Goal: Transaction & Acquisition: Purchase product/service

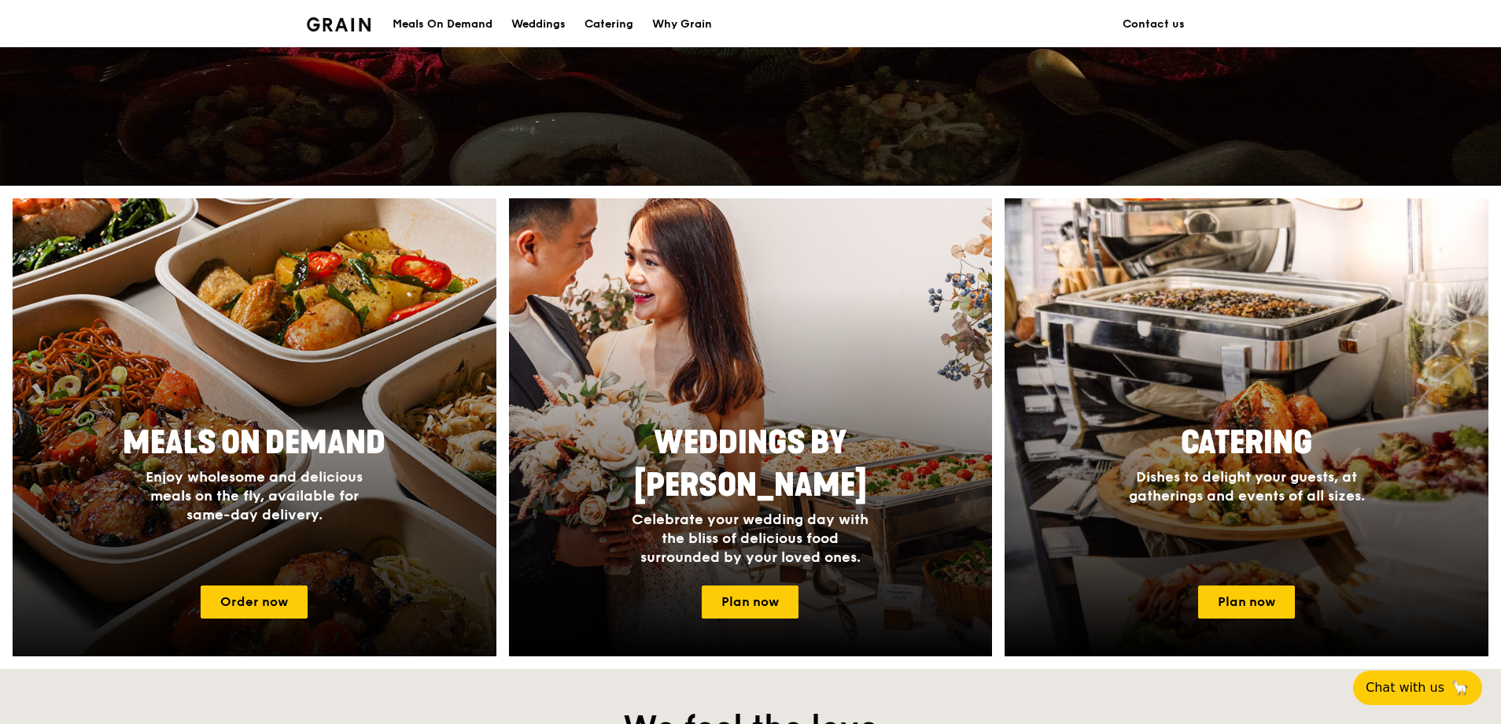
scroll to position [472, 0]
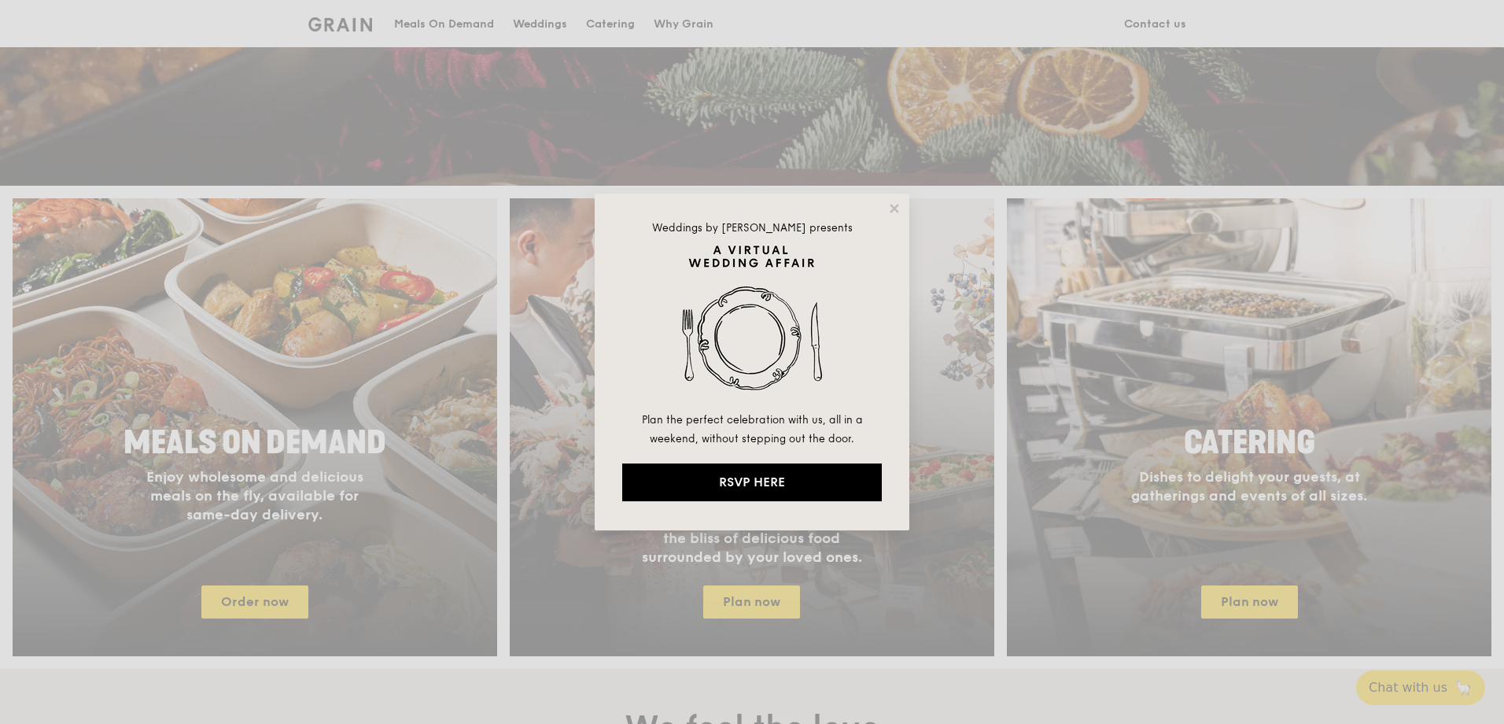
click at [284, 603] on div "Weddings by Grain presents Plan the perfect celebration with us, all in a weeke…" at bounding box center [752, 362] width 1504 height 724
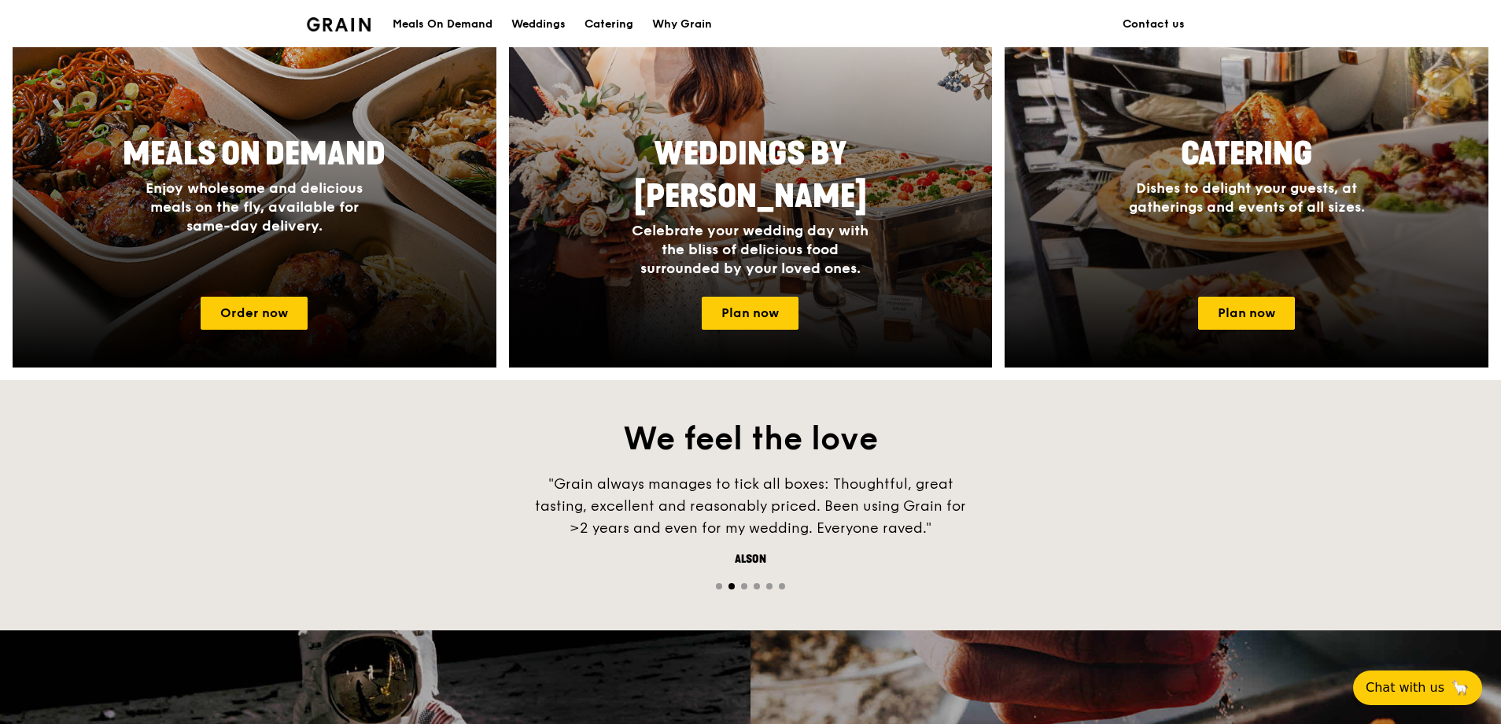
scroll to position [787, 0]
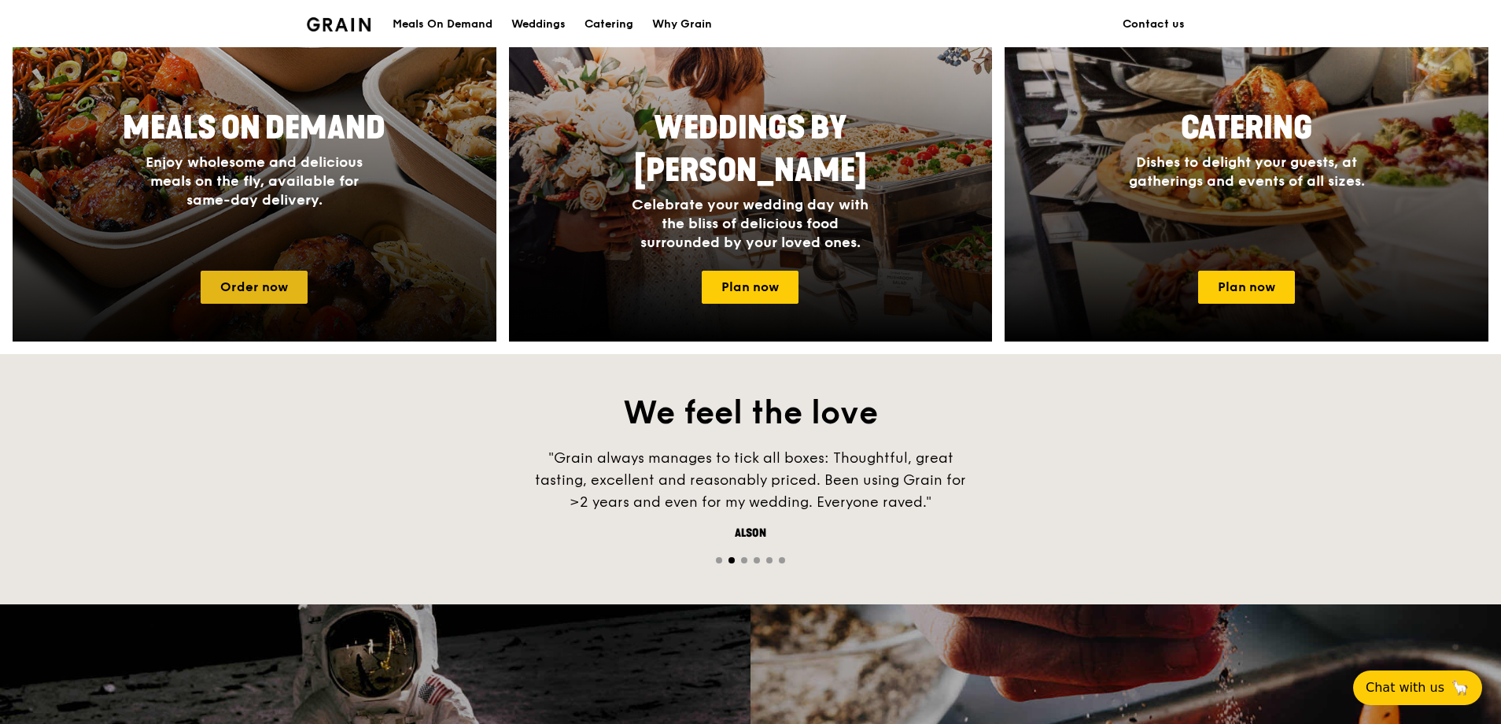
click at [272, 287] on link "Order now" at bounding box center [254, 287] width 107 height 33
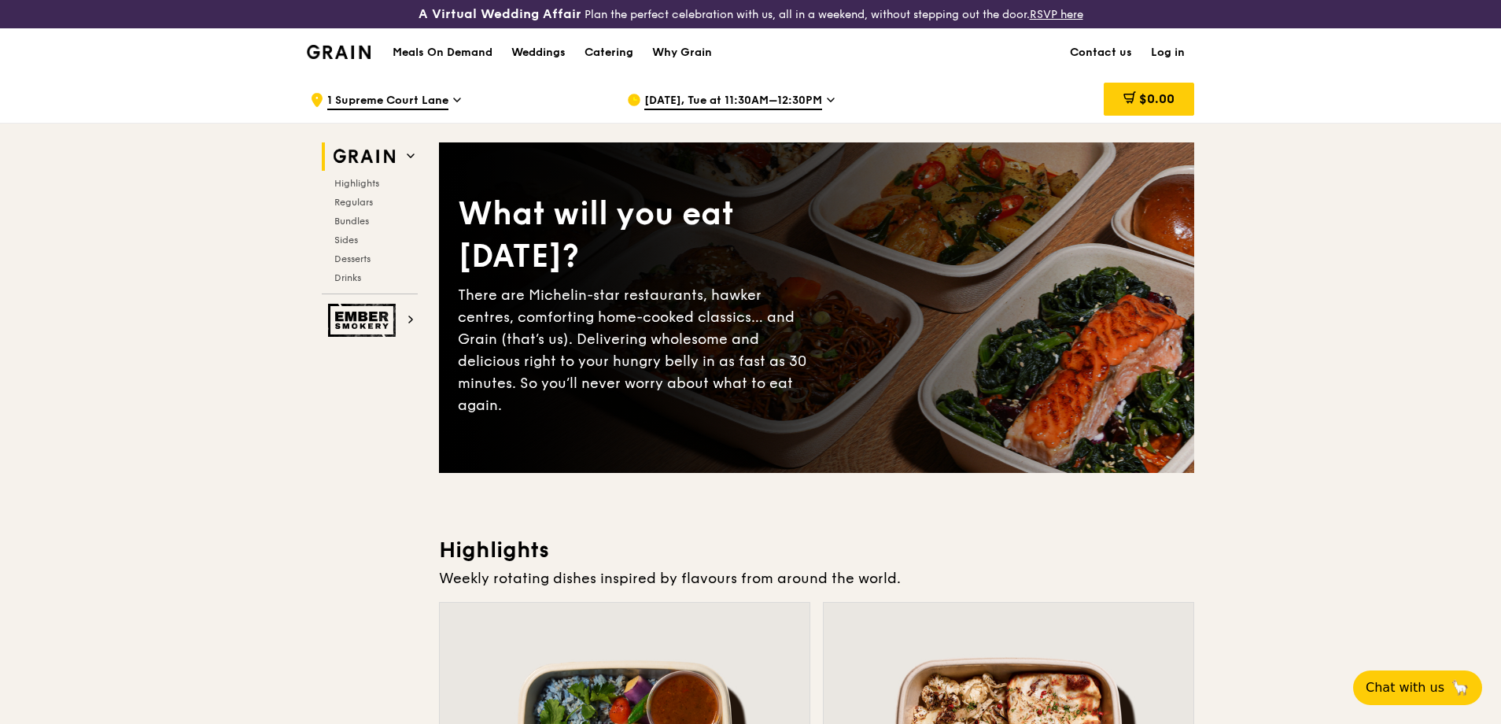
click at [824, 100] on div "[DATE], Tue at 11:30AM–12:30PM" at bounding box center [773, 99] width 292 height 47
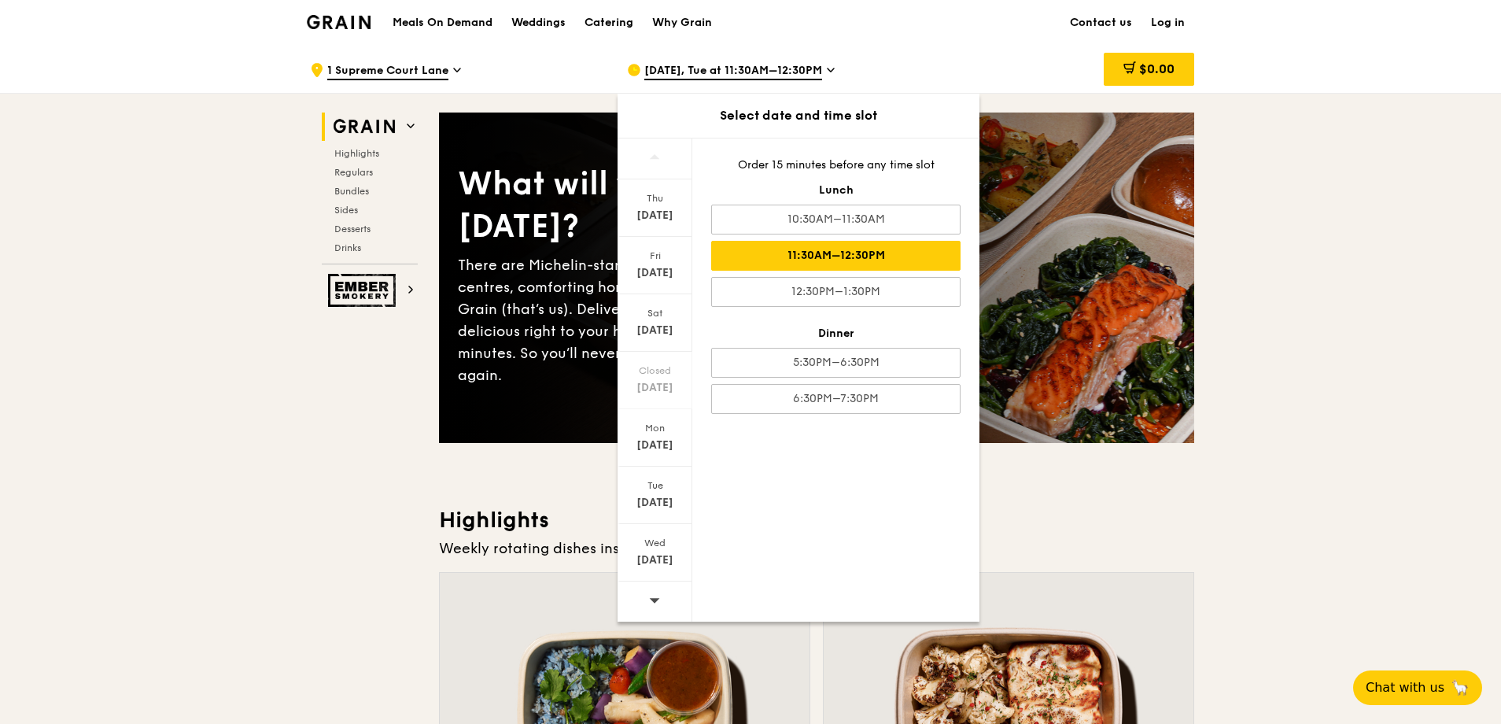
scroll to position [78, 0]
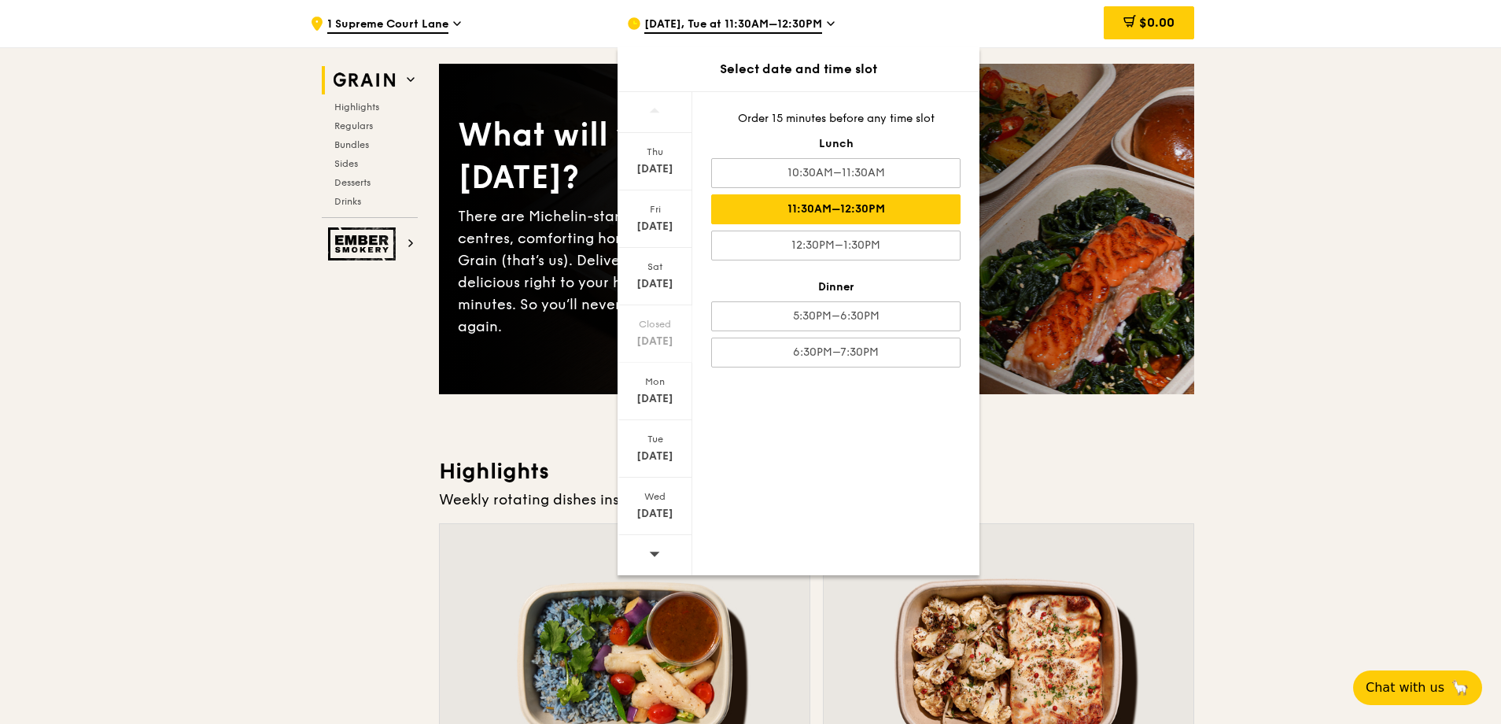
click at [657, 557] on icon at bounding box center [654, 554] width 11 height 12
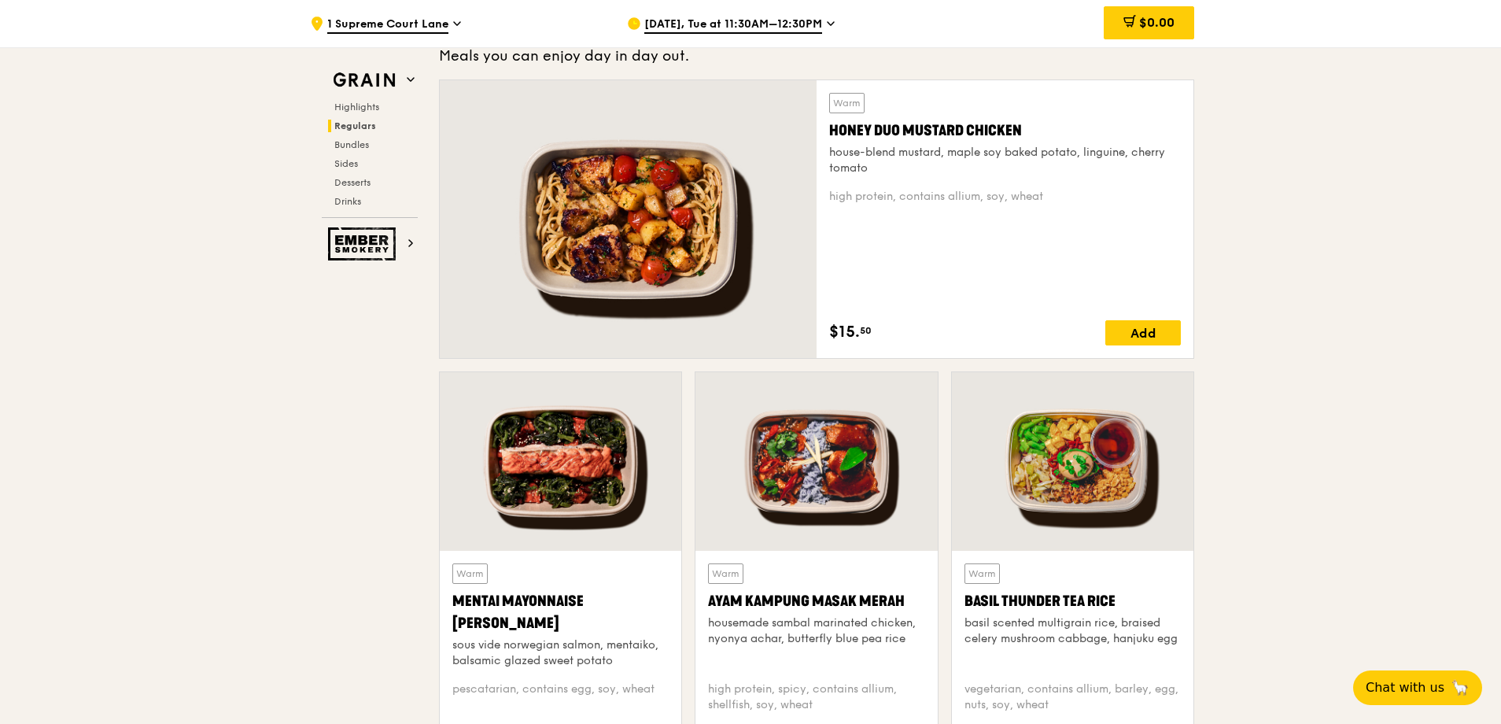
scroll to position [1259, 0]
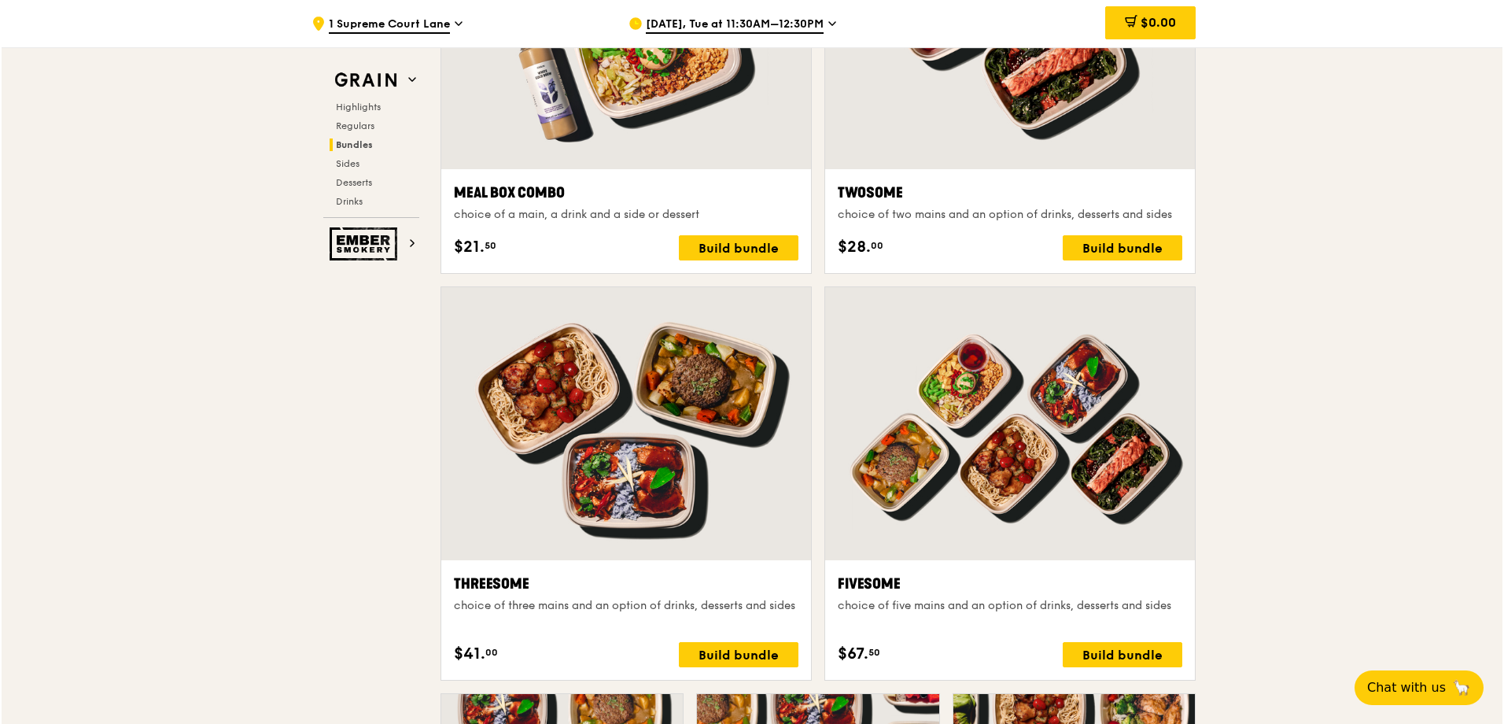
scroll to position [2554, 0]
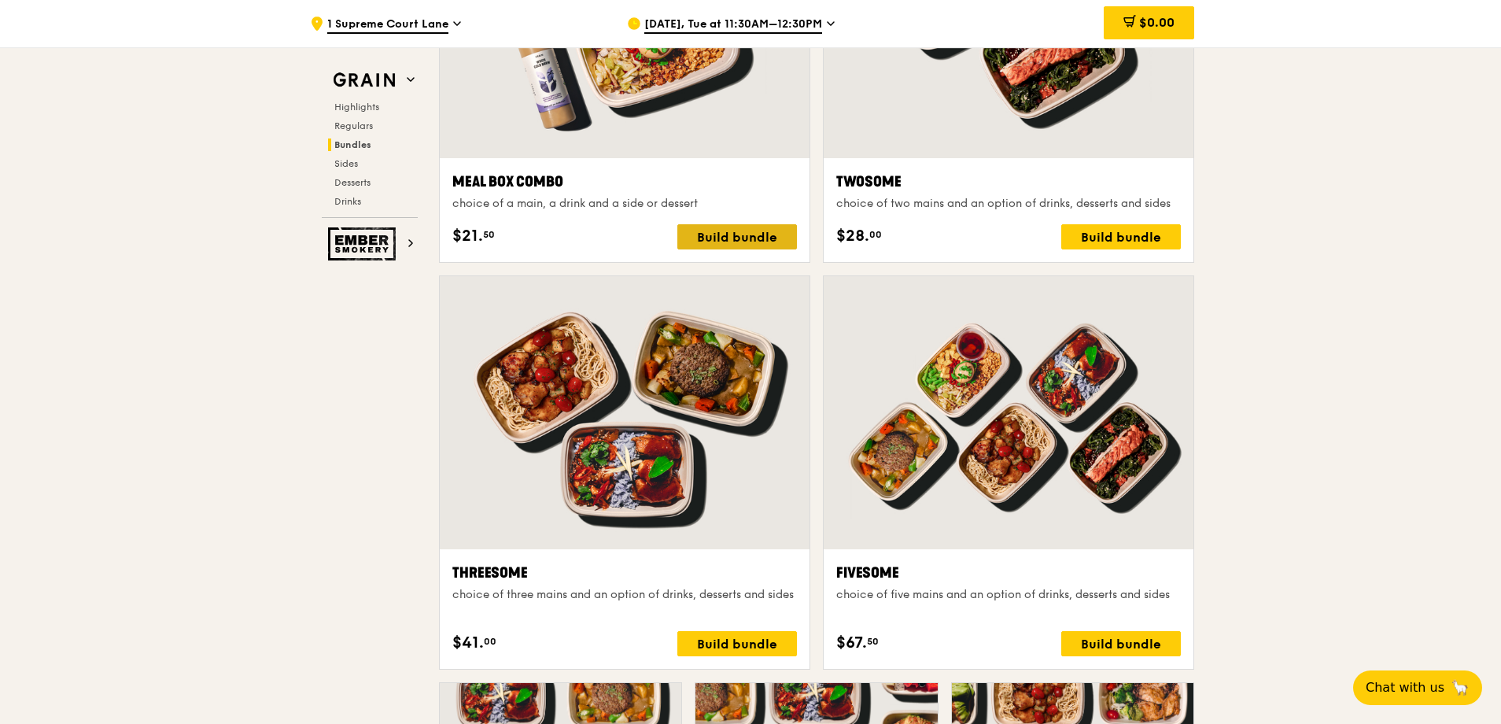
click at [765, 238] on div "Build bundle" at bounding box center [737, 236] width 120 height 25
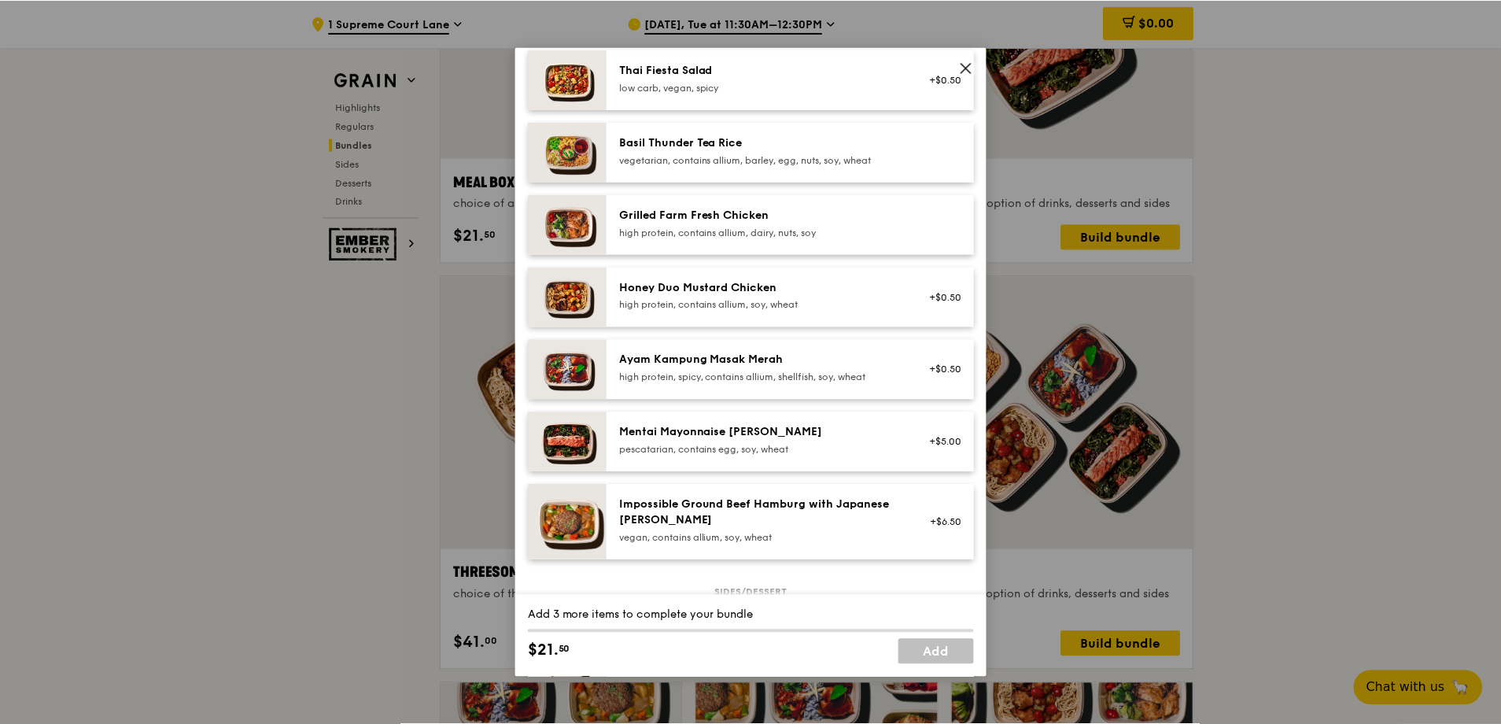
scroll to position [551, 0]
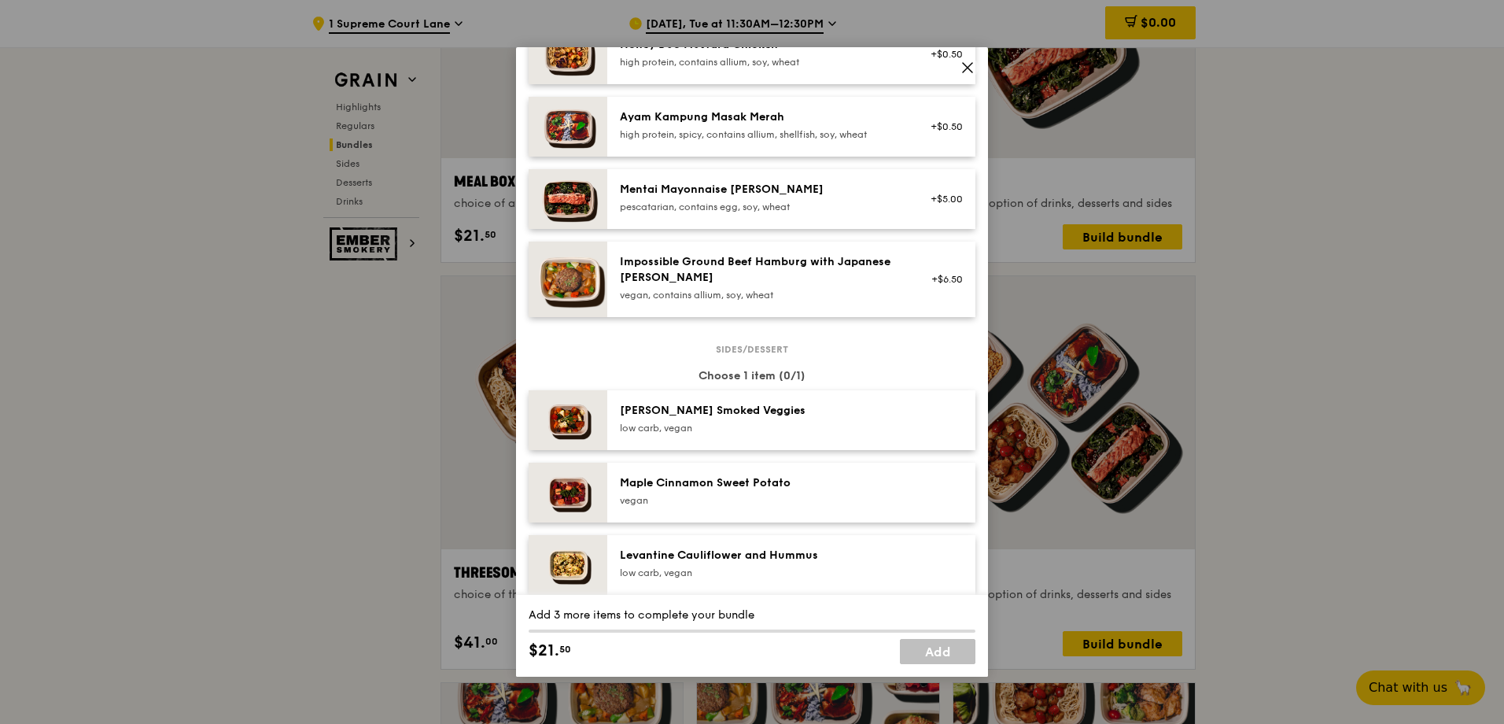
click at [972, 69] on icon at bounding box center [968, 68] width 14 height 14
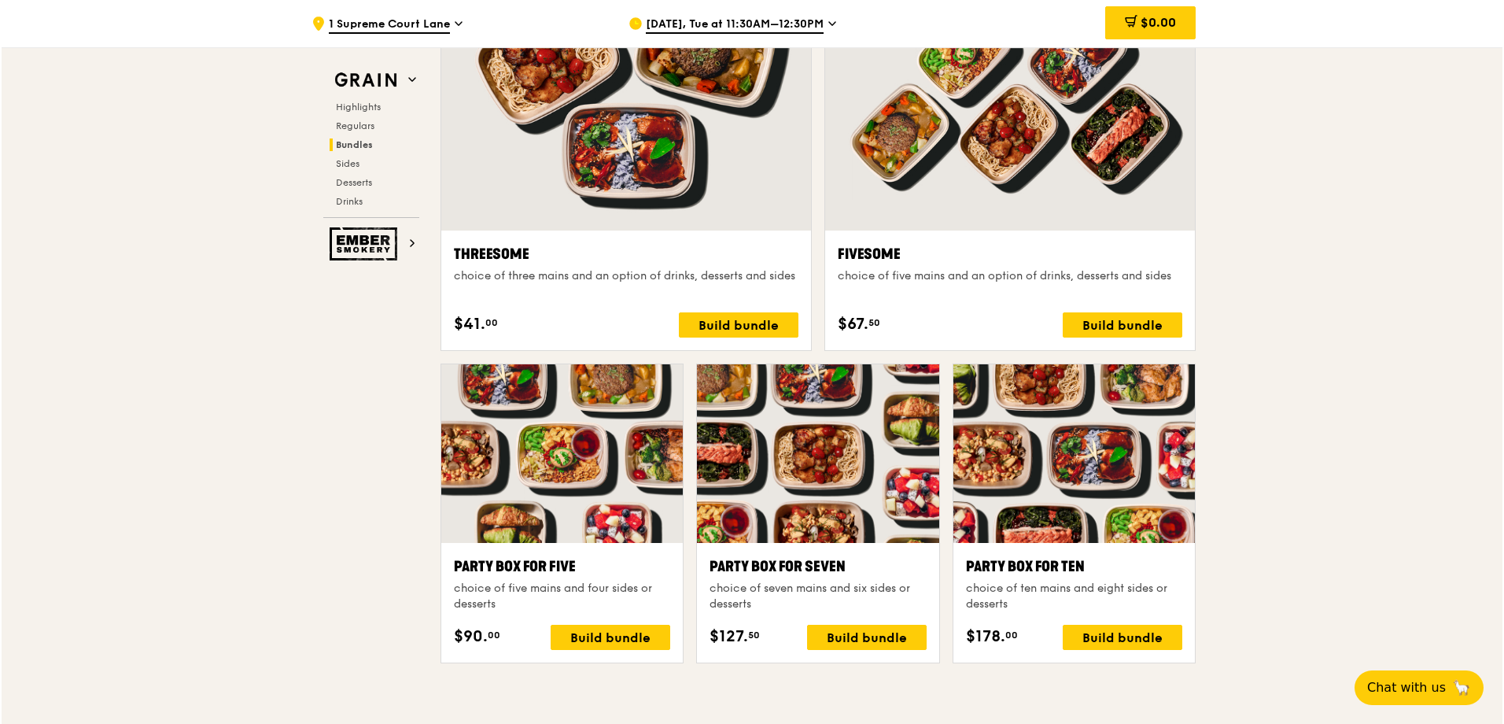
scroll to position [3184, 0]
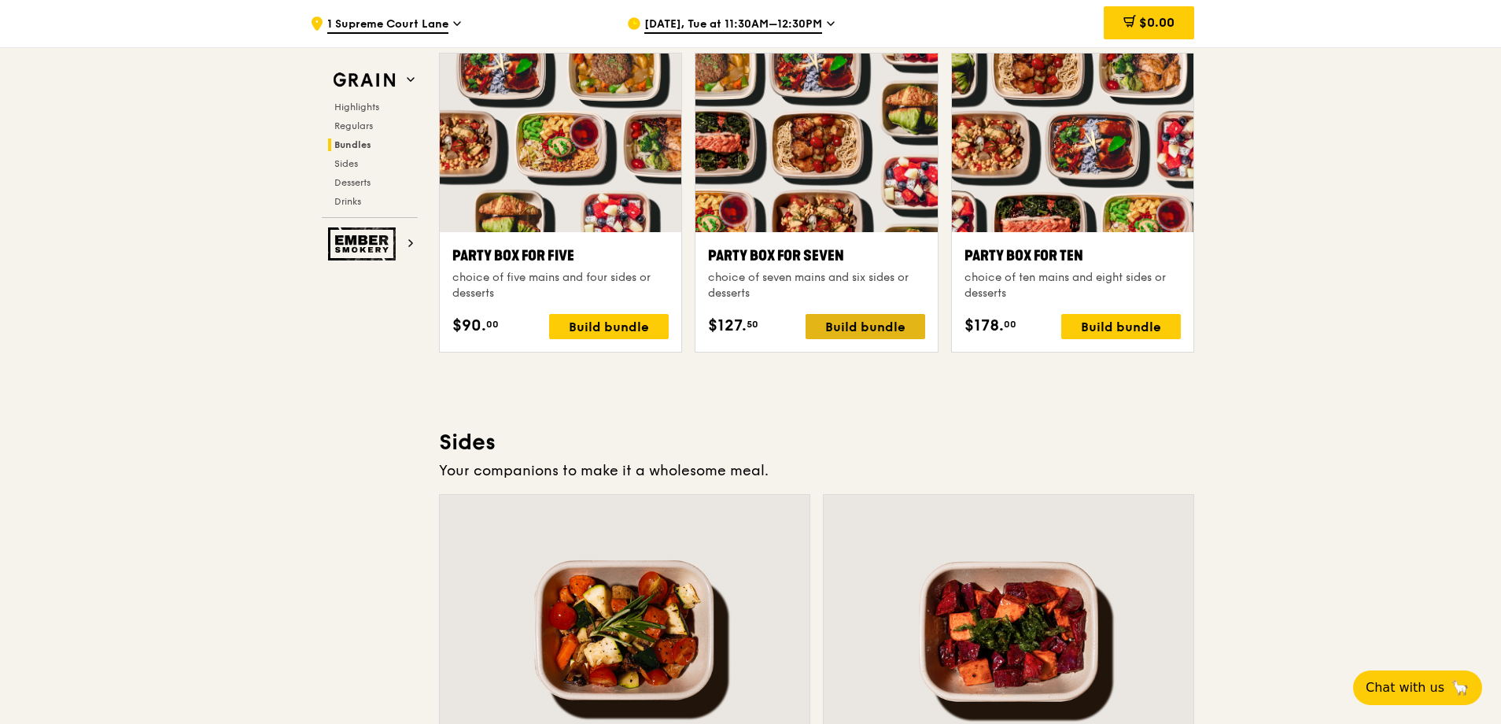
click at [831, 323] on div "Build bundle" at bounding box center [866, 326] width 120 height 25
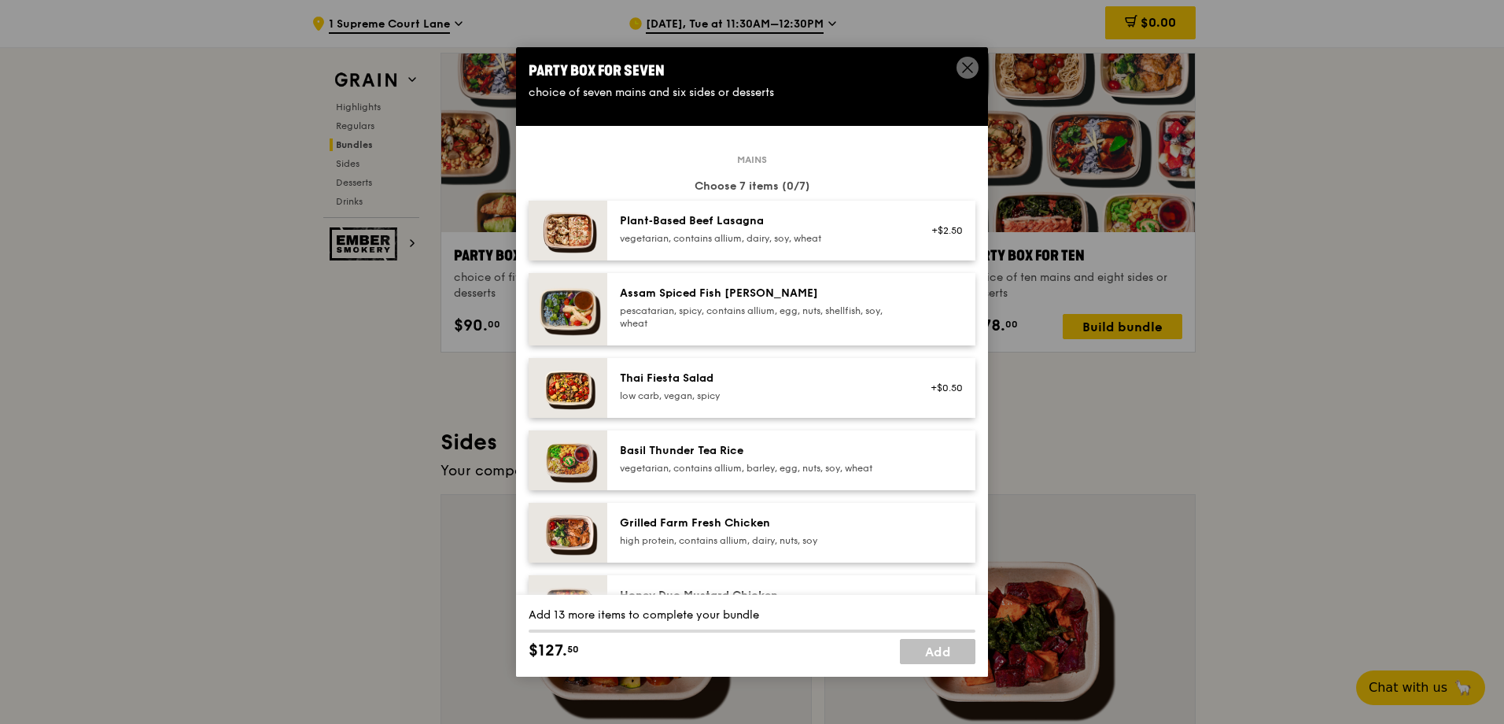
click at [850, 226] on div "Plant‑Based Beef Lasagna" at bounding box center [761, 221] width 282 height 16
click at [778, 293] on div "Assam Spiced Fish [PERSON_NAME]" at bounding box center [761, 294] width 282 height 16
click at [791, 382] on div "Thai Fiesta Salad" at bounding box center [761, 379] width 282 height 16
click at [785, 457] on div "Basil Thunder Tea Rice" at bounding box center [761, 451] width 282 height 16
click at [786, 525] on div "Grilled Farm Fresh Chicken" at bounding box center [761, 523] width 282 height 16
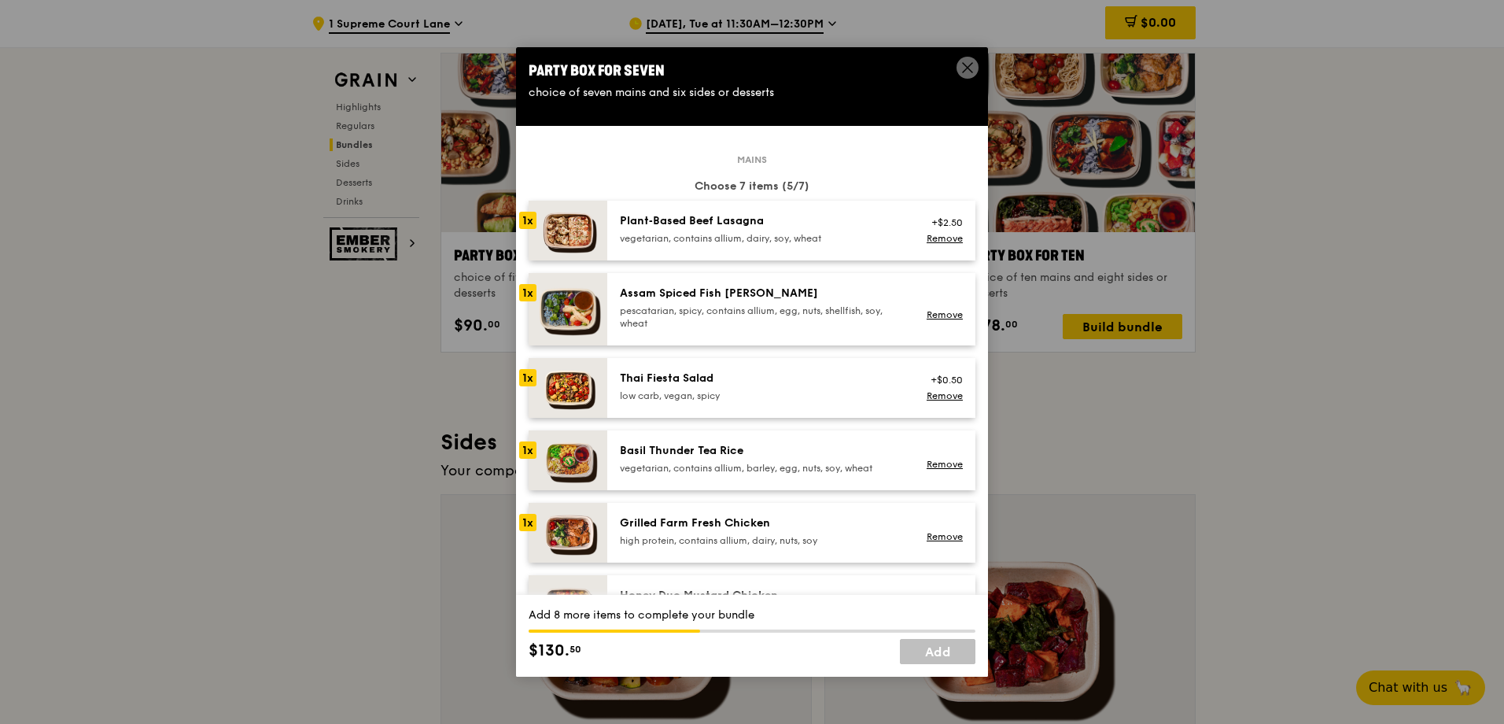
scroll to position [79, 0]
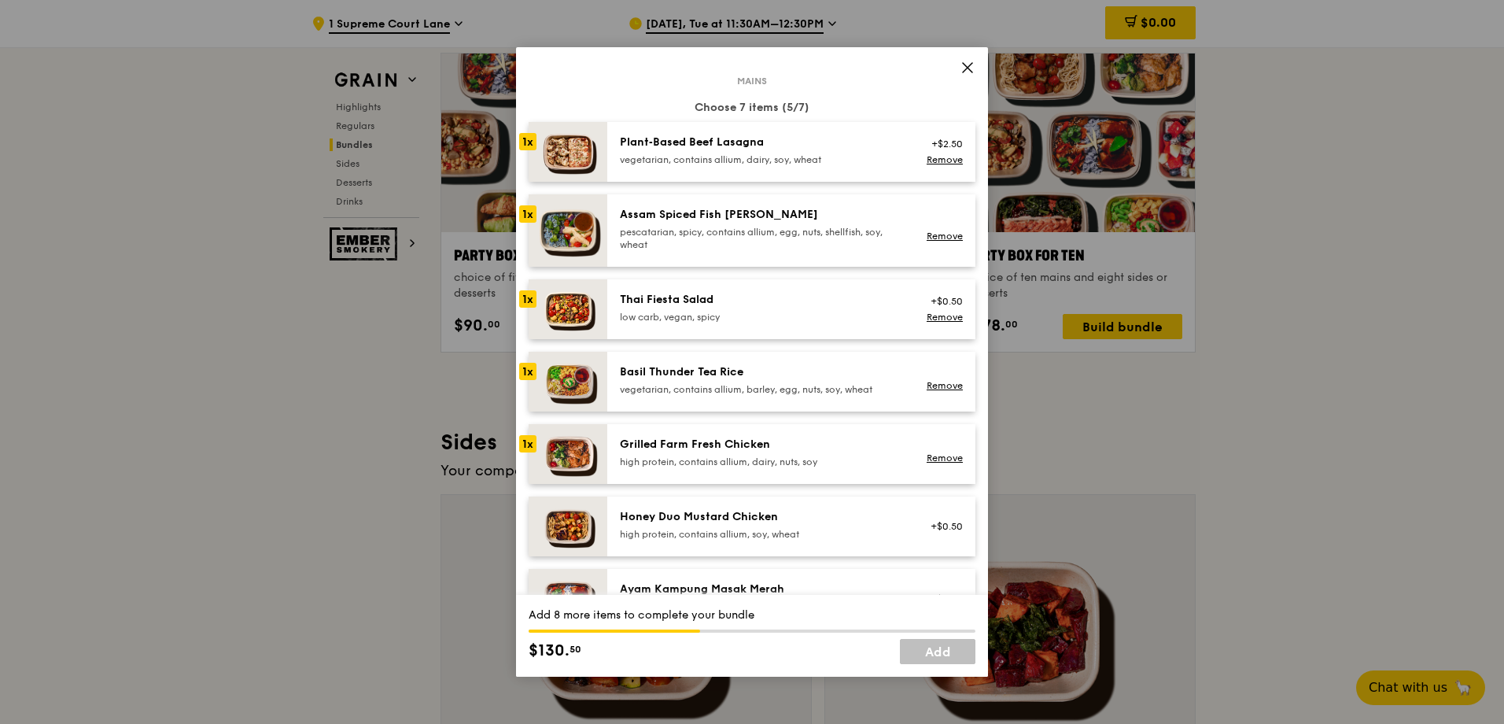
click at [798, 513] on div "Honey Duo Mustard Chicken" at bounding box center [761, 517] width 282 height 16
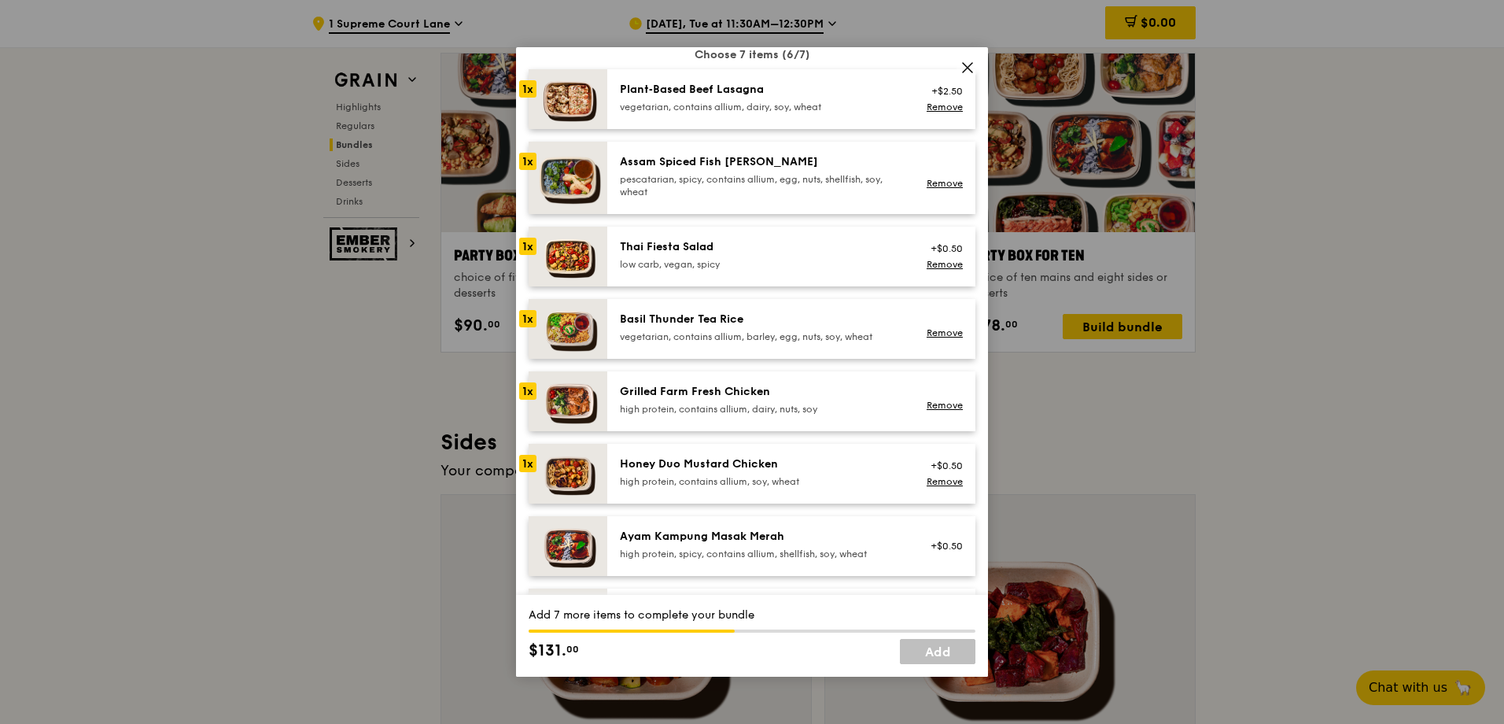
scroll to position [236, 0]
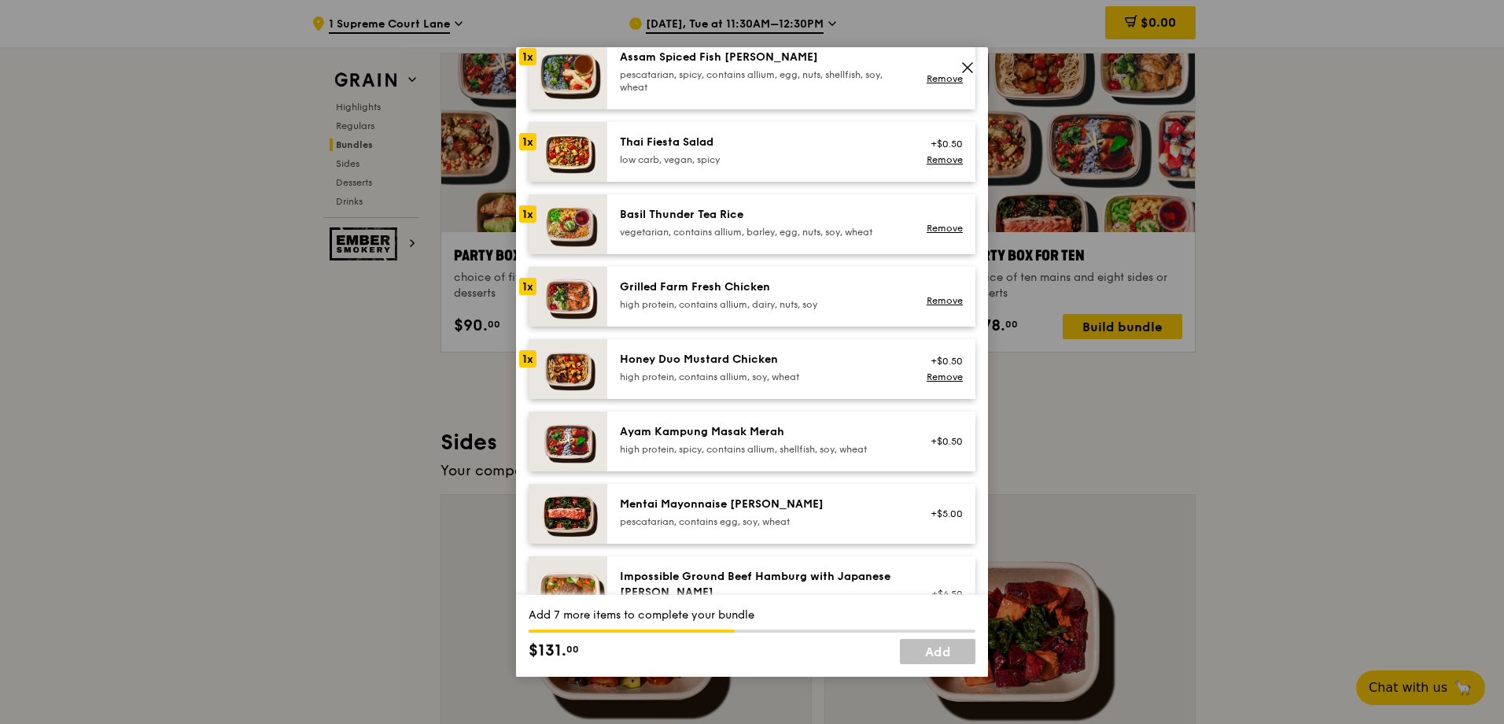
click at [794, 428] on div "Ayam Kampung Masak Merah" at bounding box center [761, 432] width 282 height 16
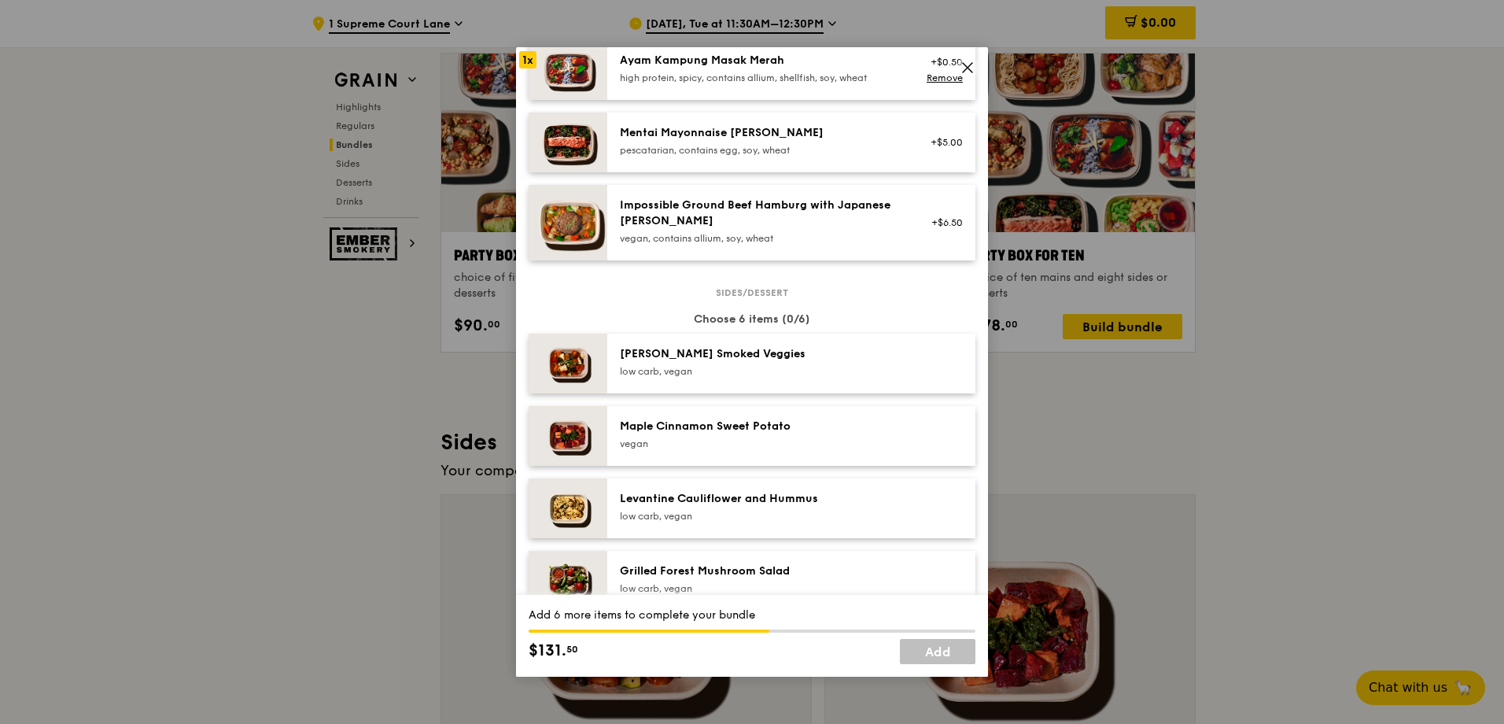
scroll to position [629, 0]
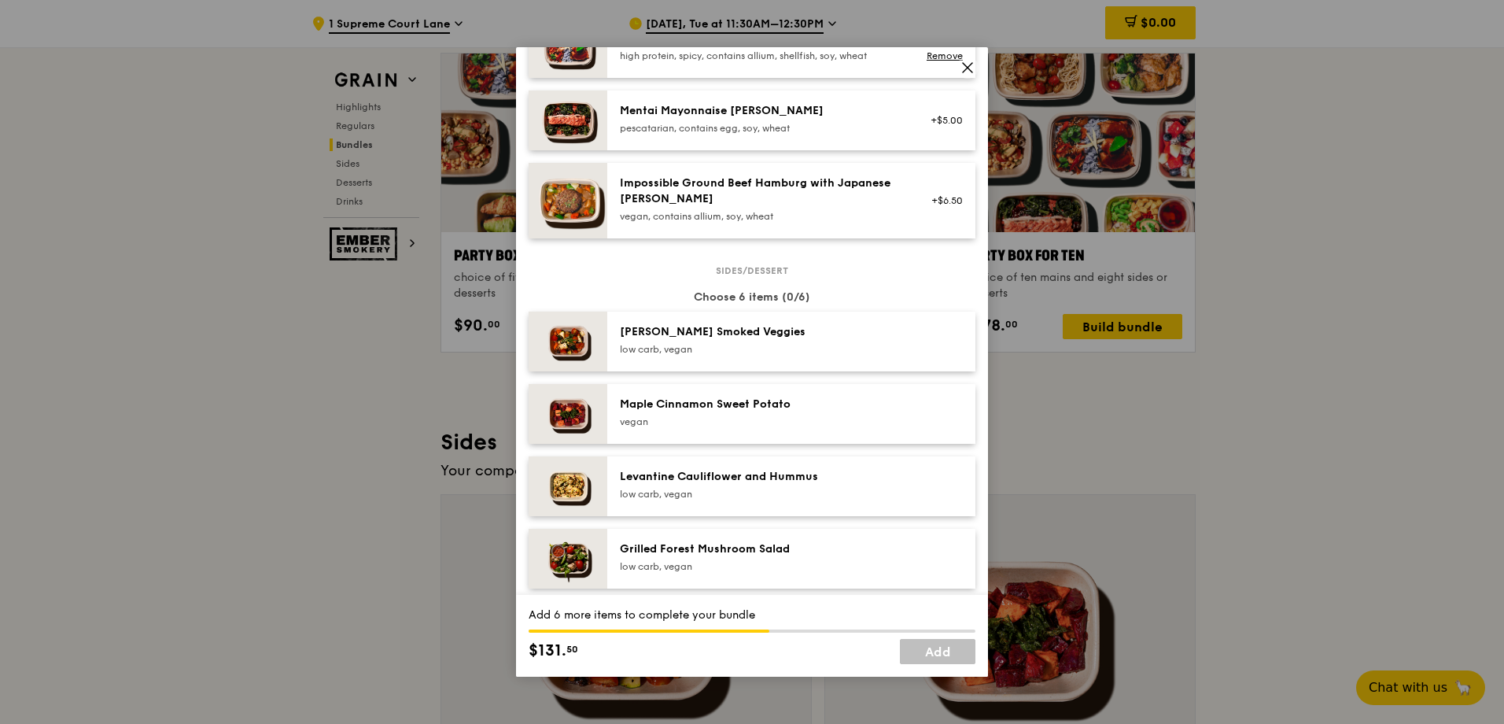
click at [731, 341] on div "[PERSON_NAME] Smoked Veggies low carb, vegan" at bounding box center [761, 339] width 282 height 31
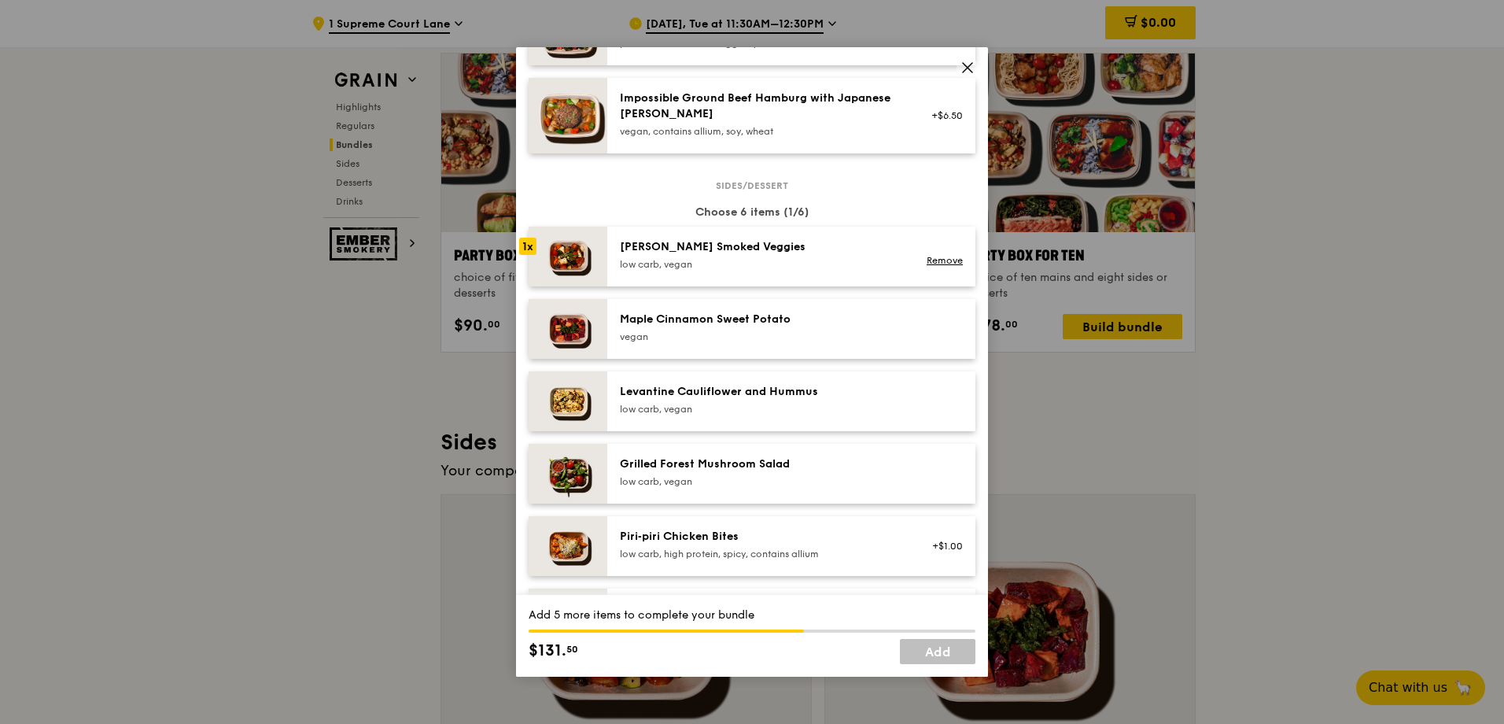
scroll to position [787, 0]
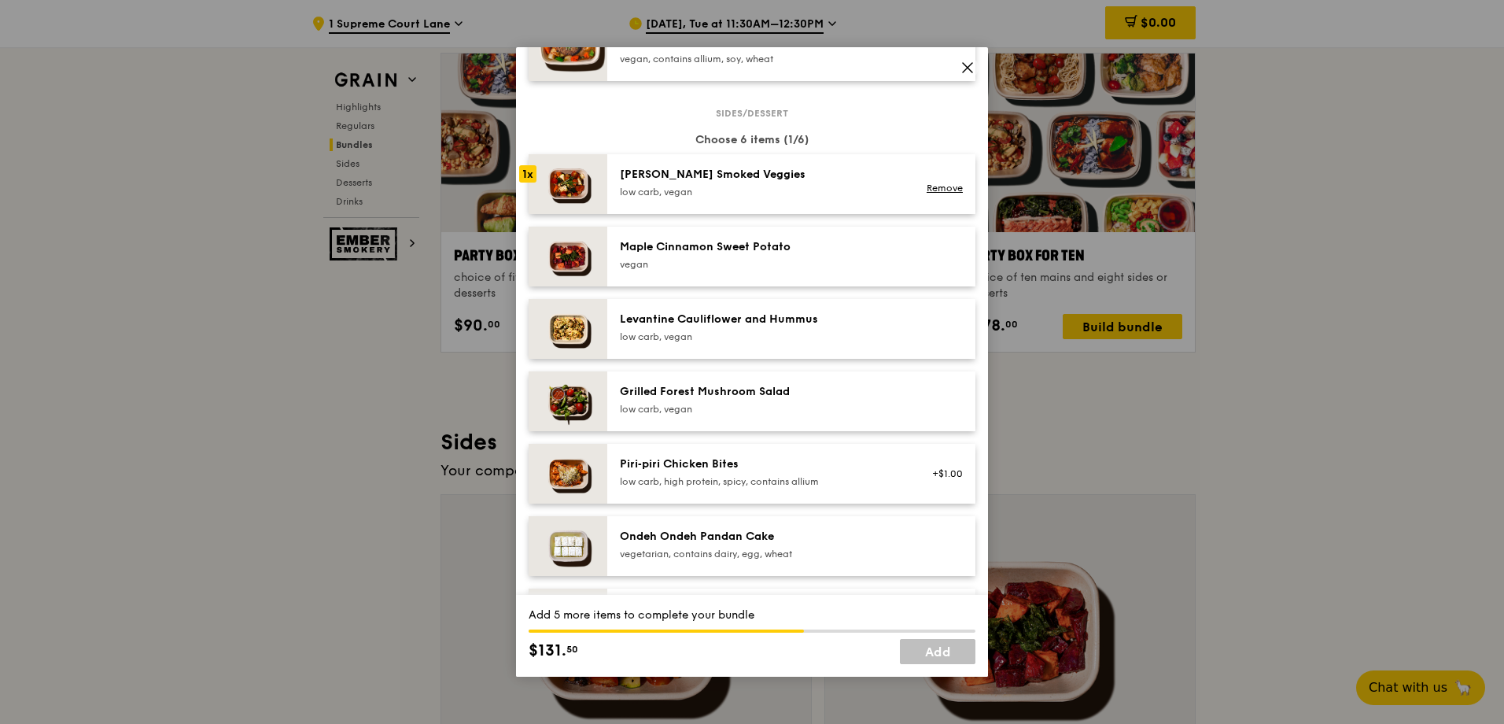
click at [751, 249] on div "Maple Cinnamon Sweet Potato" at bounding box center [761, 247] width 282 height 16
click at [773, 329] on div "Levantine Cauliflower and Hummus low carb, vegan" at bounding box center [761, 327] width 282 height 31
click at [785, 404] on div "low carb, vegan" at bounding box center [761, 409] width 282 height 13
click at [776, 175] on div "[PERSON_NAME] Smoked Veggies" at bounding box center [761, 175] width 282 height 16
click at [932, 190] on link "Remove" at bounding box center [945, 188] width 36 height 11
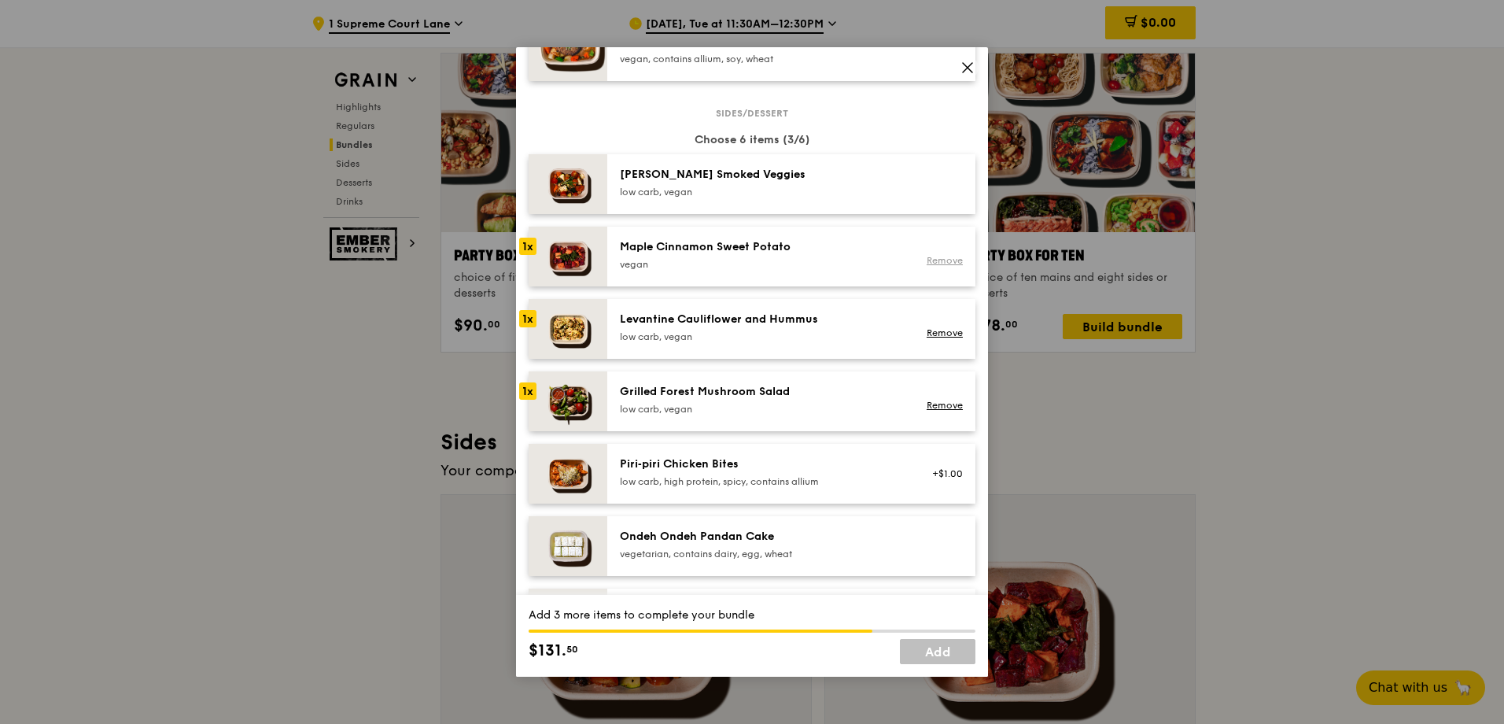
click at [933, 260] on link "Remove" at bounding box center [945, 260] width 36 height 11
click at [927, 331] on link "Remove" at bounding box center [945, 332] width 36 height 11
click at [931, 403] on link "Remove" at bounding box center [945, 405] width 36 height 11
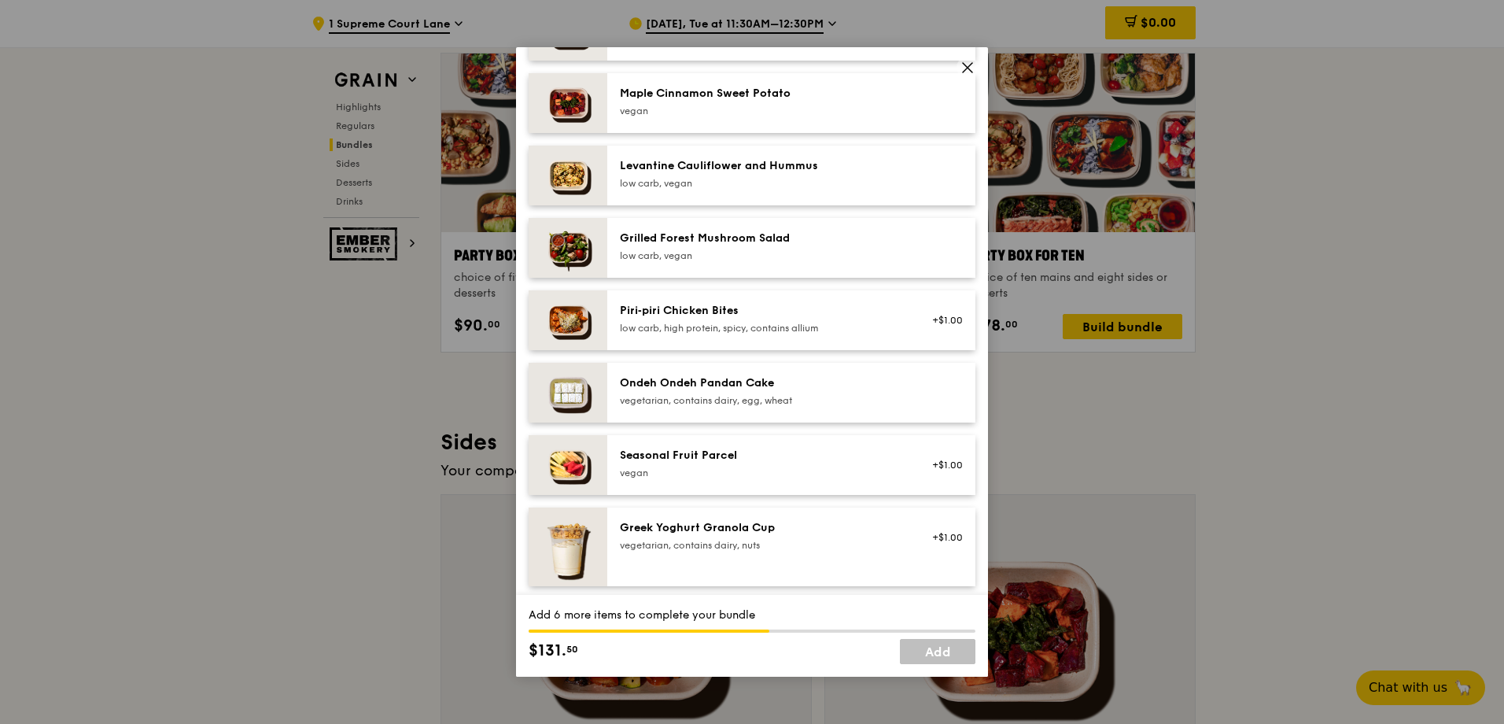
scroll to position [944, 0]
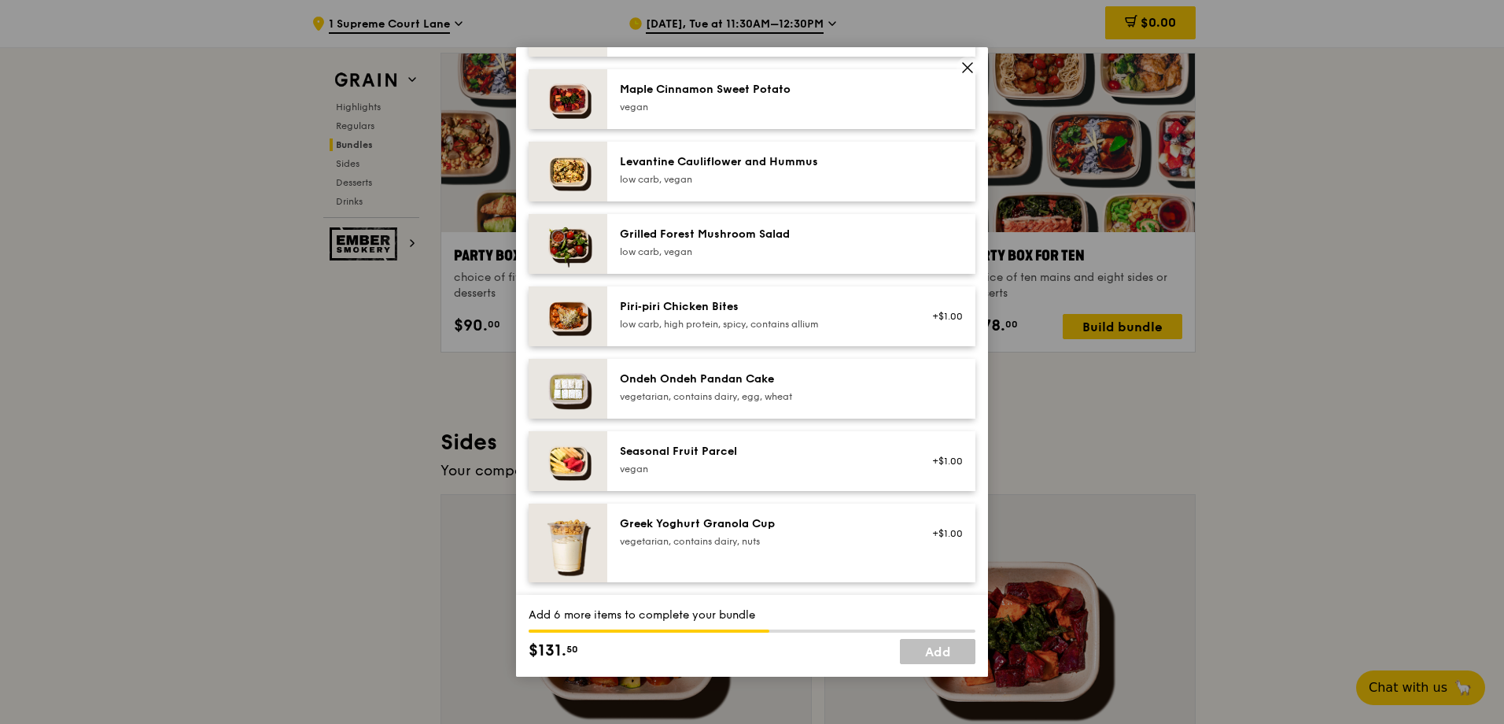
click at [803, 446] on div "Seasonal Fruit Parcel" at bounding box center [761, 452] width 282 height 16
click at [803, 447] on div "Seasonal Fruit Parcel" at bounding box center [761, 452] width 282 height 16
click at [745, 440] on div "Seasonal Fruit Parcel vegan +$1.00 Remove" at bounding box center [791, 461] width 368 height 60
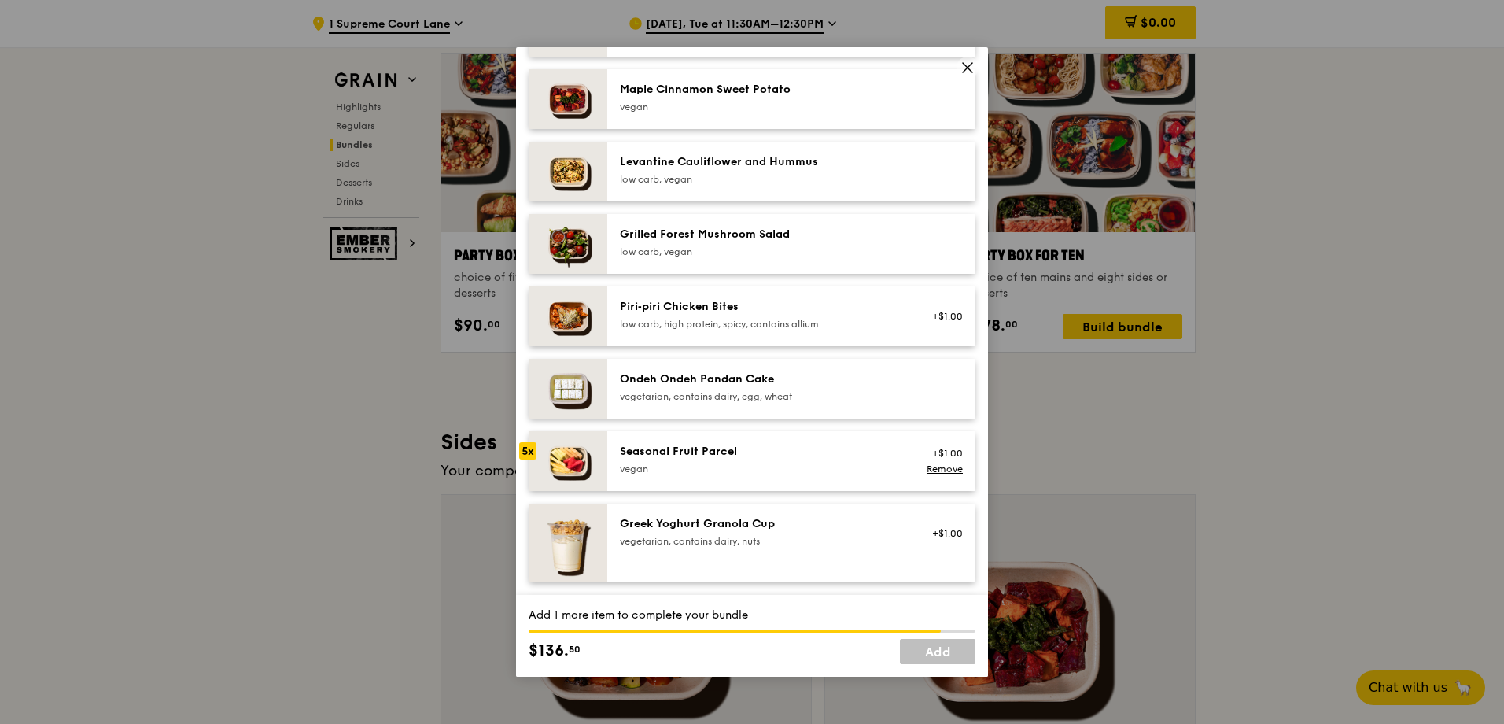
click at [745, 441] on div "Seasonal Fruit Parcel vegan +$1.00 Remove" at bounding box center [791, 461] width 368 height 60
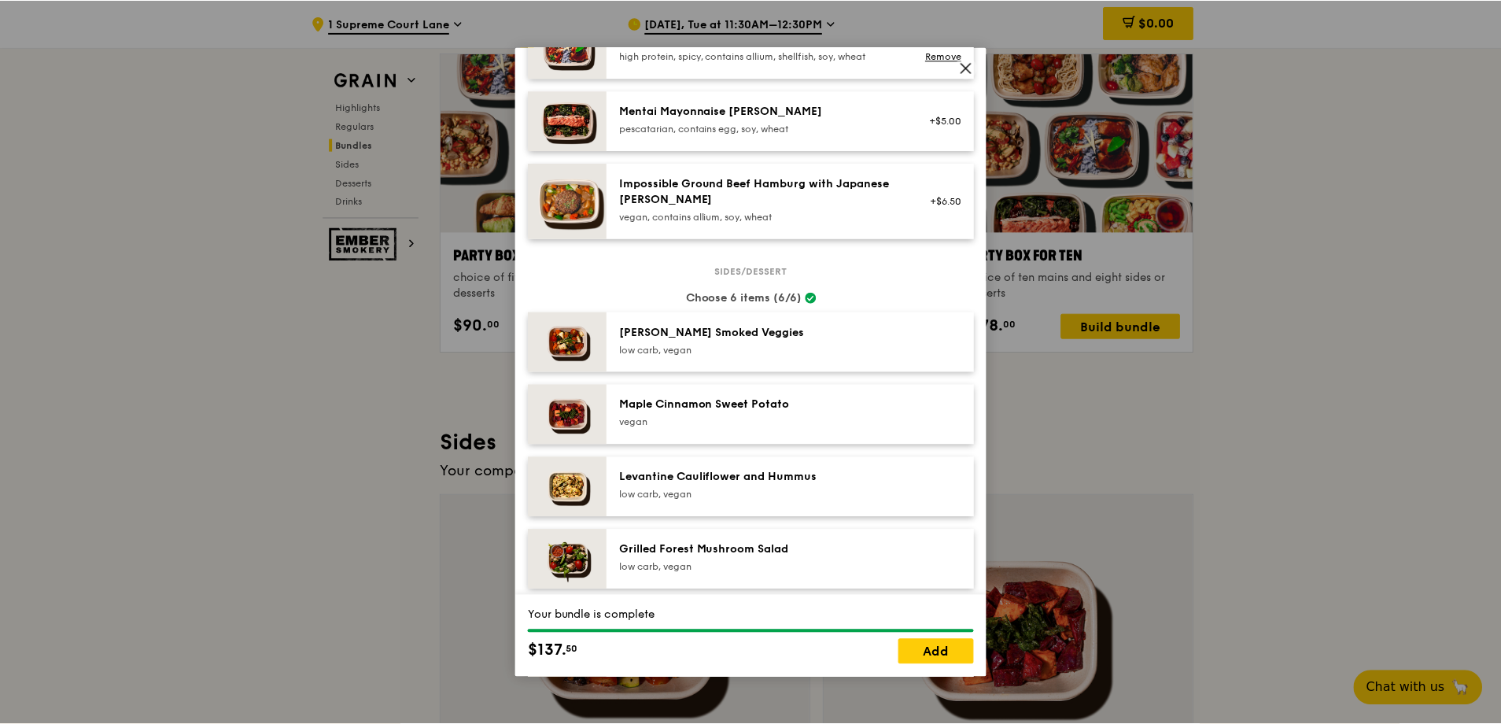
scroll to position [865, 0]
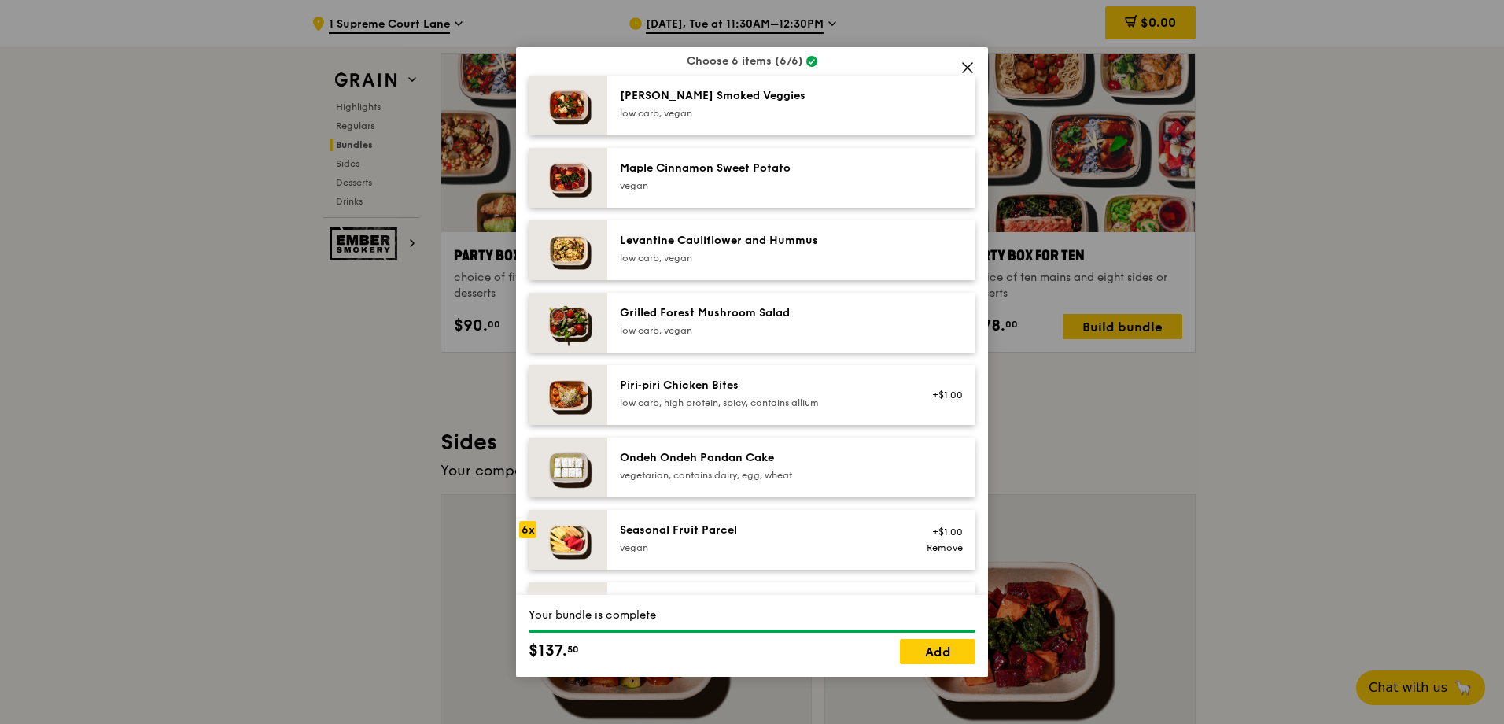
drag, startPoint x: 865, startPoint y: 57, endPoint x: 1123, endPoint y: 104, distance: 261.4
click at [1123, 104] on div "Party Box for Seven choice of seven mains and six sides or desserts Mains Choos…" at bounding box center [752, 362] width 1504 height 724
click at [972, 66] on icon at bounding box center [968, 68] width 14 height 14
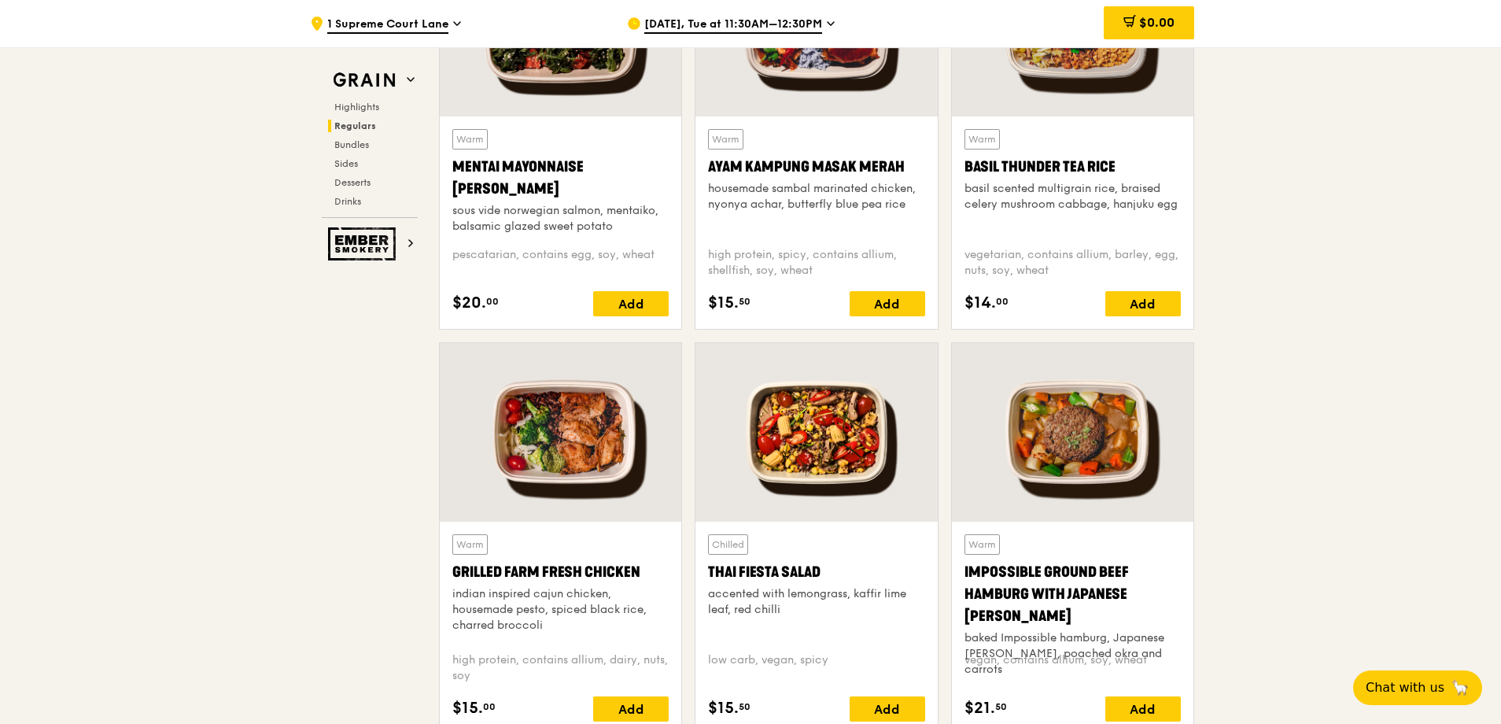
scroll to position [1610, 0]
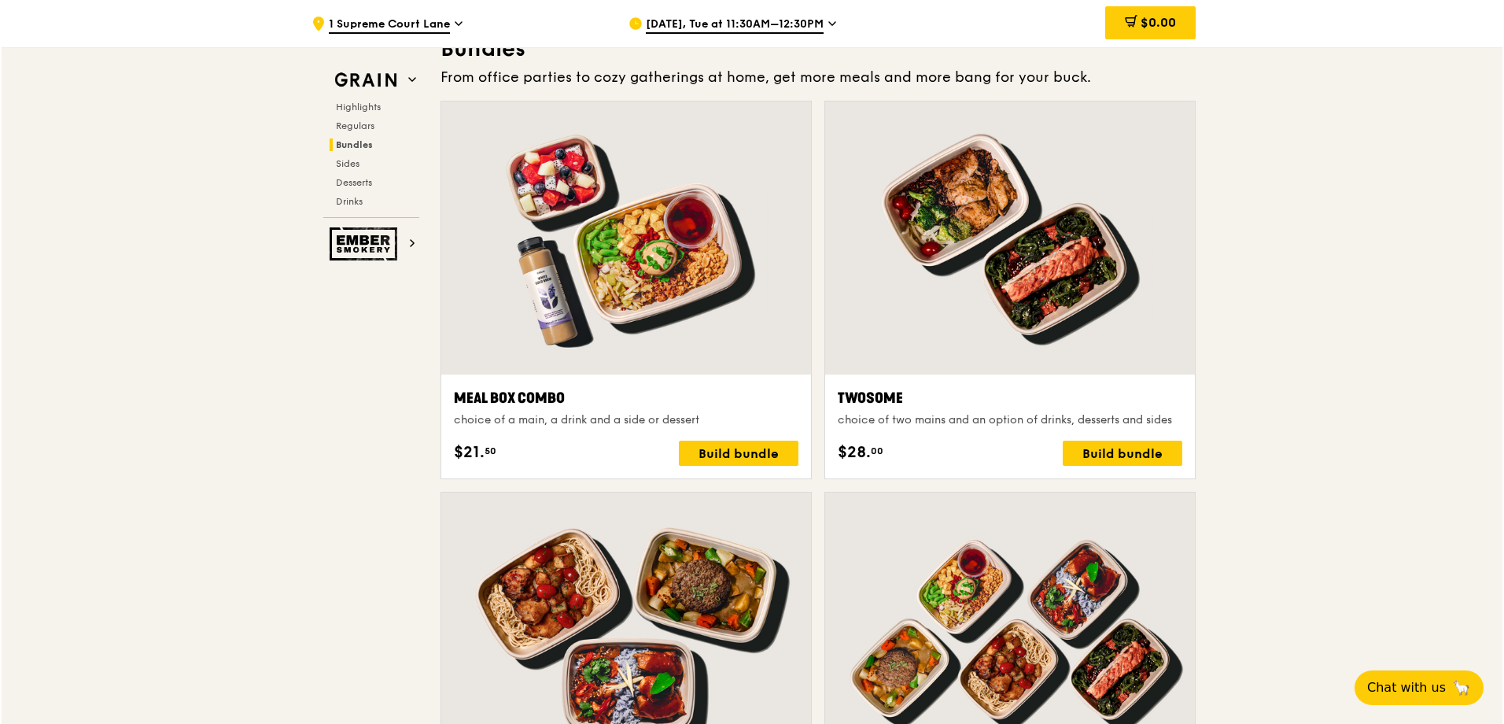
scroll to position [2360, 0]
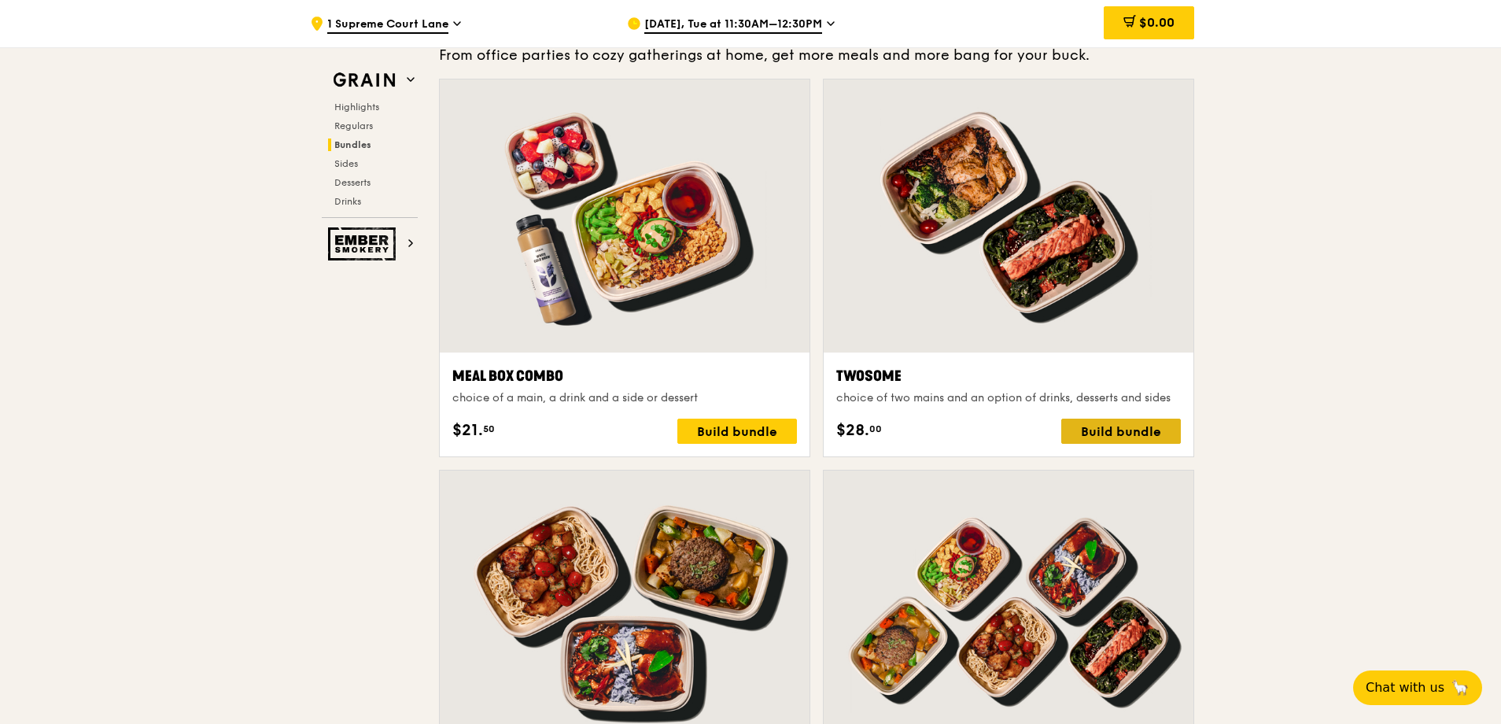
click at [1148, 429] on div "Build bundle" at bounding box center [1121, 431] width 120 height 25
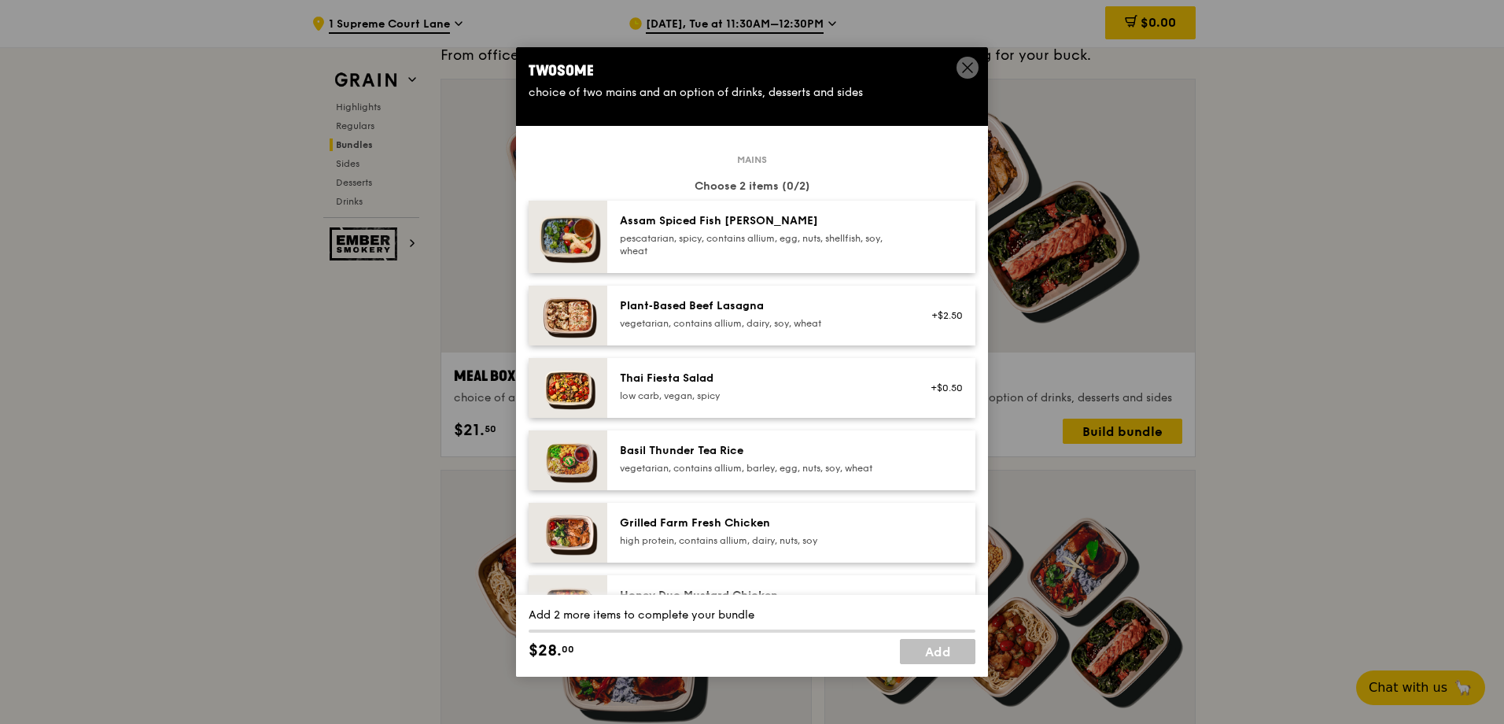
click at [756, 235] on div "pescatarian, spicy, contains allium, egg, nuts, shellfish, soy, wheat" at bounding box center [761, 244] width 282 height 25
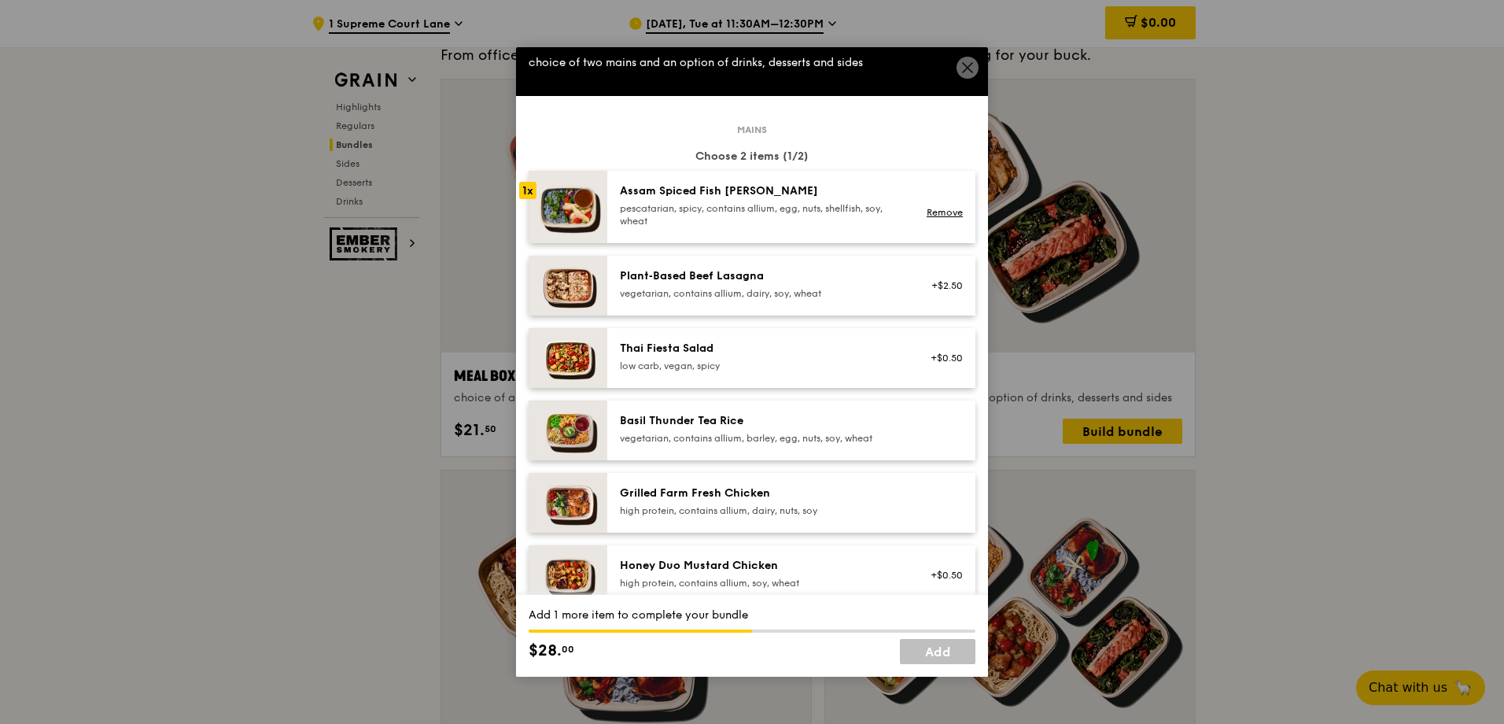
scroll to position [79, 0]
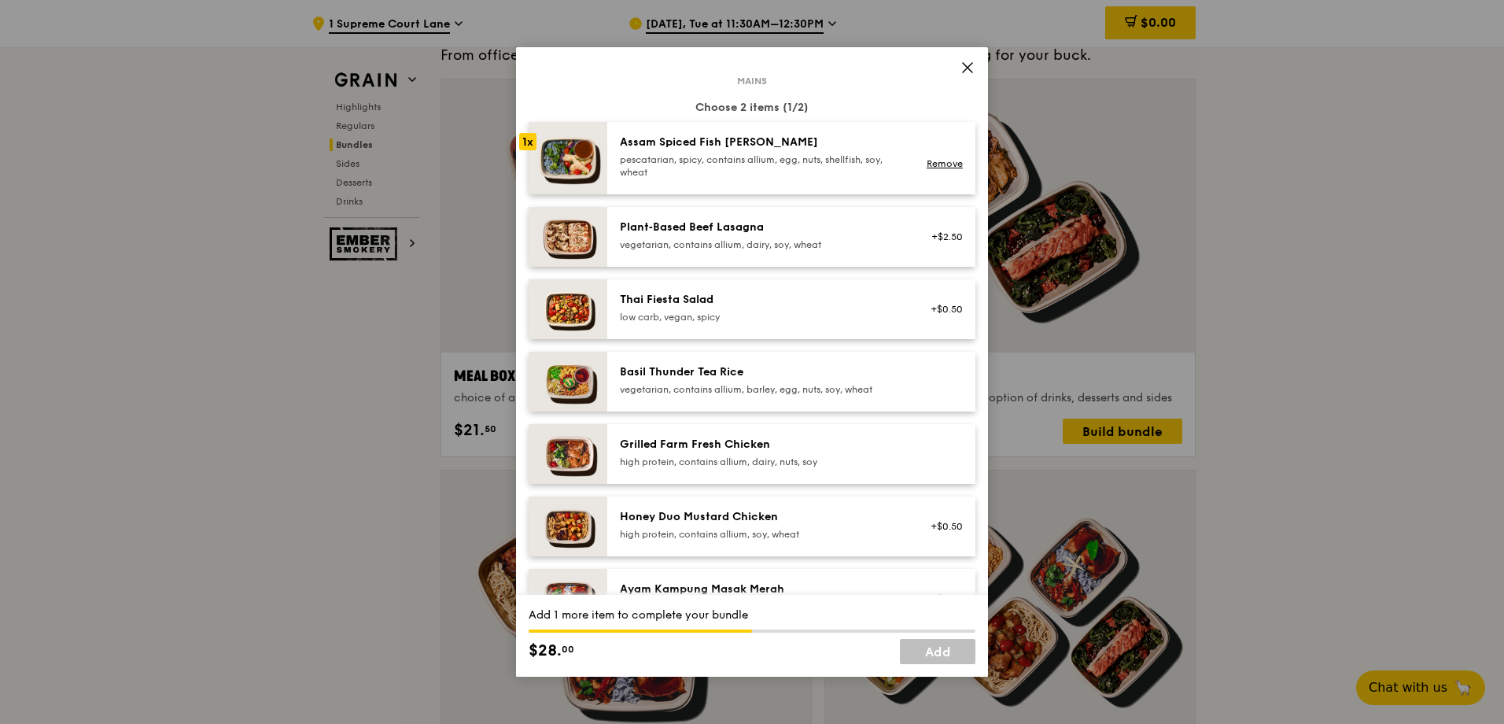
click at [788, 236] on div "Plant‑Based Beef Lasagna vegetarian, contains allium, dairy, soy, wheat" at bounding box center [761, 234] width 282 height 31
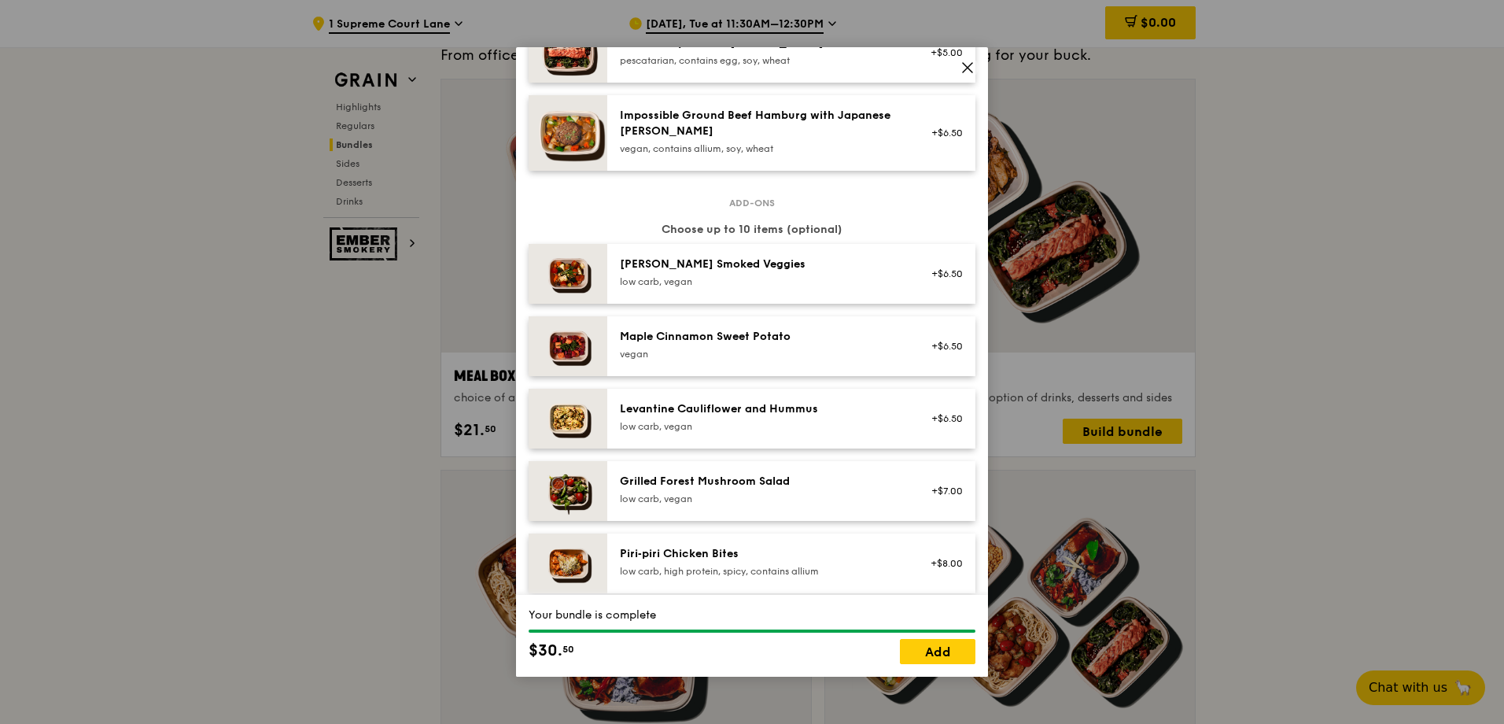
scroll to position [708, 0]
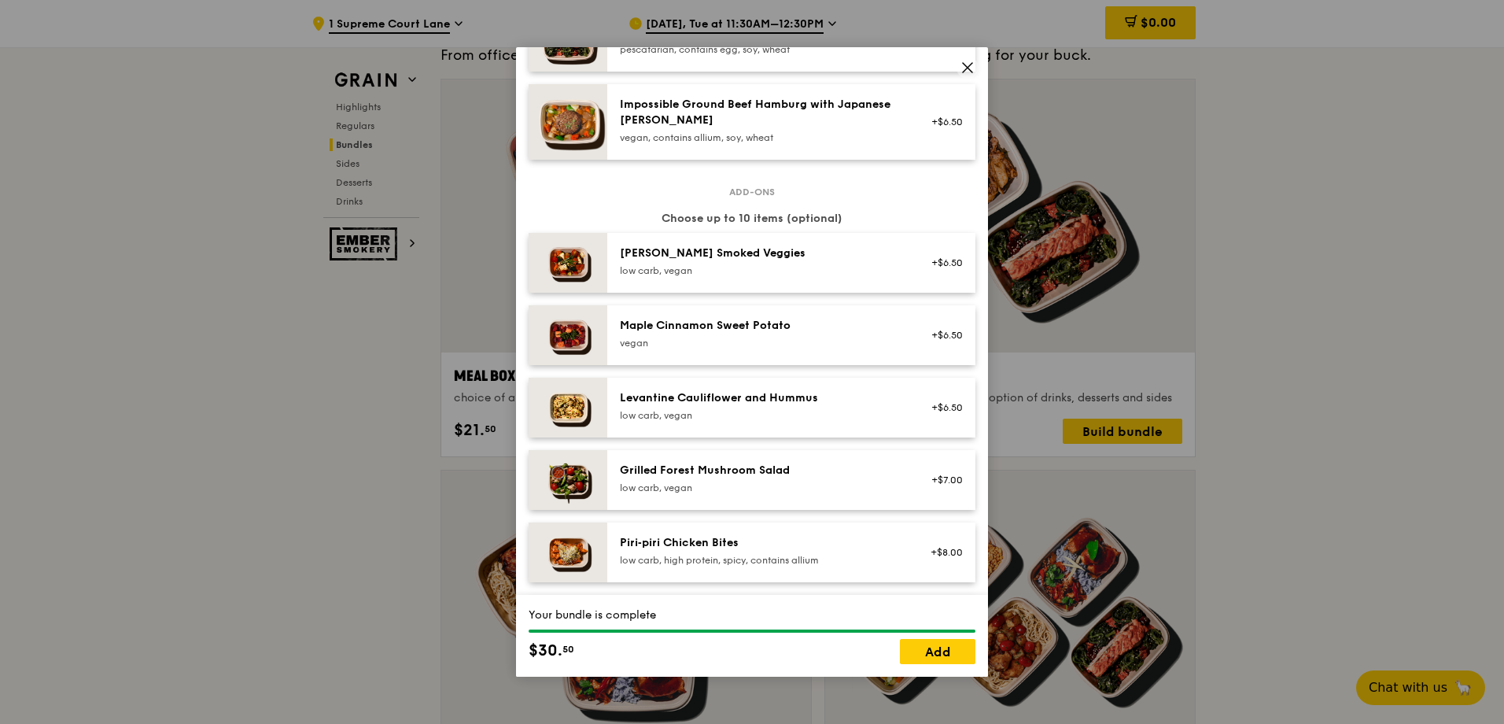
click at [793, 461] on div "Grilled Forest Mushroom Salad low carb, vegan +$7.00" at bounding box center [791, 480] width 368 height 60
click at [823, 264] on div "low carb, vegan" at bounding box center [761, 270] width 282 height 13
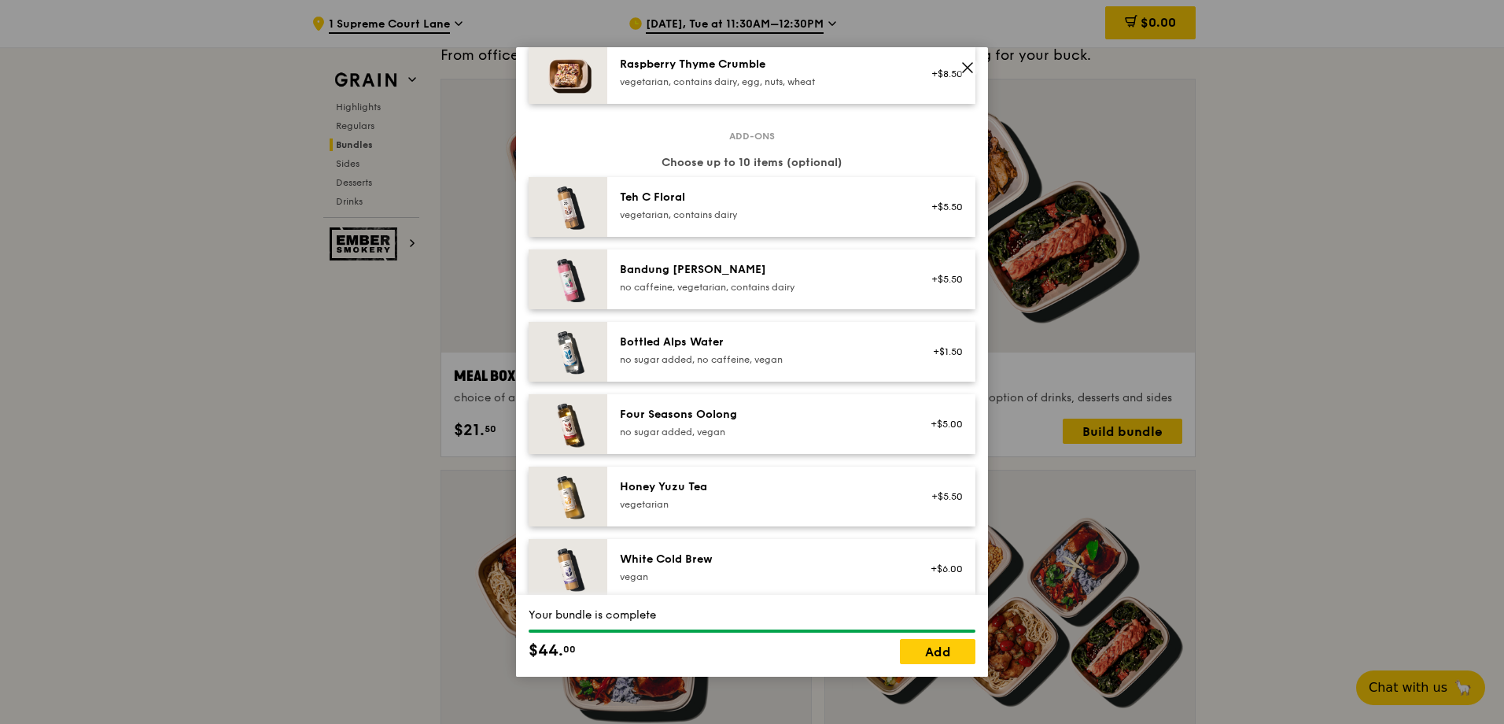
scroll to position [1573, 0]
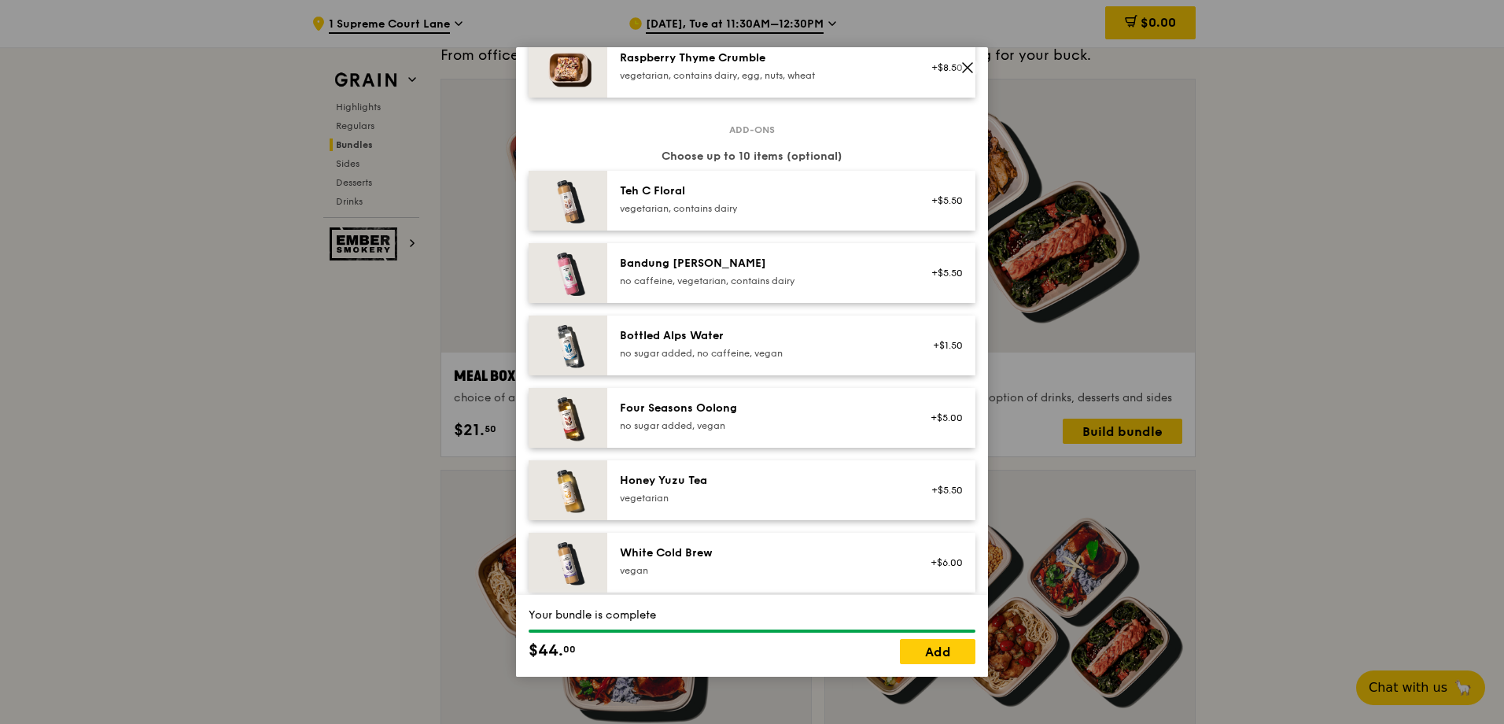
click at [787, 209] on div "vegetarian, contains dairy" at bounding box center [761, 208] width 282 height 13
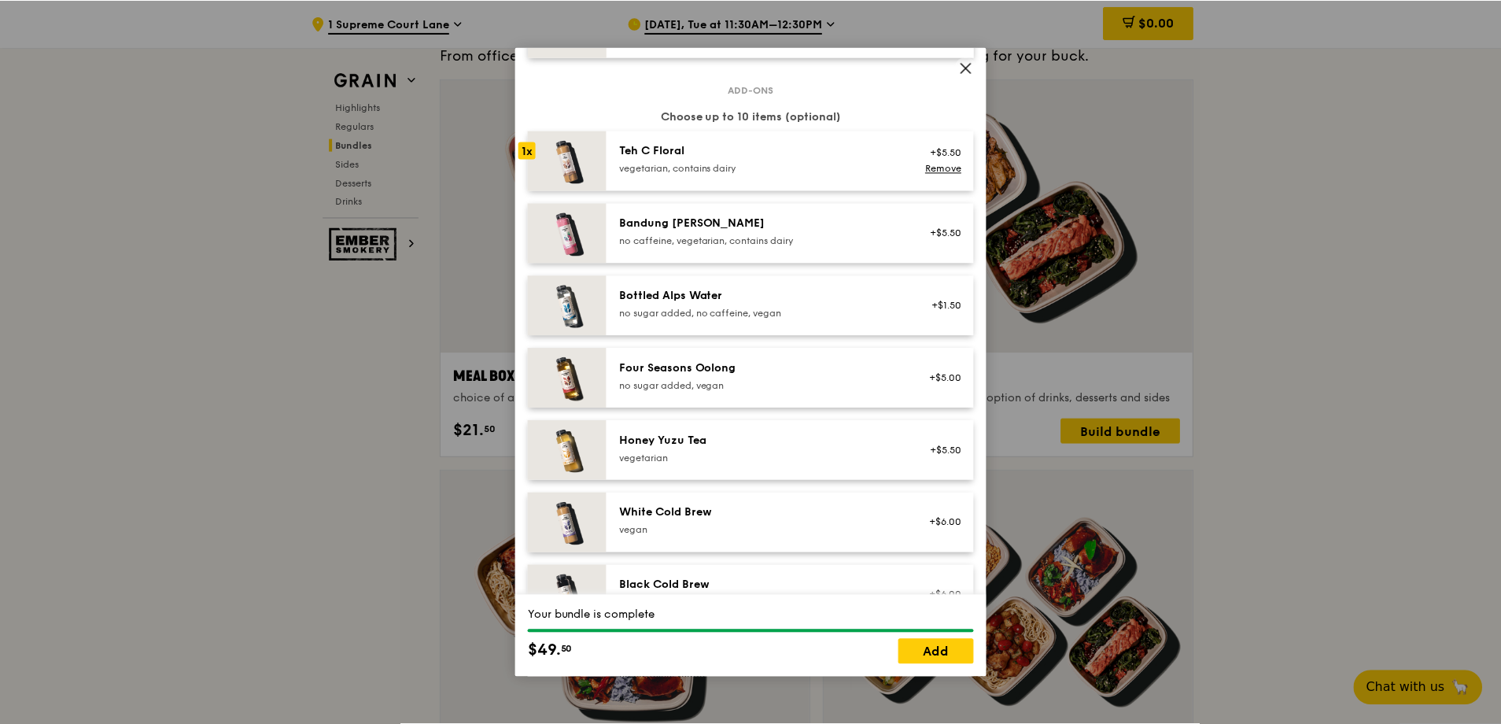
scroll to position [1652, 0]
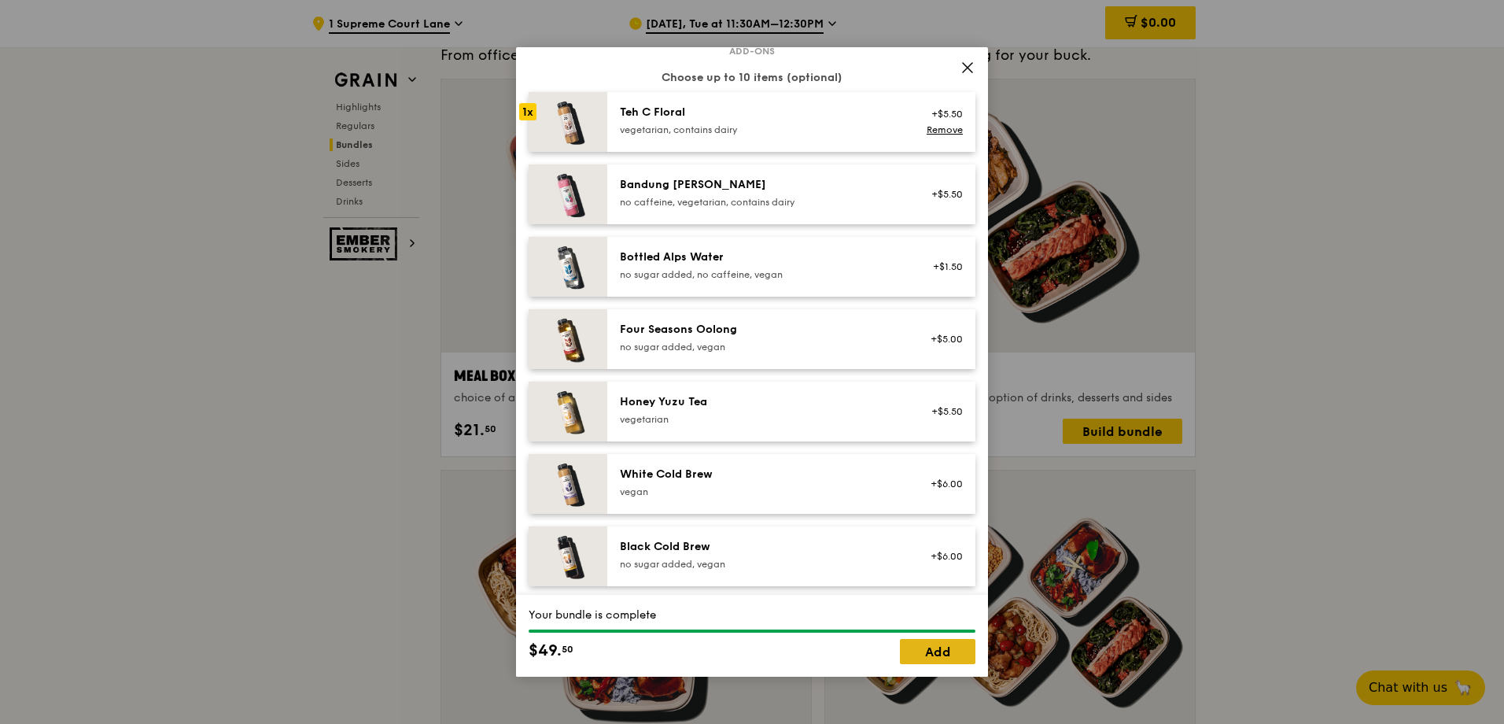
click at [913, 650] on link "Add" at bounding box center [938, 651] width 76 height 25
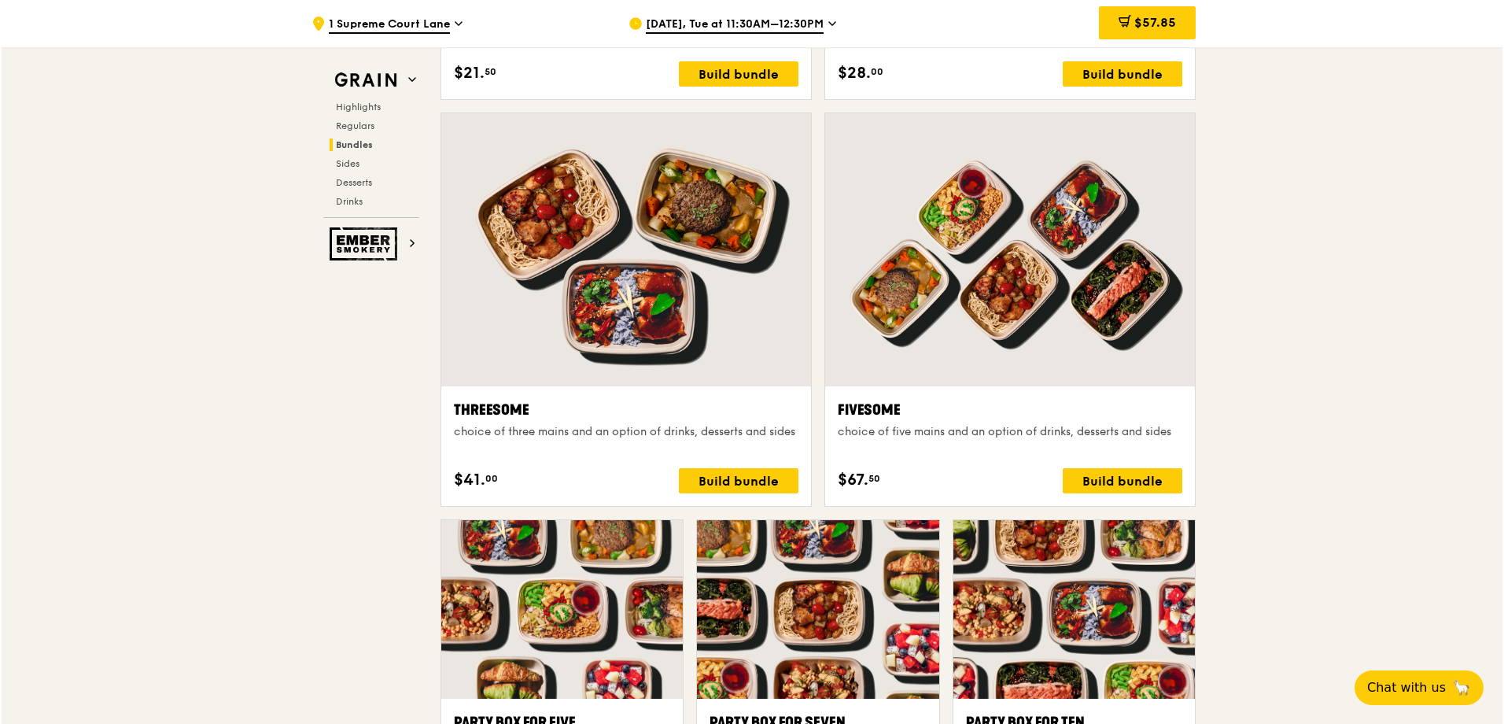
scroll to position [2753, 0]
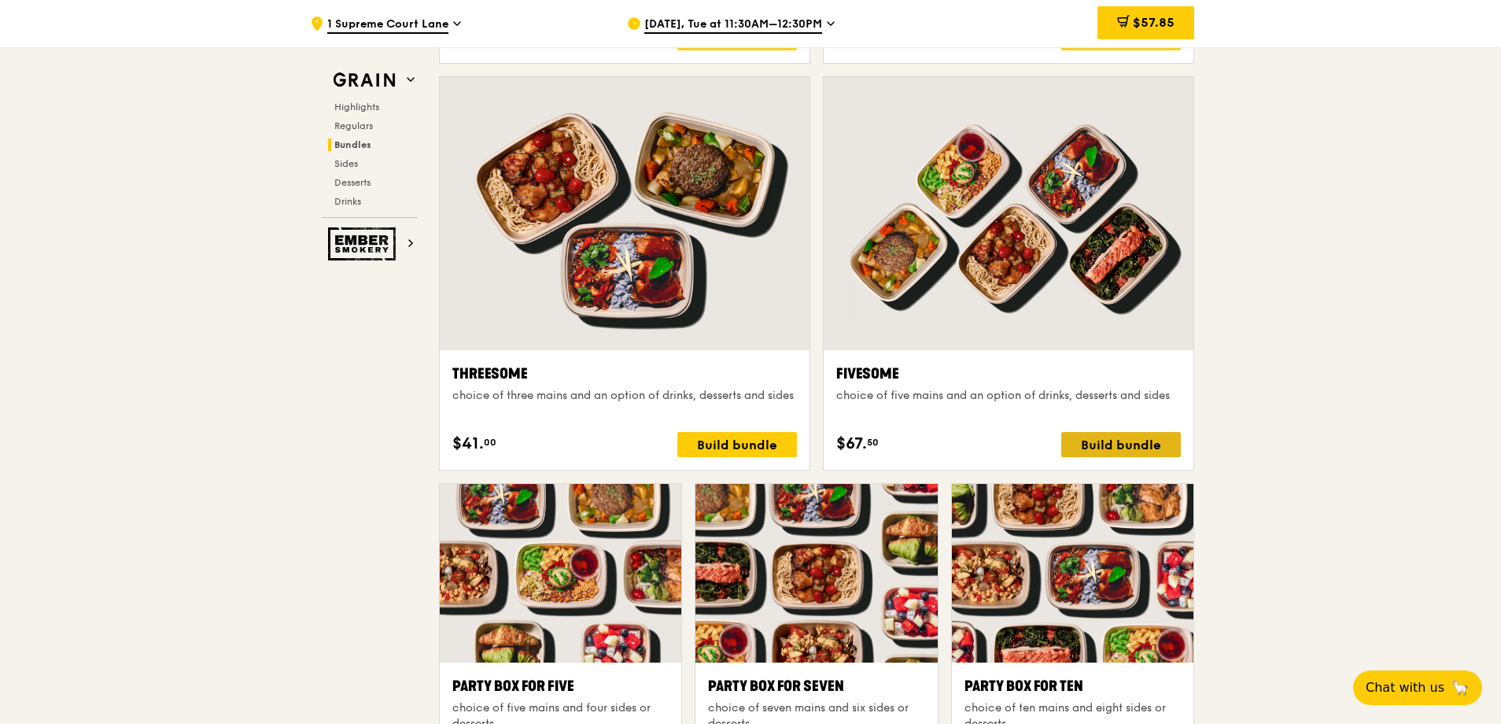
click at [1133, 447] on div "Build bundle" at bounding box center [1121, 444] width 120 height 25
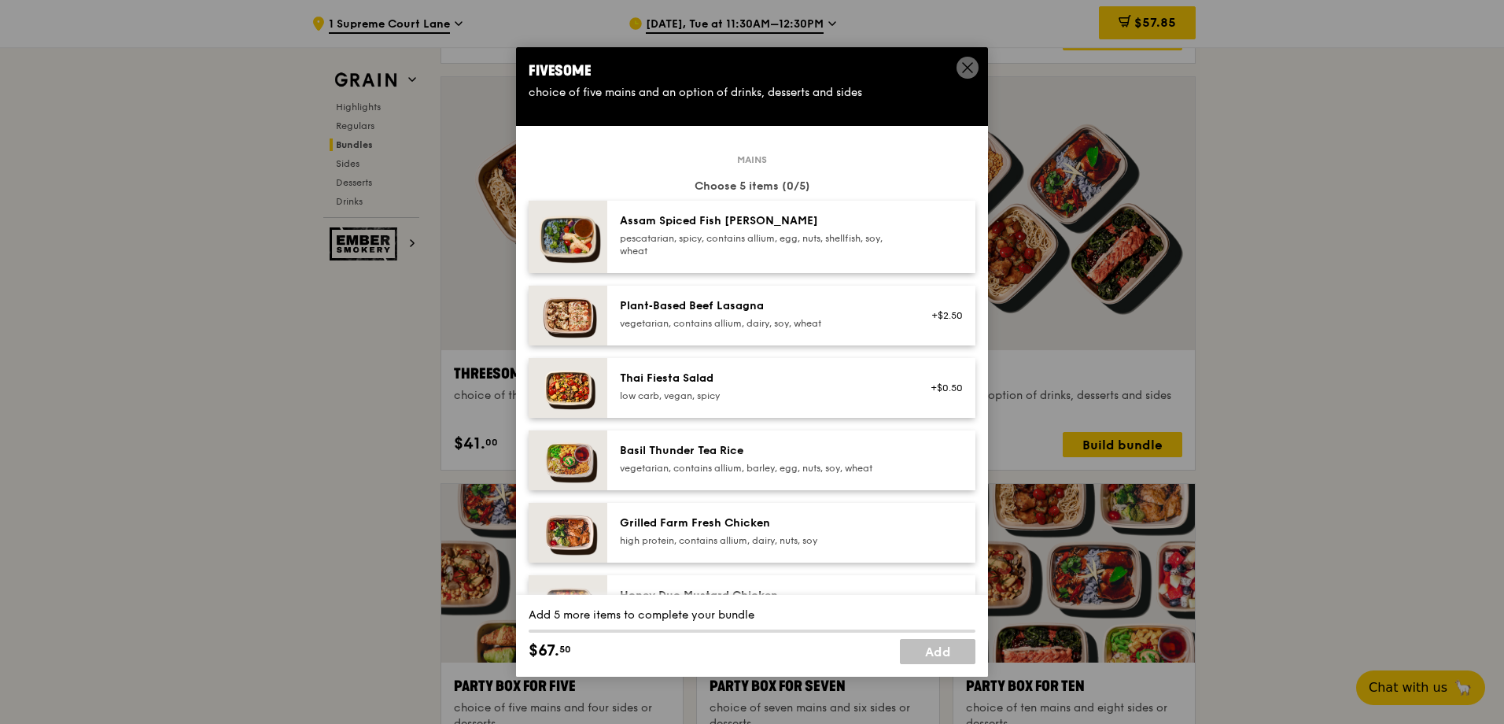
click at [761, 252] on div "pescatarian, spicy, contains allium, egg, nuts, shellfish, soy, wheat" at bounding box center [761, 244] width 282 height 25
click at [762, 296] on div "Plant‑Based Beef Lasagna vegetarian, contains allium, dairy, soy, wheat +$2.50" at bounding box center [791, 316] width 368 height 60
click at [776, 374] on div "Thai Fiesta Salad" at bounding box center [761, 379] width 282 height 16
click at [771, 306] on div "Plant‑Based Beef Lasagna" at bounding box center [761, 306] width 282 height 16
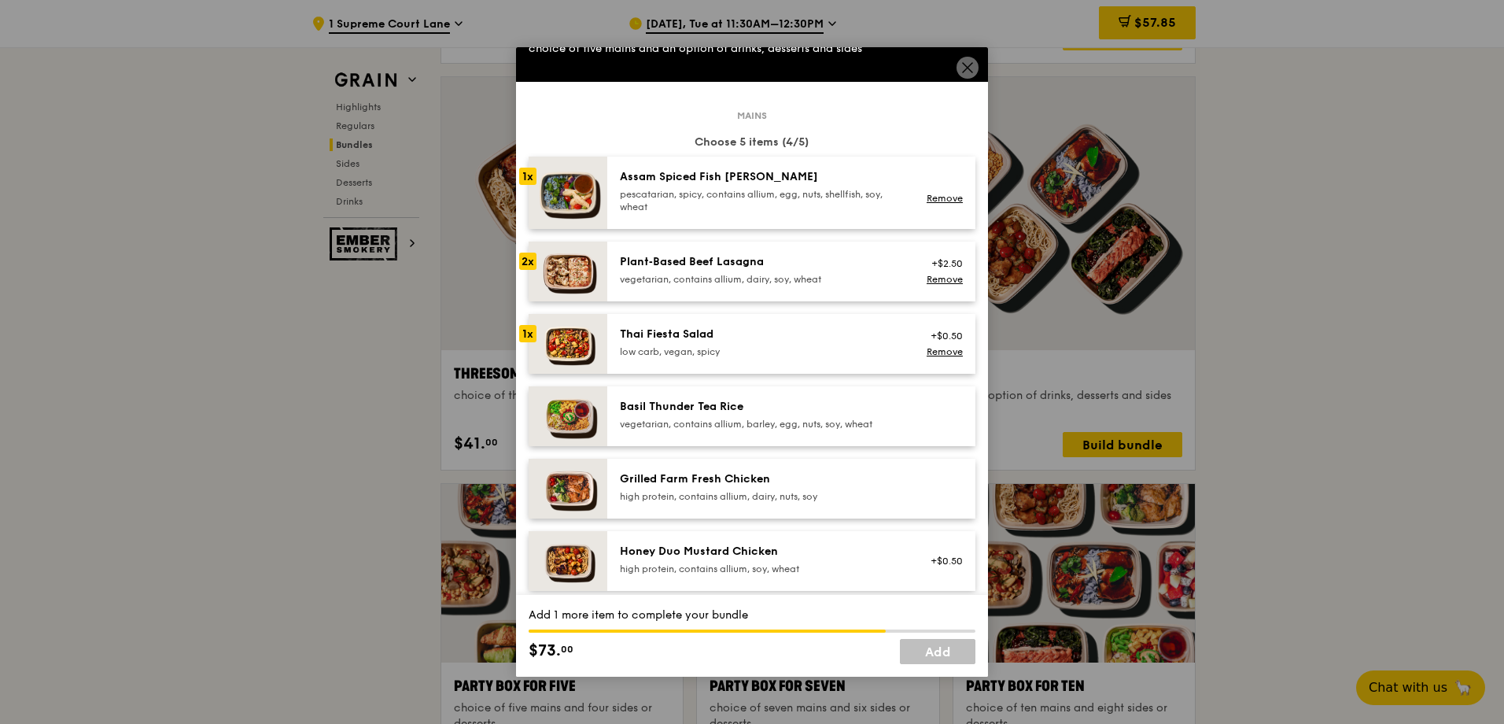
scroll to position [79, 0]
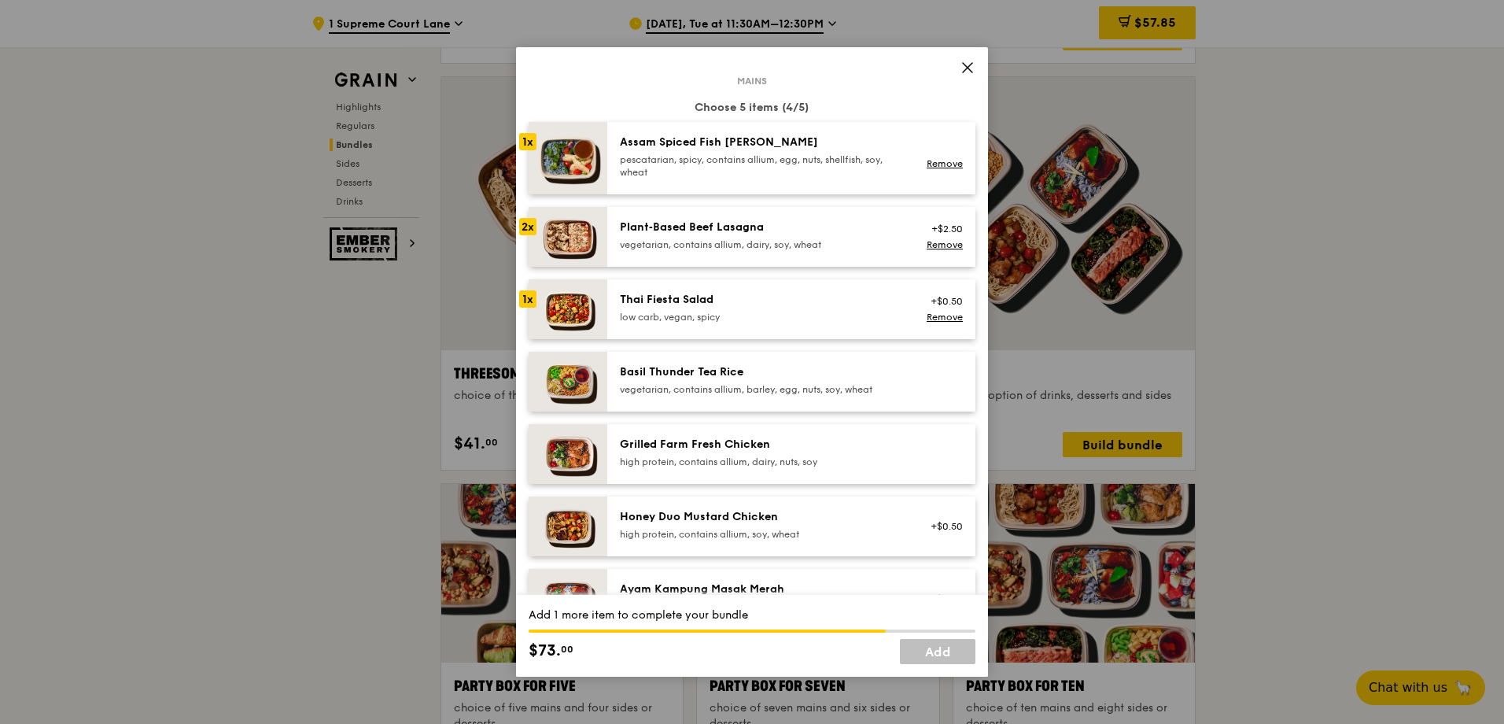
click at [777, 400] on div "Basil Thunder Tea Rice vegetarian, contains allium, barley, egg, nuts, soy, whe…" at bounding box center [791, 382] width 368 height 60
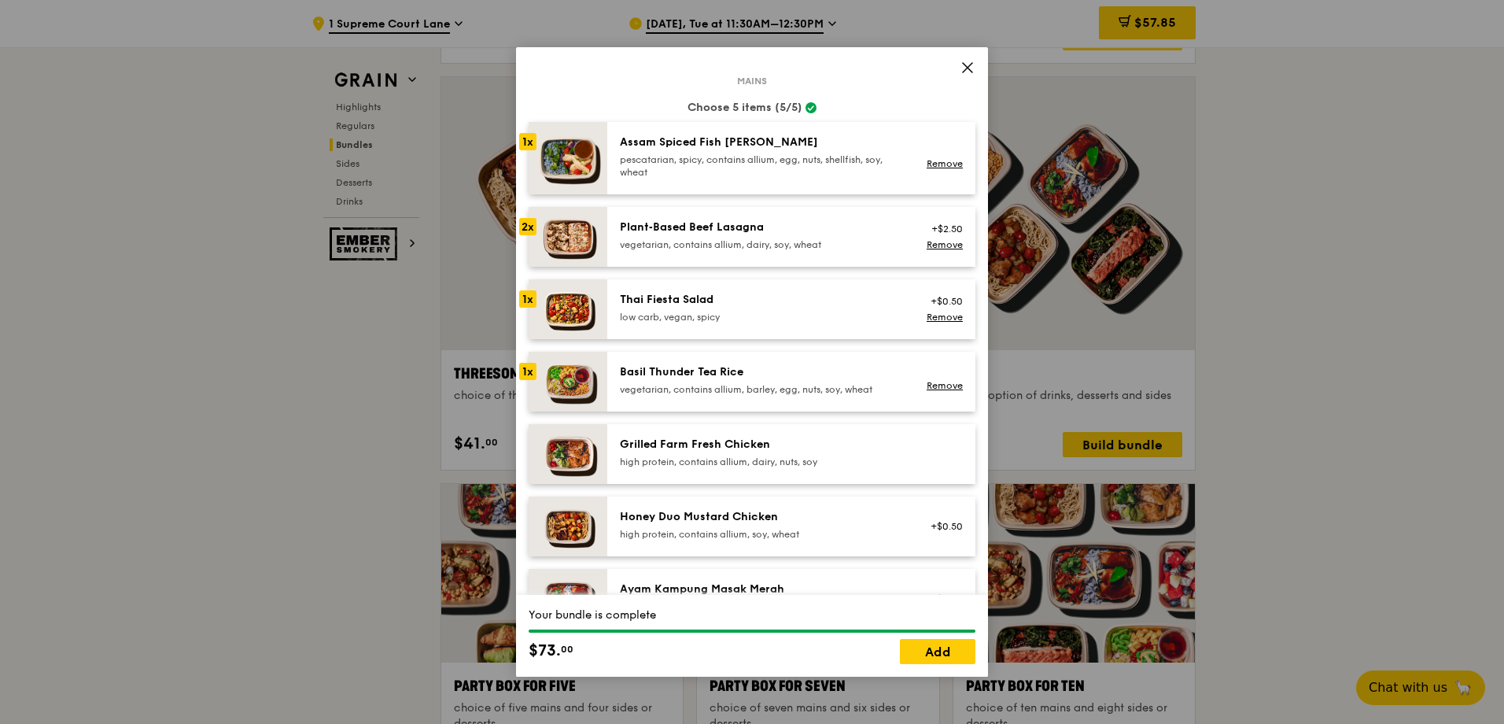
click at [784, 502] on div "Honey Duo Mustard Chicken high protein, contains allium, soy, wheat +$0.50" at bounding box center [791, 526] width 368 height 60
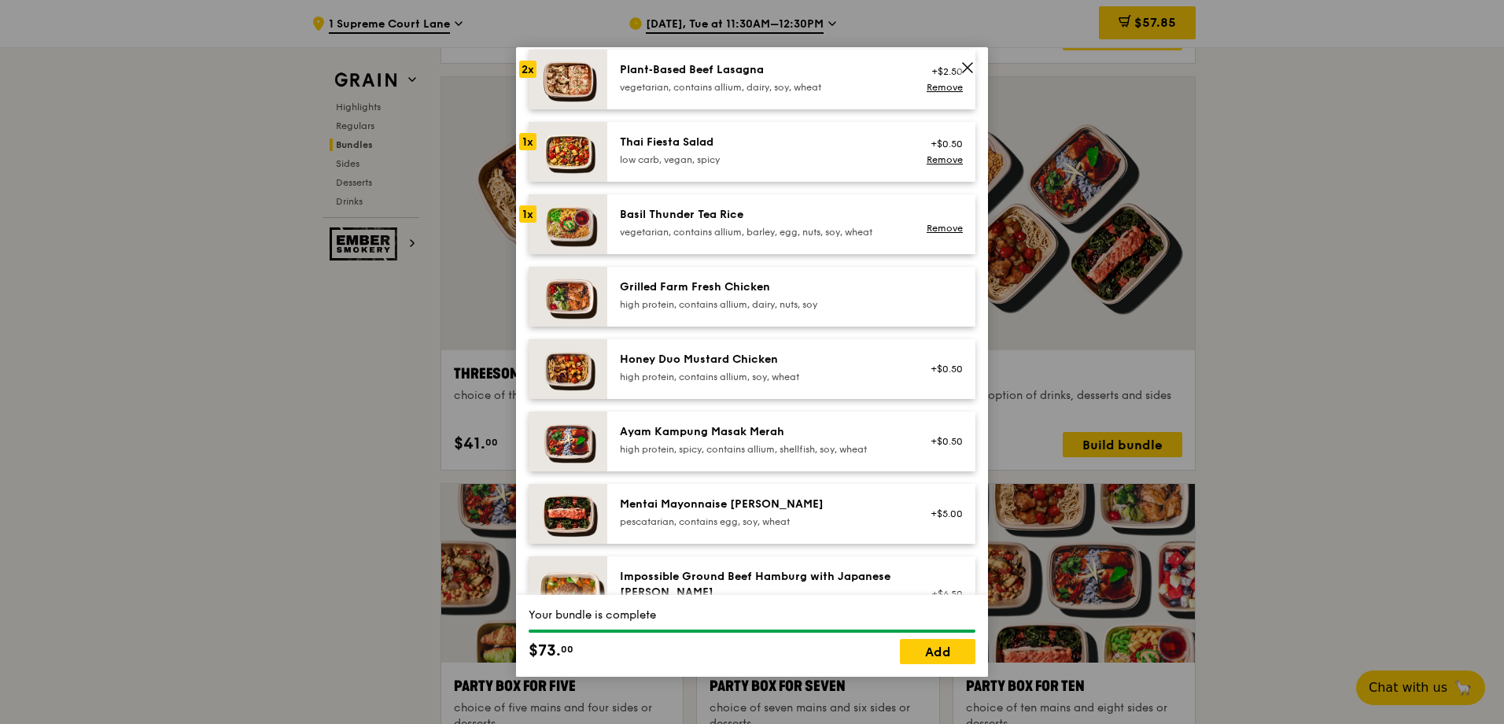
click at [754, 379] on div "high protein, contains allium, soy, wheat" at bounding box center [761, 377] width 282 height 13
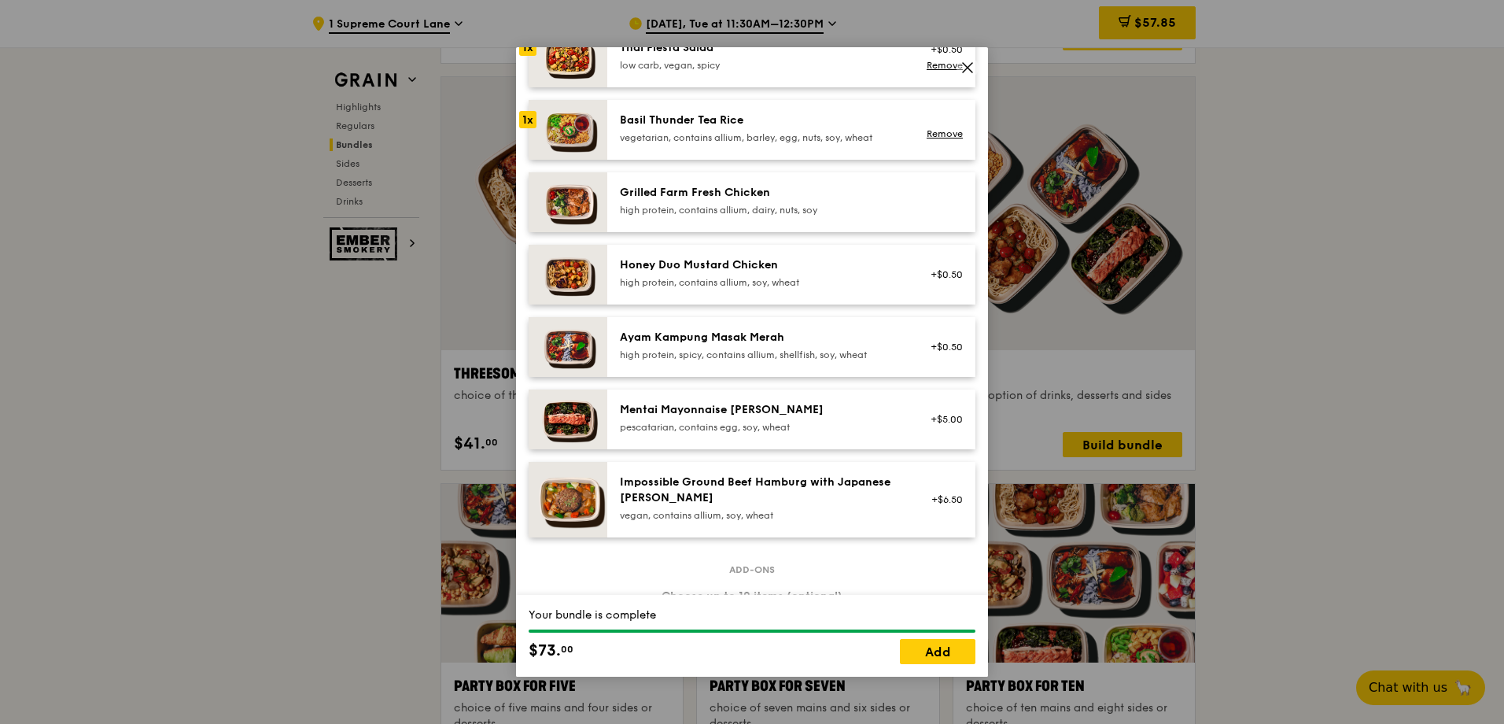
scroll to position [472, 0]
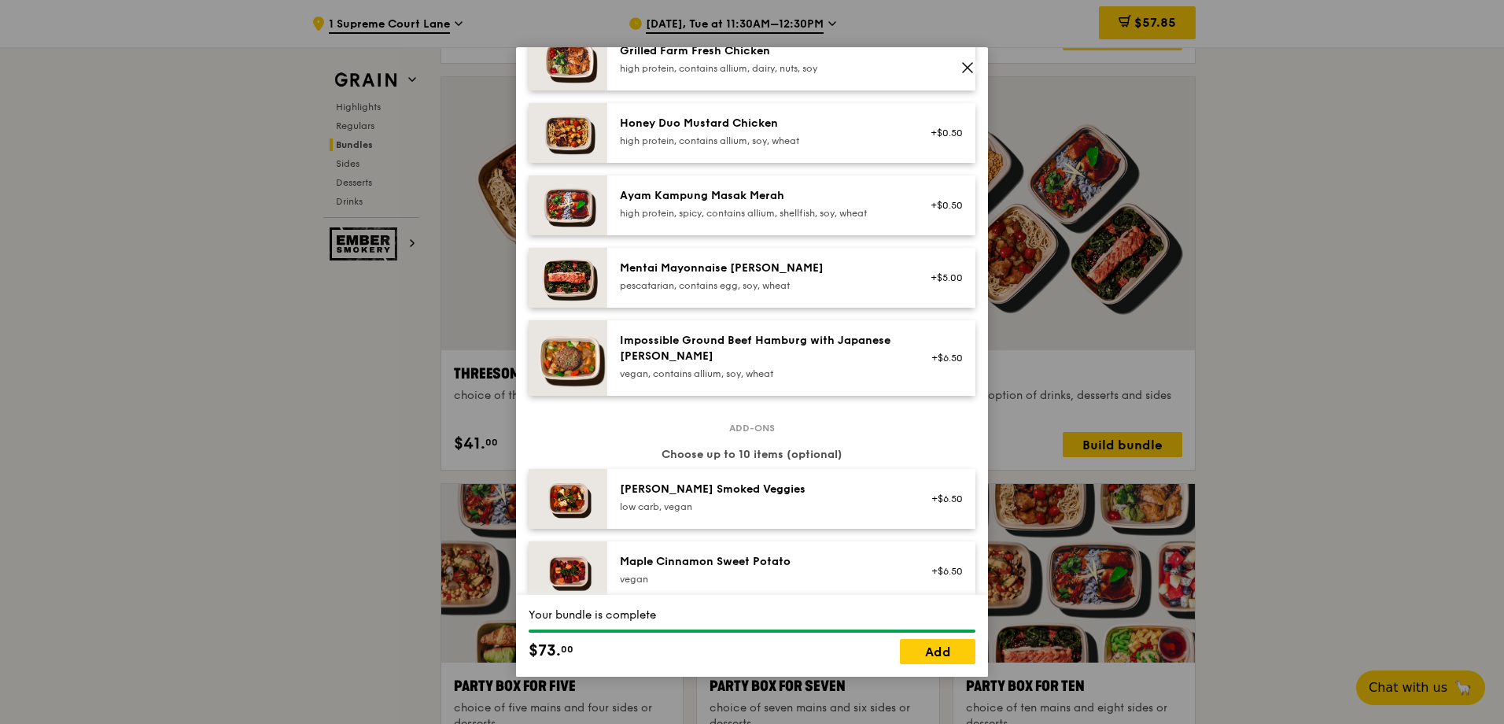
click at [747, 122] on div "Honey Duo Mustard Chicken" at bounding box center [761, 124] width 282 height 16
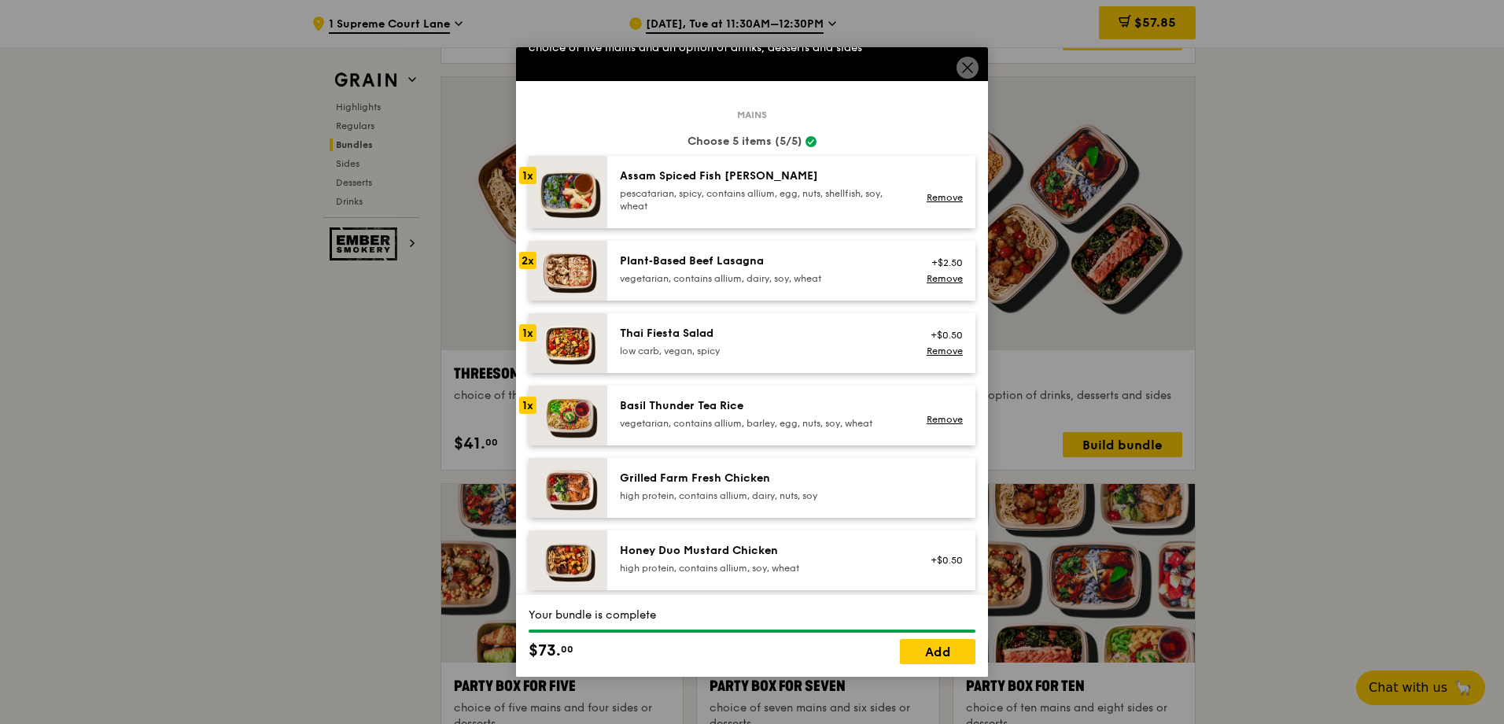
scroll to position [79, 0]
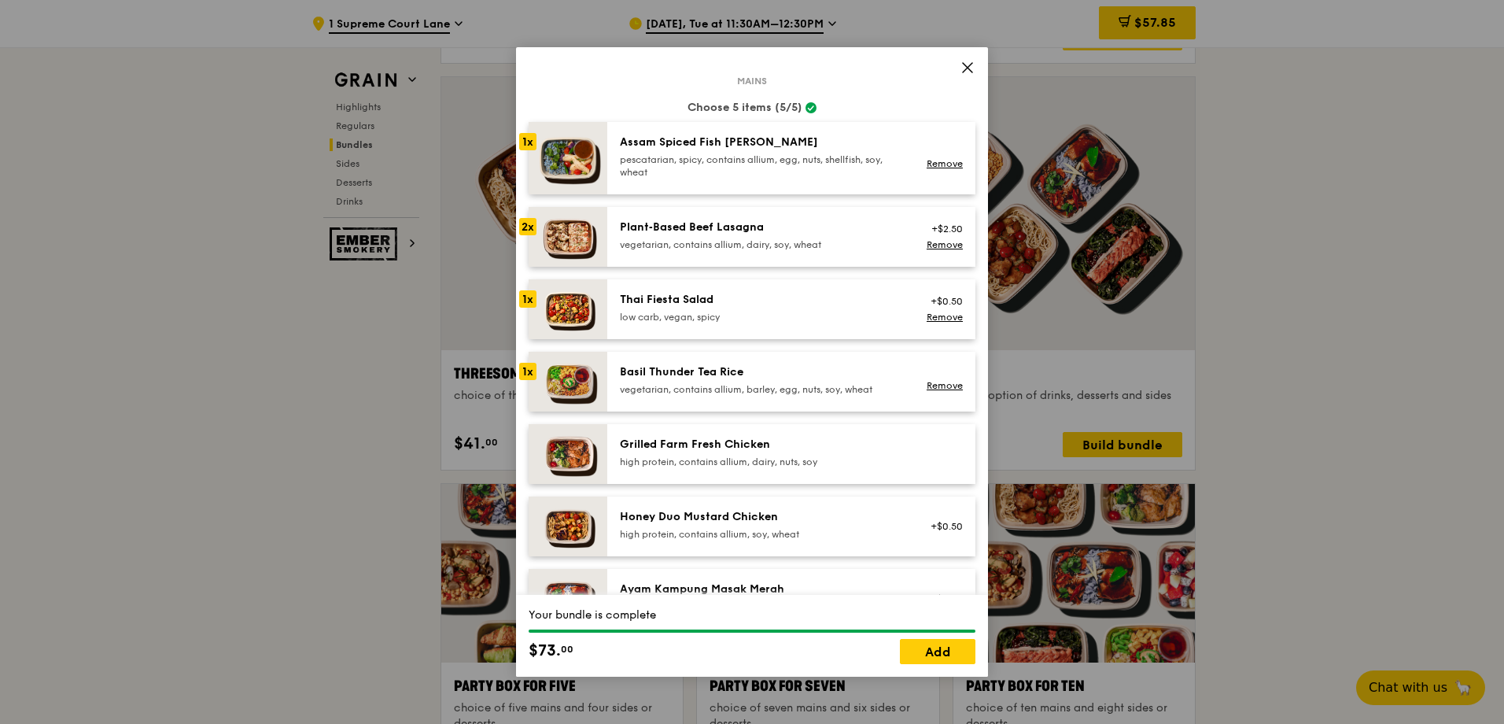
drag, startPoint x: 525, startPoint y: 219, endPoint x: 563, endPoint y: 237, distance: 42.6
click at [525, 219] on div "2x" at bounding box center [527, 226] width 17 height 17
click at [927, 245] on link "Remove" at bounding box center [945, 244] width 36 height 11
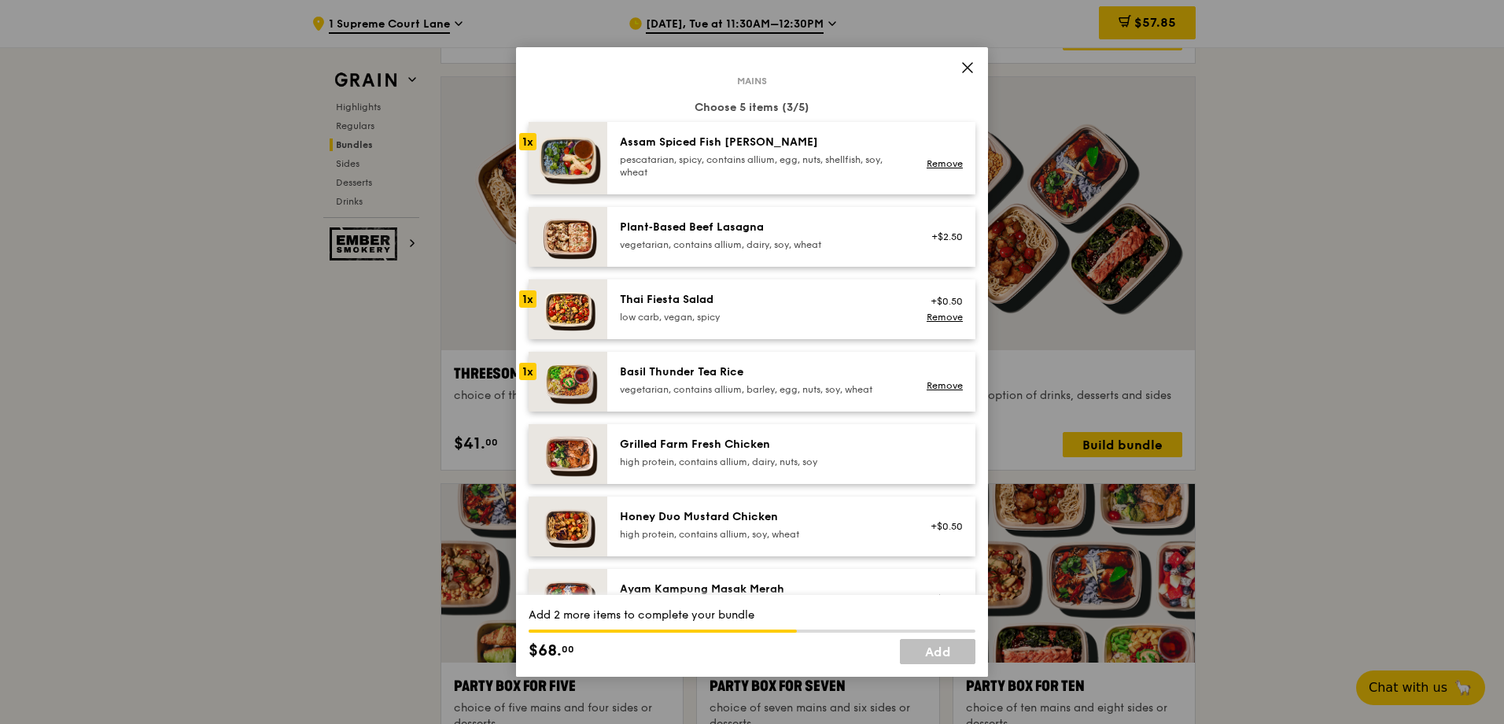
click at [806, 234] on div "Plant‑Based Beef Lasagna" at bounding box center [761, 227] width 282 height 16
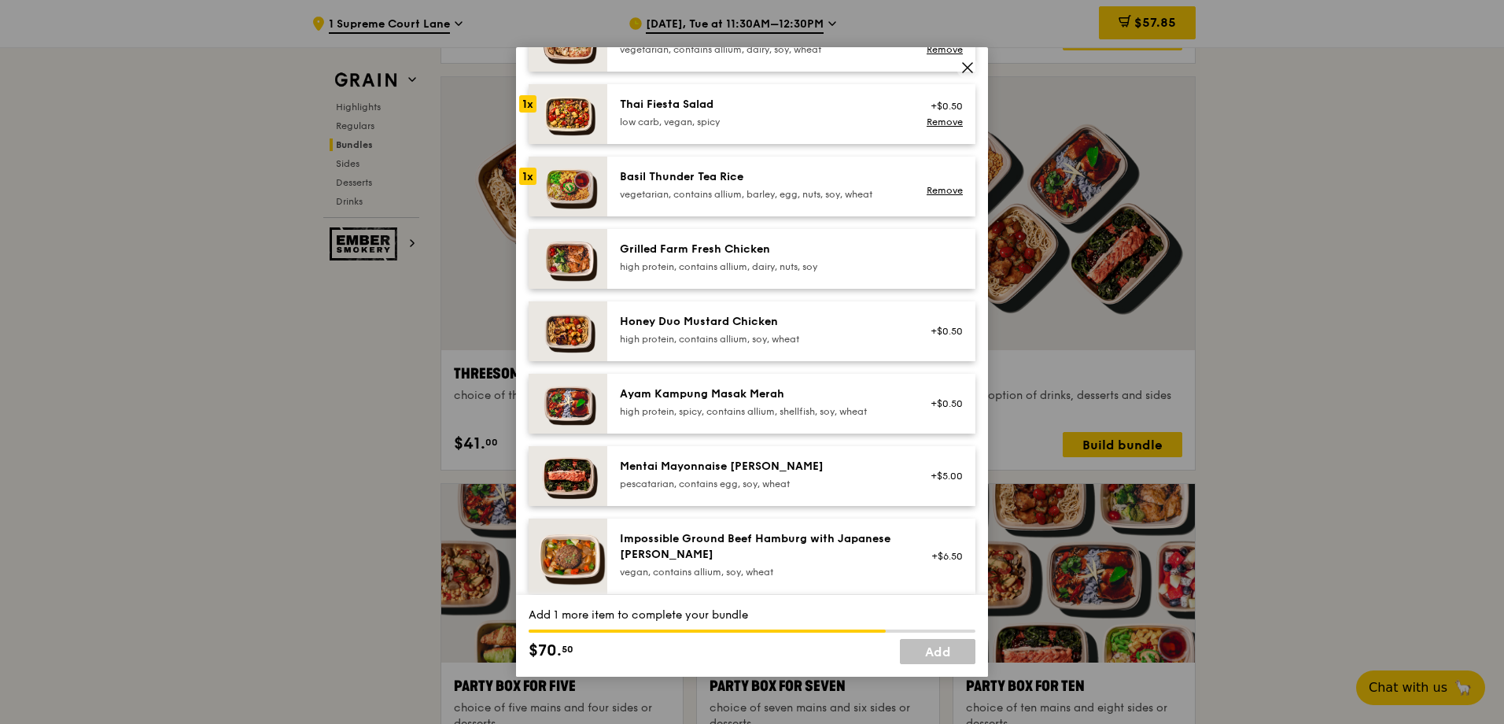
scroll to position [315, 0]
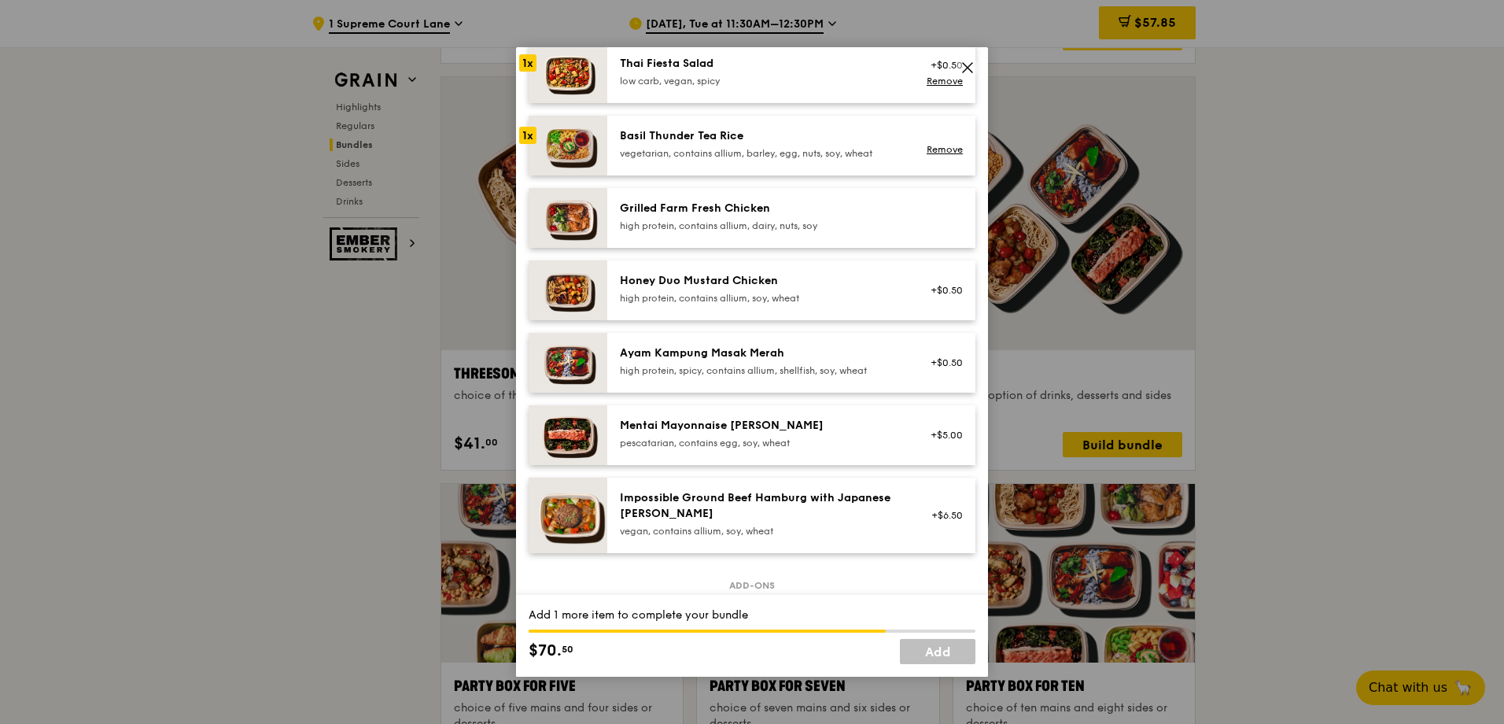
click at [769, 356] on div "Ayam Kampung Masak Merah" at bounding box center [761, 353] width 282 height 16
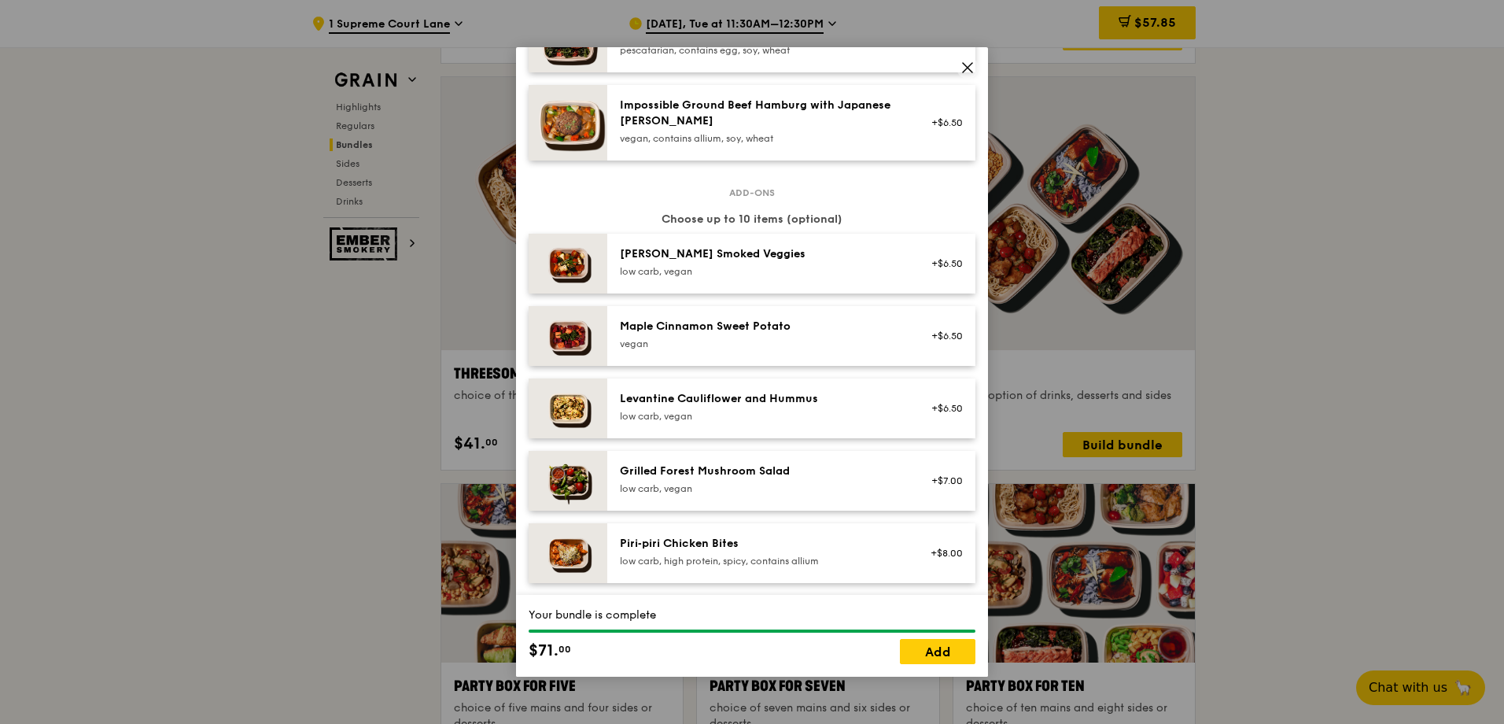
scroll to position [708, 0]
click at [777, 263] on div "[PERSON_NAME] Smoked Veggies low carb, vegan" at bounding box center [761, 260] width 282 height 31
drag, startPoint x: 785, startPoint y: 319, endPoint x: 785, endPoint y: 335, distance: 15.7
click at [785, 335] on div "Maple Cinnamon Sweet Potato [GEOGRAPHIC_DATA]" at bounding box center [761, 333] width 282 height 31
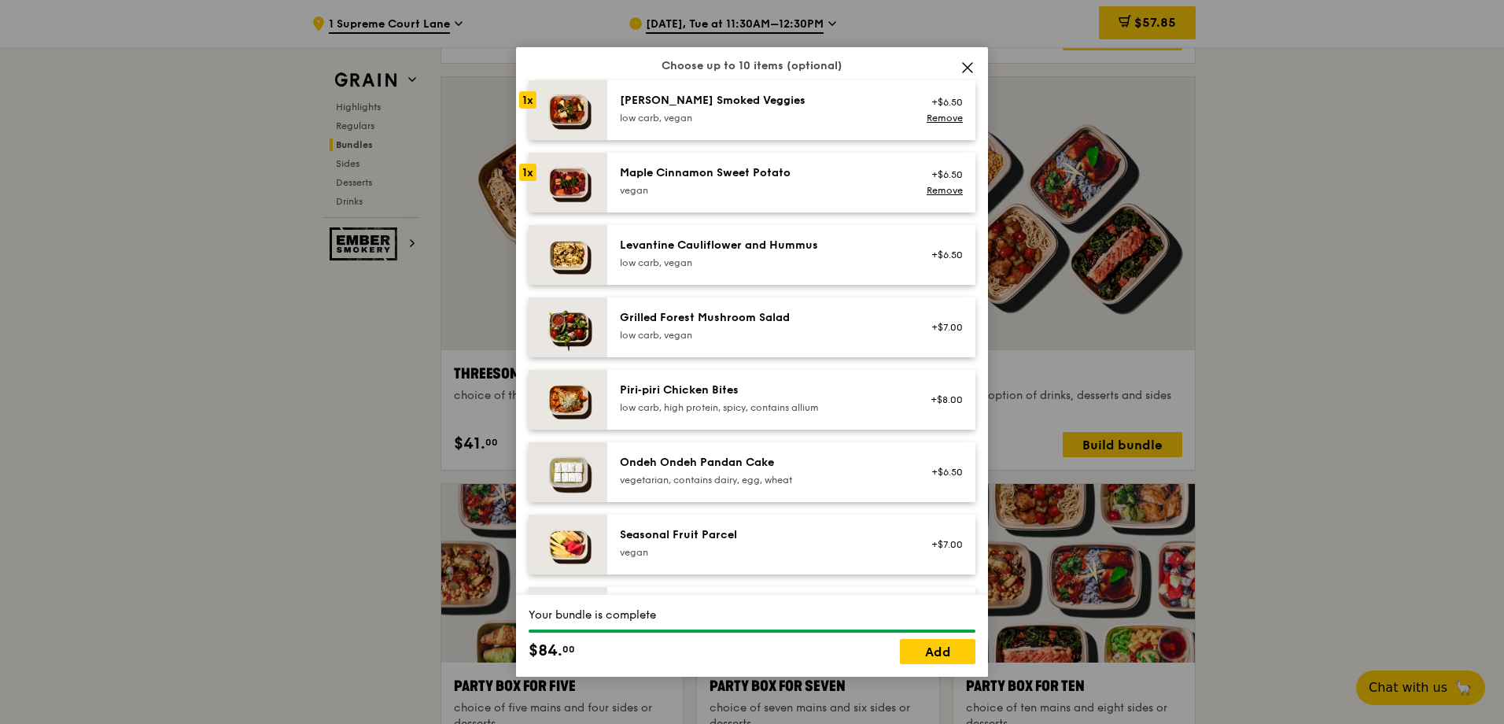
scroll to position [865, 0]
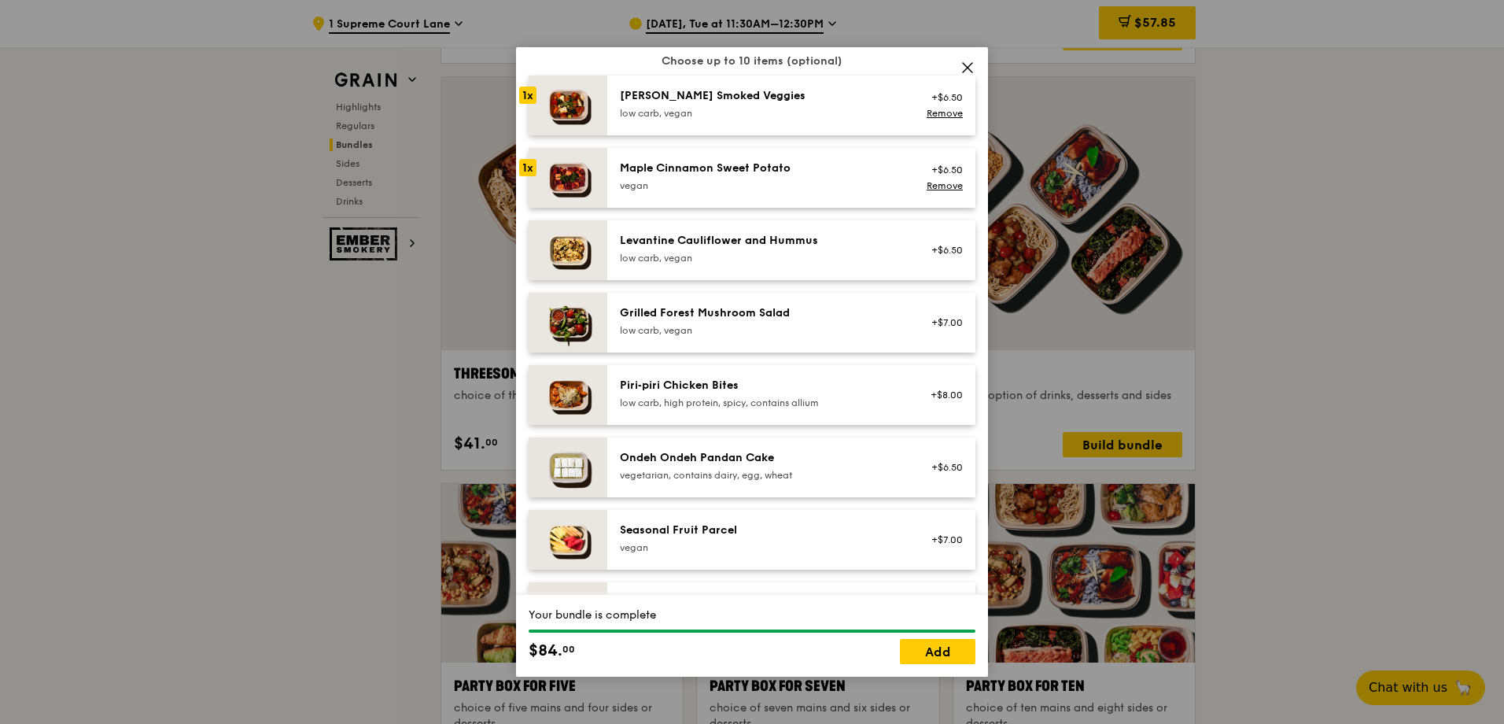
click at [780, 254] on div "low carb, vegan" at bounding box center [761, 258] width 282 height 13
click at [779, 378] on div "Piri‑piri Chicken Bites" at bounding box center [761, 386] width 282 height 16
click at [787, 520] on div "Seasonal Fruit Parcel [GEOGRAPHIC_DATA] +$7.00" at bounding box center [791, 540] width 368 height 60
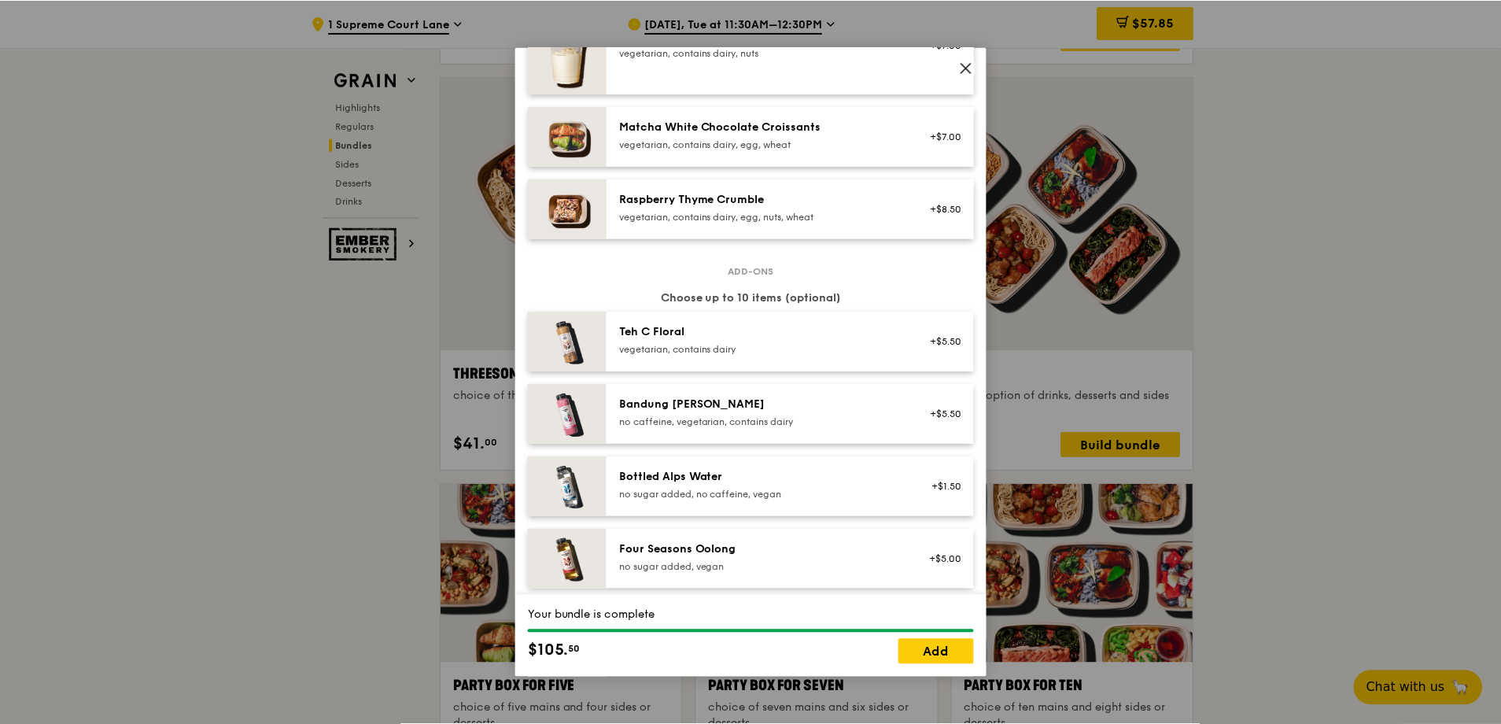
scroll to position [1573, 0]
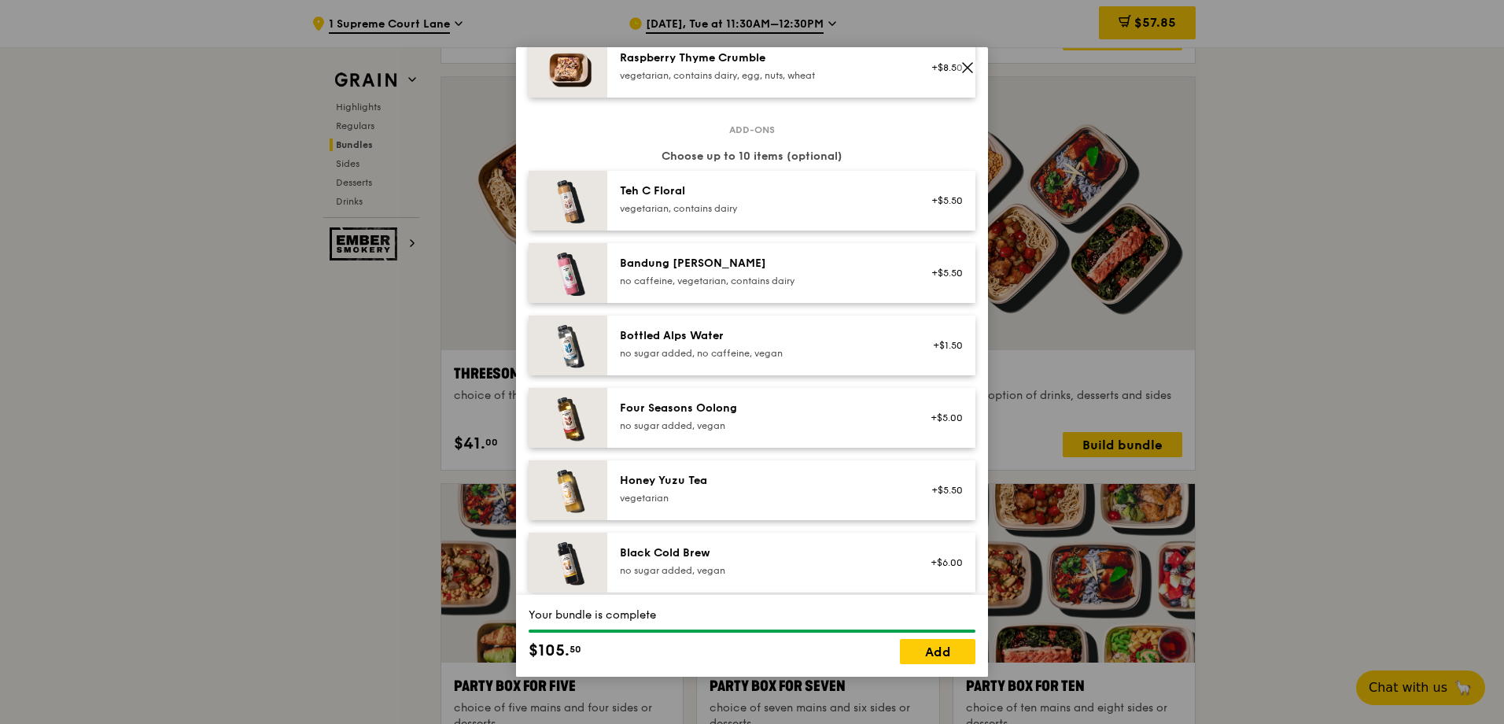
click at [755, 204] on div "vegetarian, contains dairy" at bounding box center [761, 208] width 282 height 13
click at [702, 194] on div "Teh C Floral" at bounding box center [761, 191] width 282 height 16
click at [738, 270] on div "Bandung [PERSON_NAME]" at bounding box center [761, 264] width 282 height 16
click at [739, 357] on div "no sugar added, no caffeine, vegan" at bounding box center [761, 353] width 282 height 13
click at [743, 422] on div "Four Seasons Oolong no sugar added, vegan" at bounding box center [761, 415] width 282 height 31
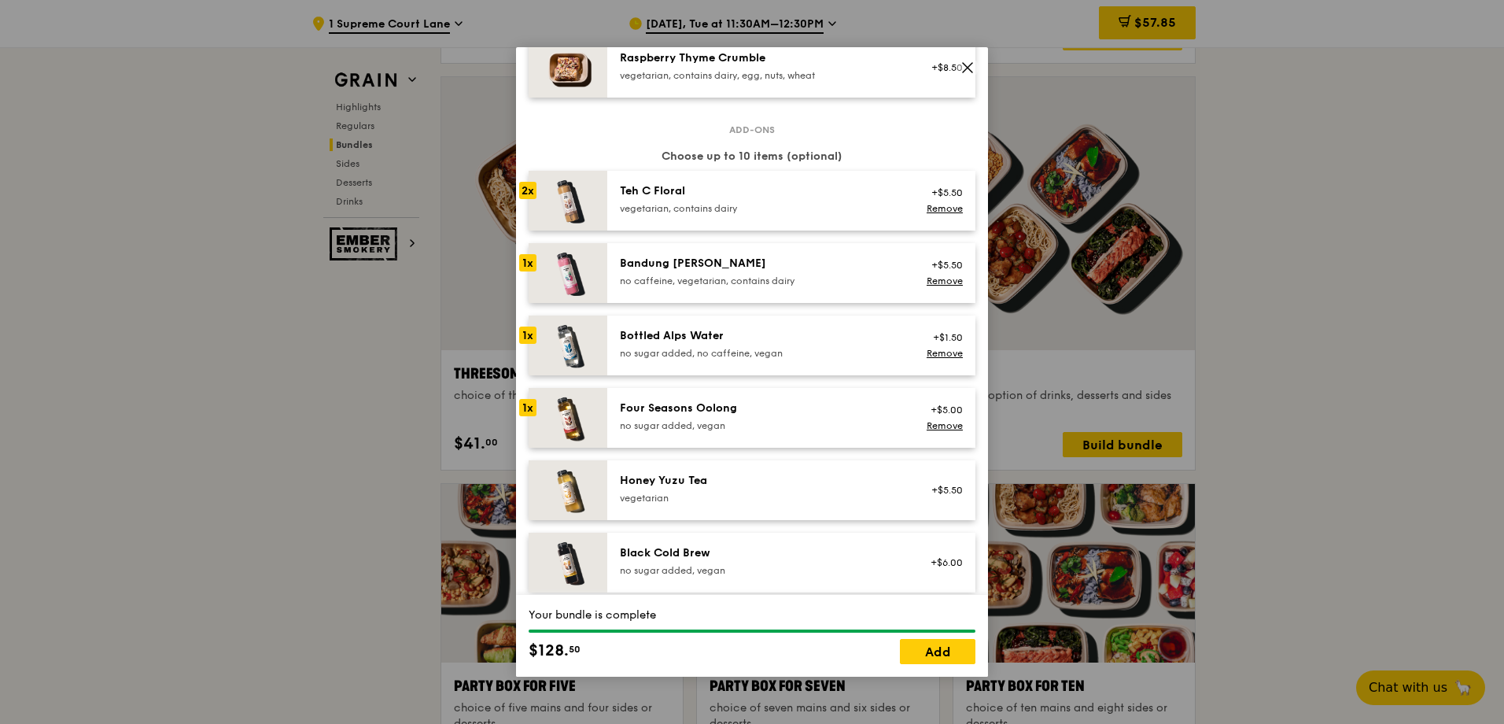
click at [754, 503] on div "vegetarian" at bounding box center [761, 498] width 282 height 13
click at [938, 651] on link "Add" at bounding box center [938, 651] width 76 height 25
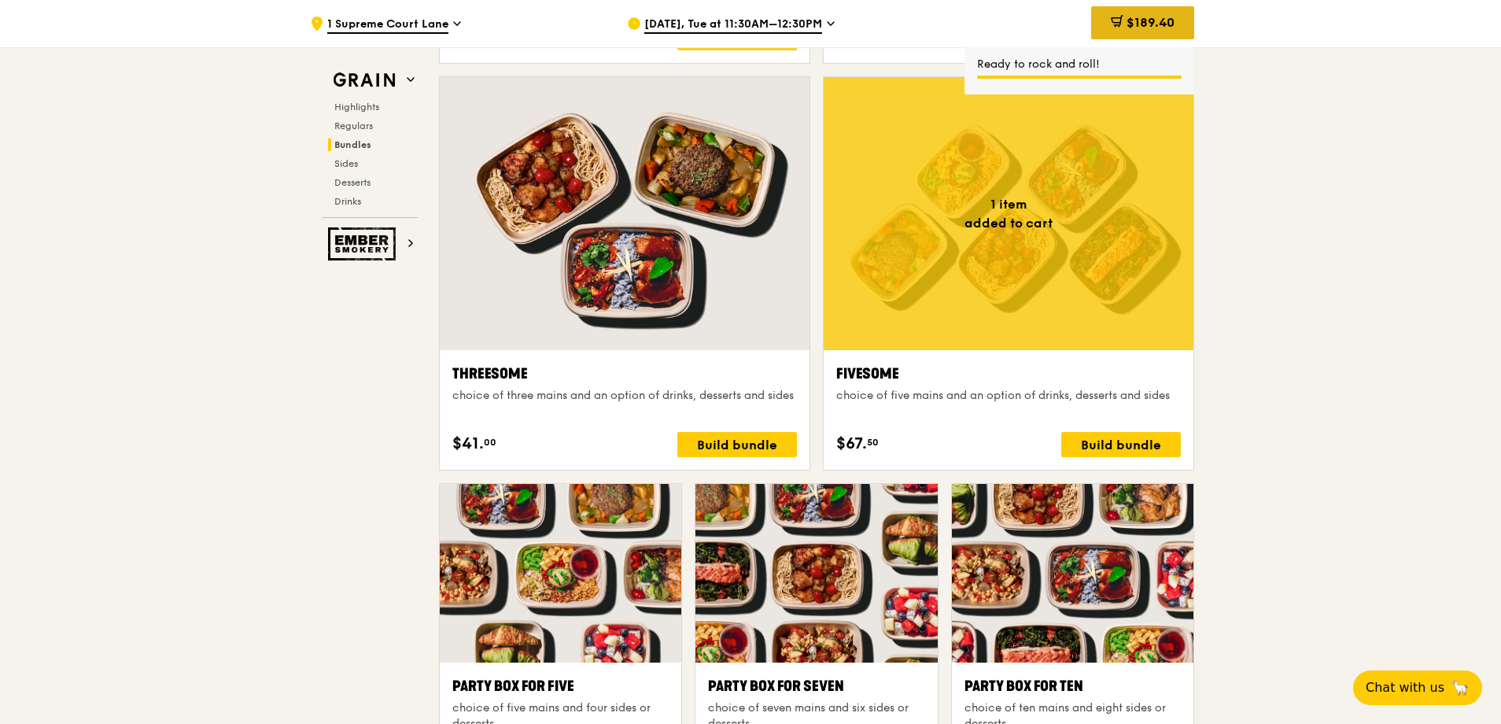
click at [1115, 24] on icon at bounding box center [1117, 21] width 13 height 13
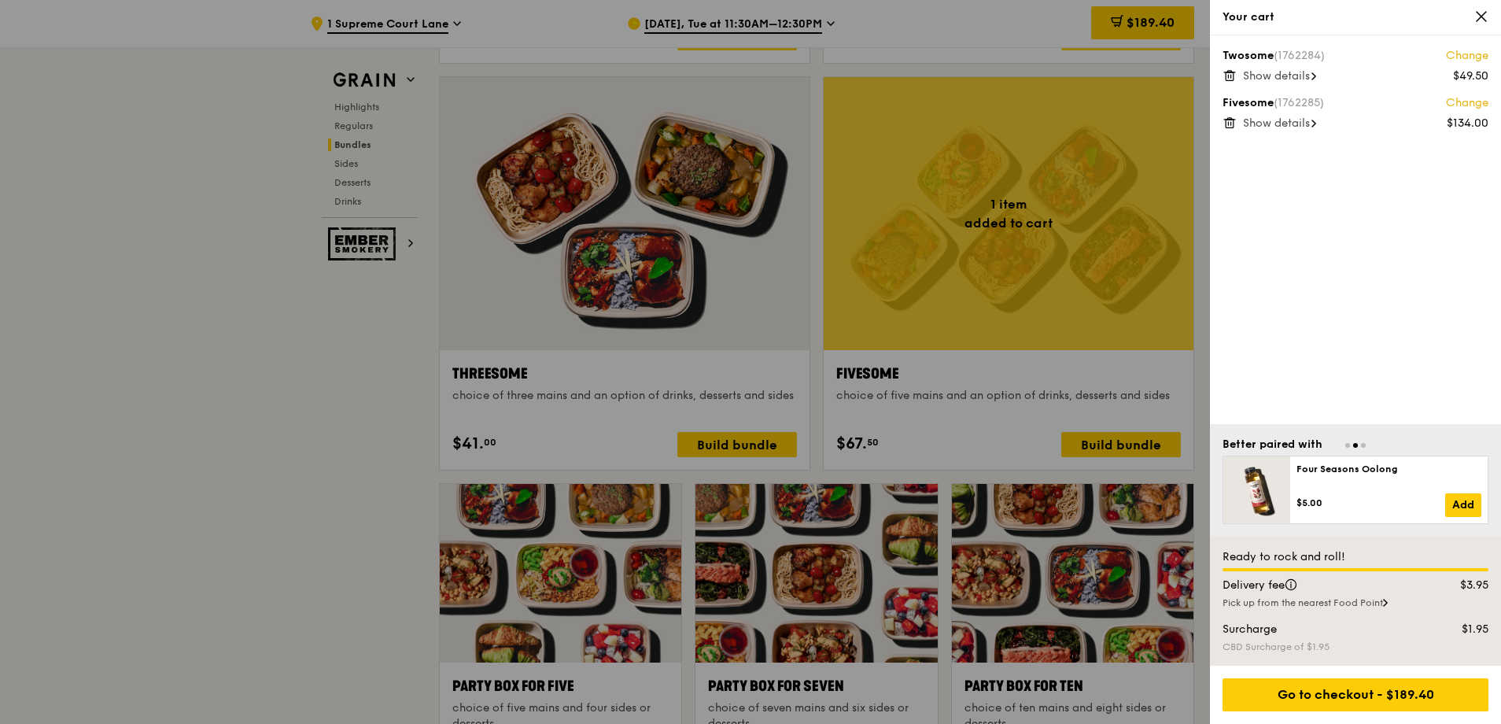
click at [1227, 72] on icon at bounding box center [1229, 72] width 4 height 2
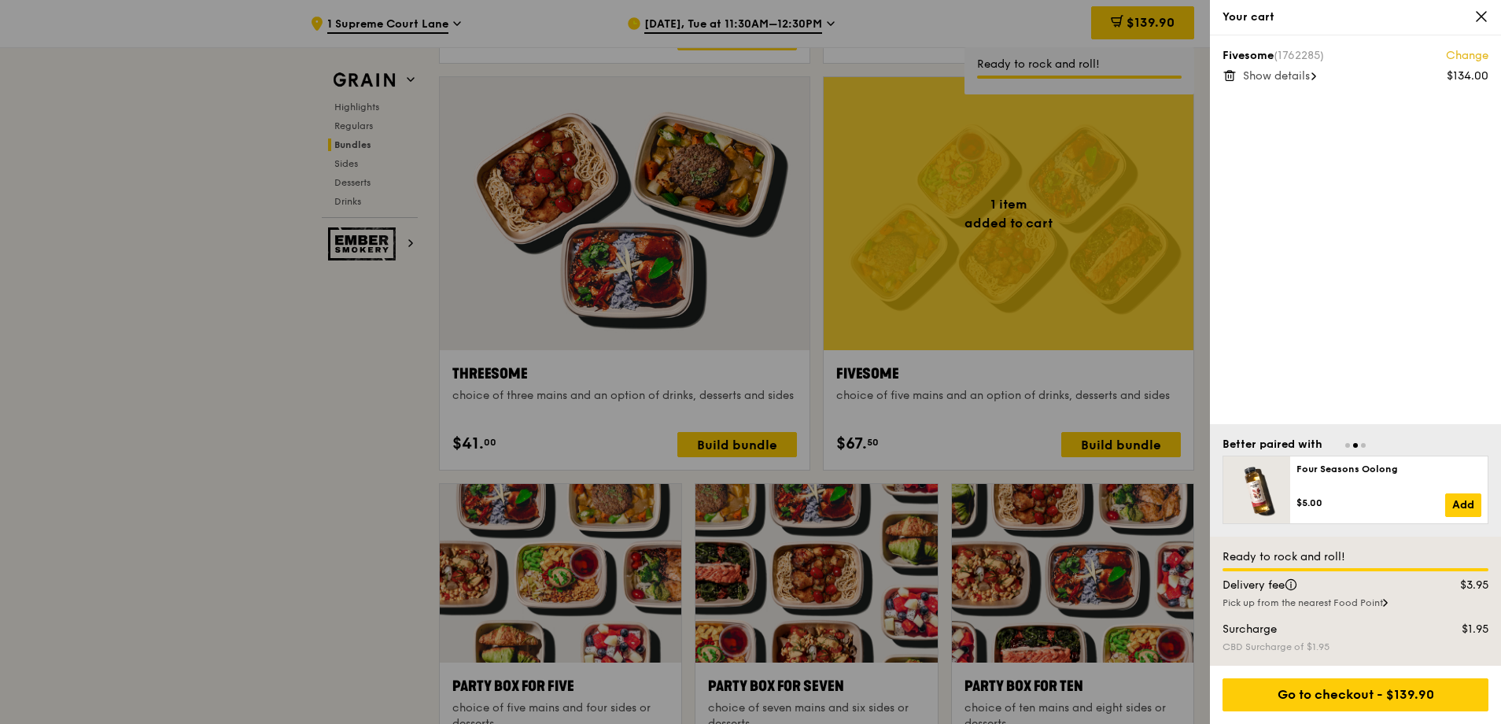
click at [1224, 75] on icon at bounding box center [1229, 75] width 14 height 14
